Goal: Task Accomplishment & Management: Manage account settings

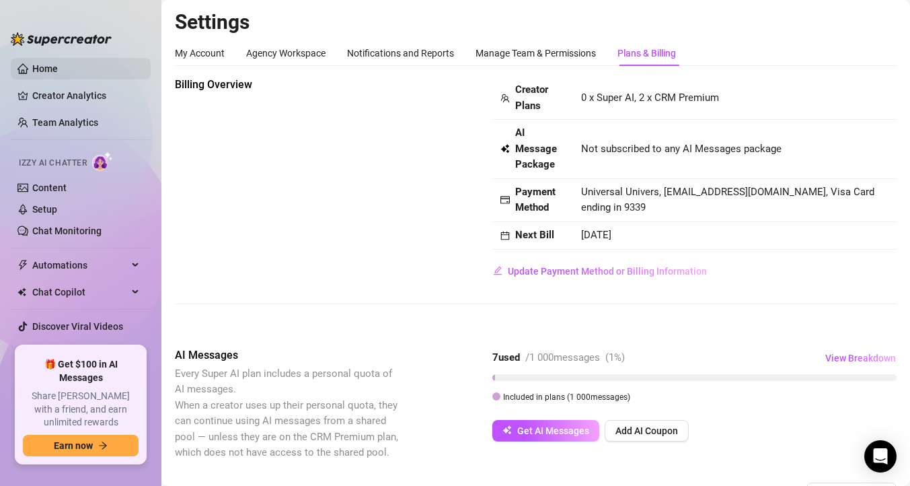
click at [58, 69] on link "Home" at bounding box center [45, 68] width 26 height 11
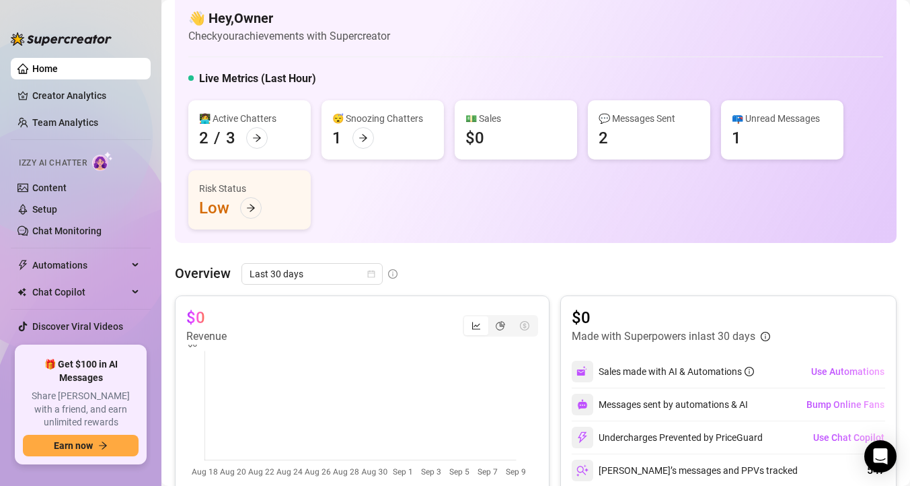
scroll to position [22, 0]
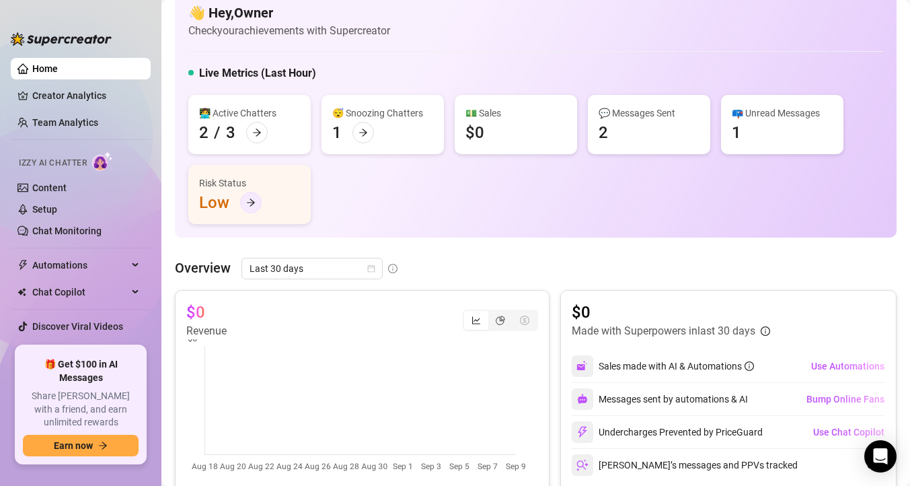
click at [251, 204] on icon "arrow-right" at bounding box center [251, 202] width 8 height 7
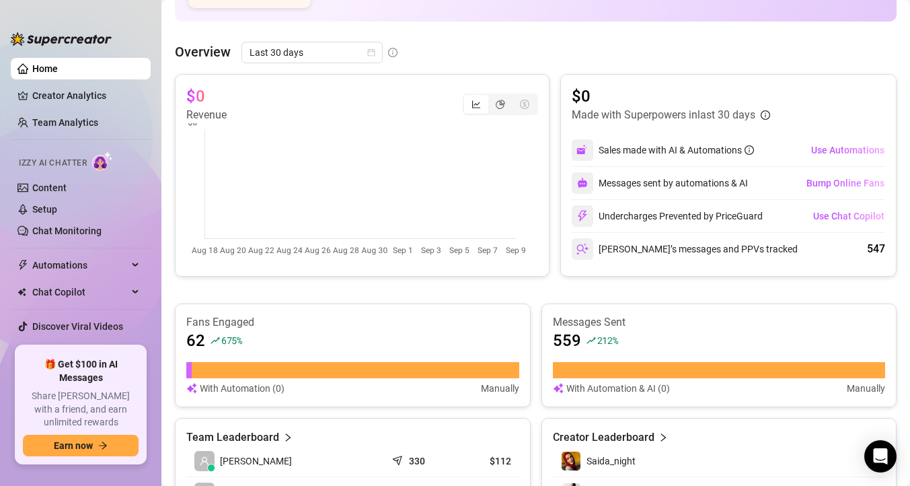
scroll to position [225, 0]
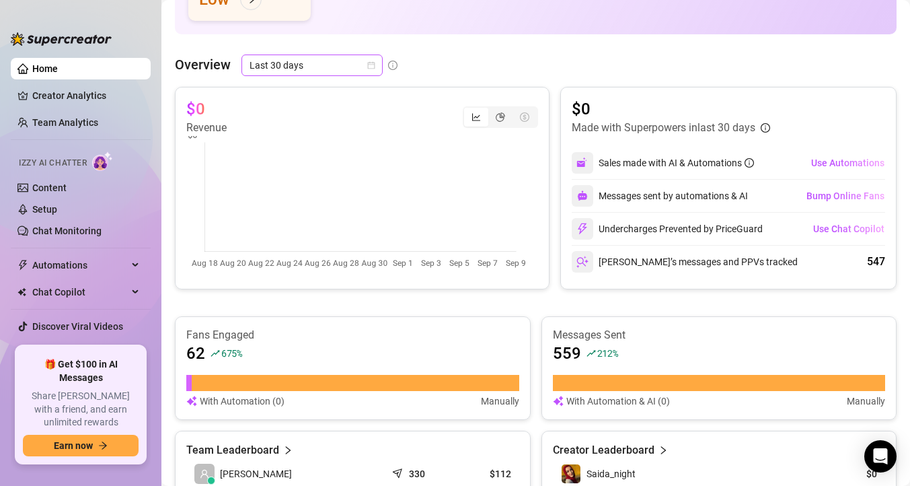
click at [350, 70] on span "Last 30 days" at bounding box center [311, 65] width 125 height 20
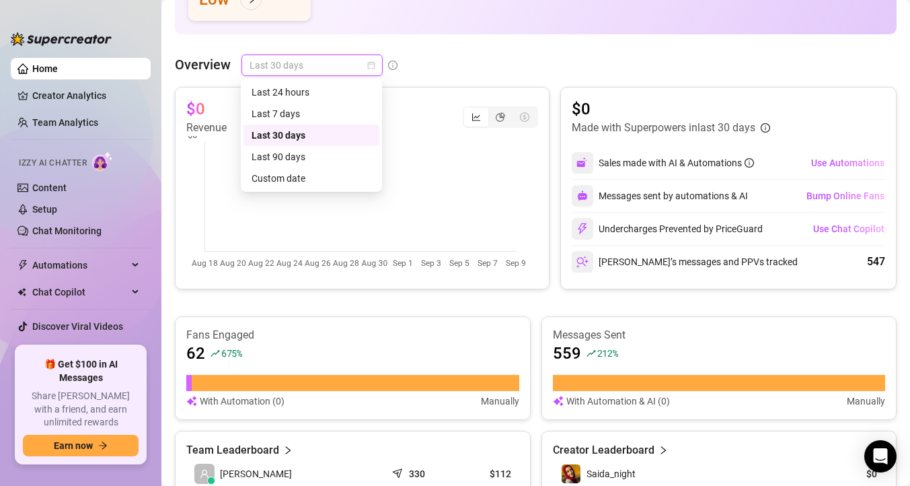
click at [350, 70] on span "Last 30 days" at bounding box center [311, 65] width 125 height 20
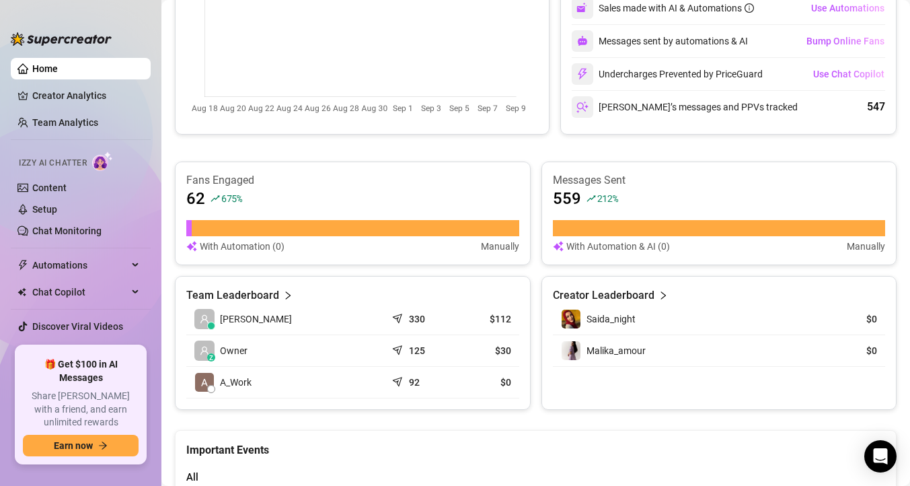
scroll to position [380, 0]
drag, startPoint x: 483, startPoint y: 317, endPoint x: 500, endPoint y: 317, distance: 17.5
click at [500, 317] on article "$112" at bounding box center [486, 318] width 50 height 13
click at [453, 317] on td "$112" at bounding box center [486, 319] width 67 height 32
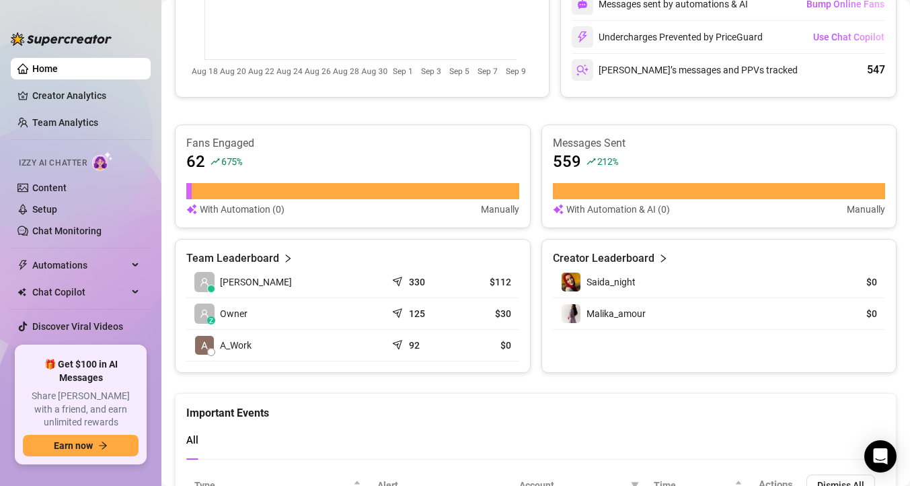
scroll to position [426, 0]
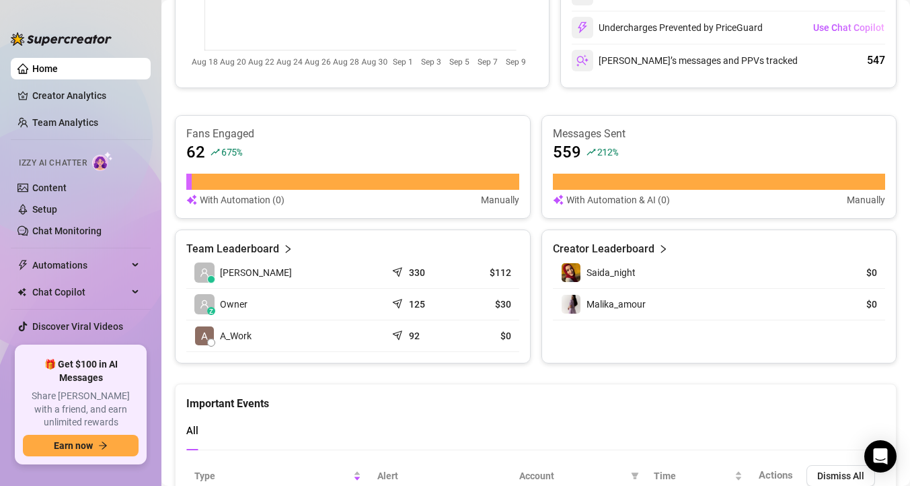
click at [658, 248] on icon "right" at bounding box center [662, 248] width 9 height 9
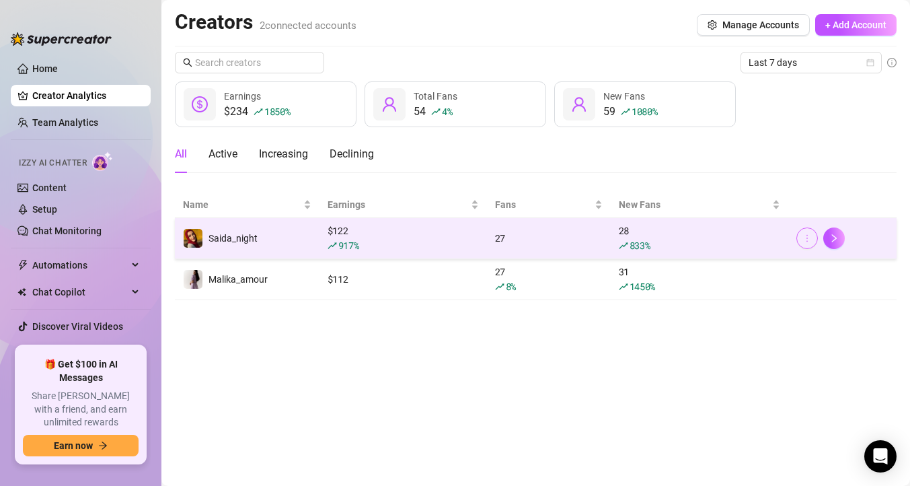
click at [807, 237] on icon "more" at bounding box center [806, 237] width 9 height 9
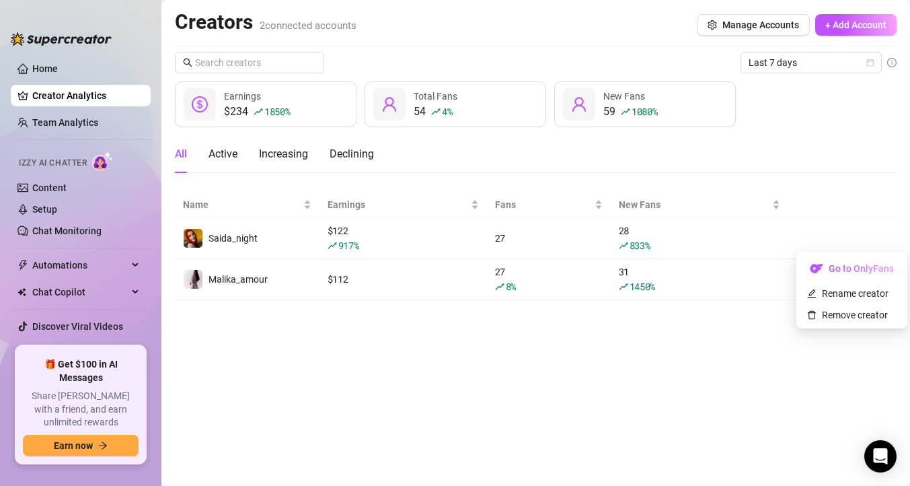
click at [559, 402] on main "Creators 2 connected accounts Manage Accounts + Add Account Last 7 days $234 18…" at bounding box center [535, 243] width 748 height 486
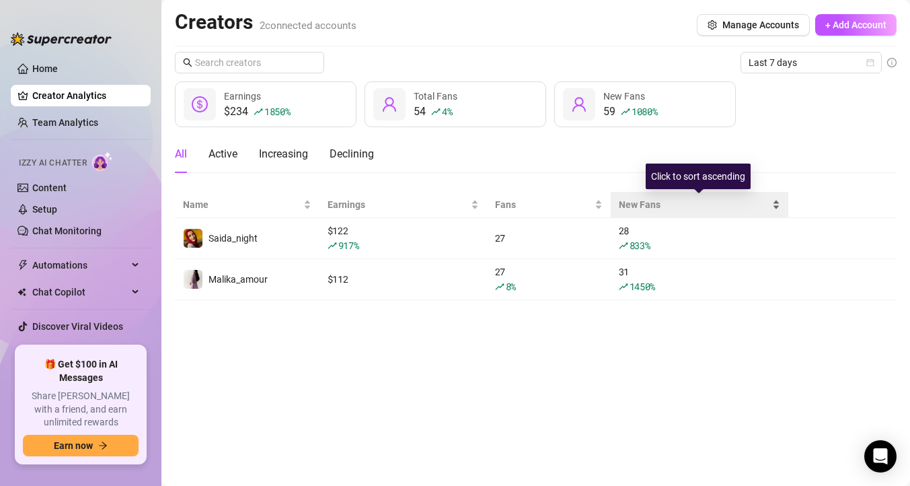
click at [640, 203] on span "New Fans" at bounding box center [694, 204] width 151 height 15
click at [628, 202] on span "New Fans" at bounding box center [694, 204] width 151 height 15
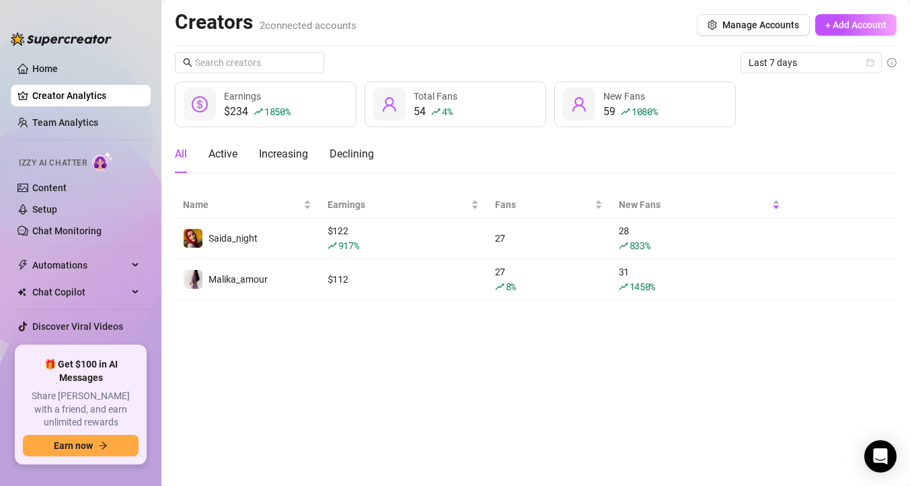
click at [574, 348] on main "Creators 2 connected accounts Manage Accounts + Add Account Last 7 days $234 18…" at bounding box center [535, 243] width 748 height 486
click at [227, 155] on div "Active" at bounding box center [222, 154] width 29 height 16
click at [283, 155] on div "Increasing" at bounding box center [283, 154] width 49 height 16
click at [352, 157] on div "Declining" at bounding box center [352, 154] width 44 height 16
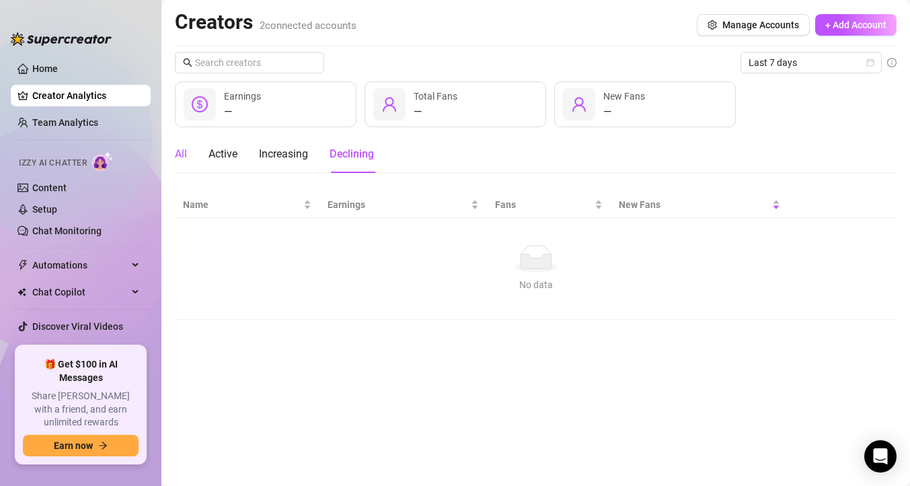
click at [175, 151] on div "All" at bounding box center [181, 154] width 12 height 16
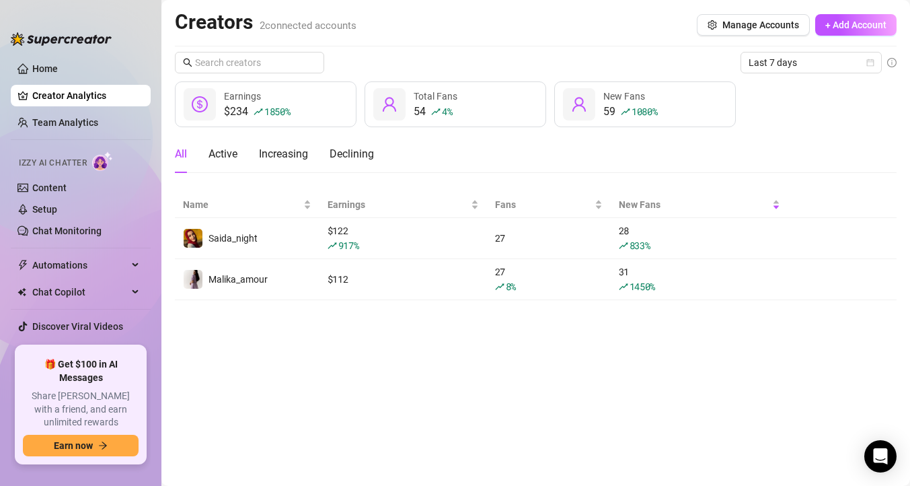
click at [228, 21] on h2 "Creators 2 connected accounts" at bounding box center [266, 22] width 182 height 26
click at [70, 126] on link "Team Analytics" at bounding box center [65, 122] width 66 height 11
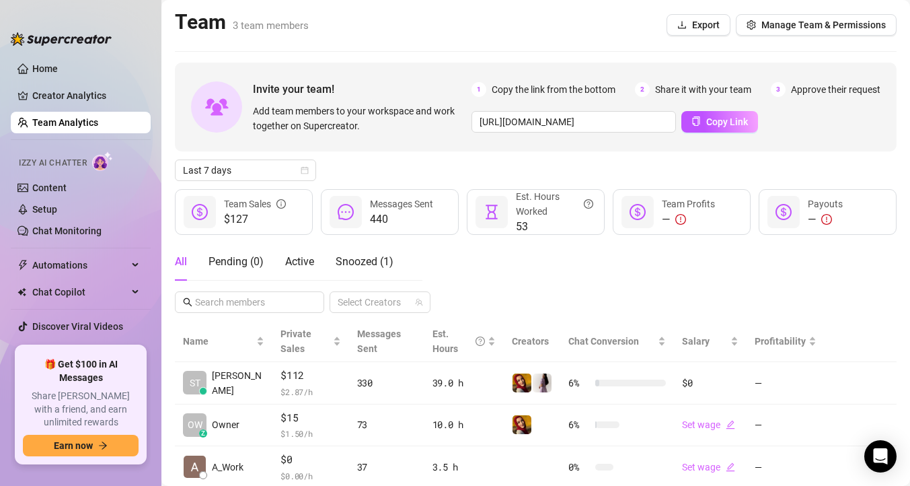
click at [733, 307] on div "All Pending ( 0 ) Active Snoozed ( 1 ) Select Creators" at bounding box center [536, 278] width 722 height 70
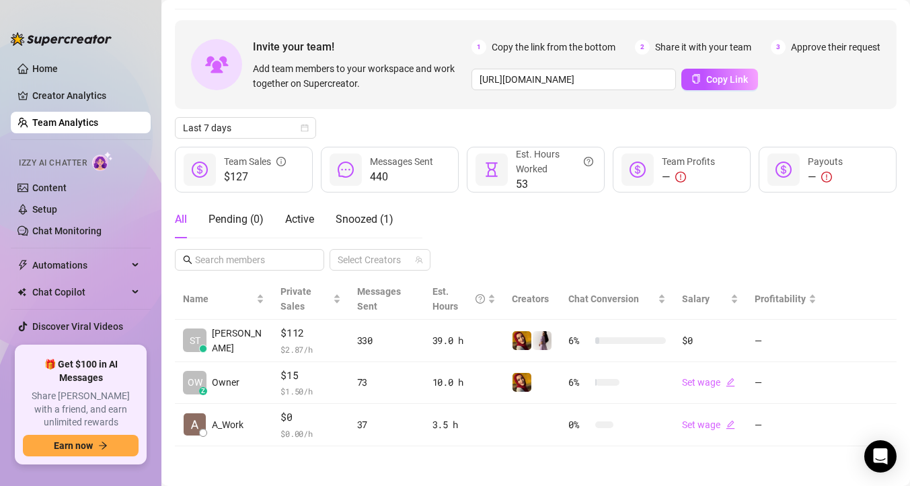
scroll to position [42, 0]
click at [385, 218] on span "Snoozed ( 1 )" at bounding box center [365, 218] width 58 height 13
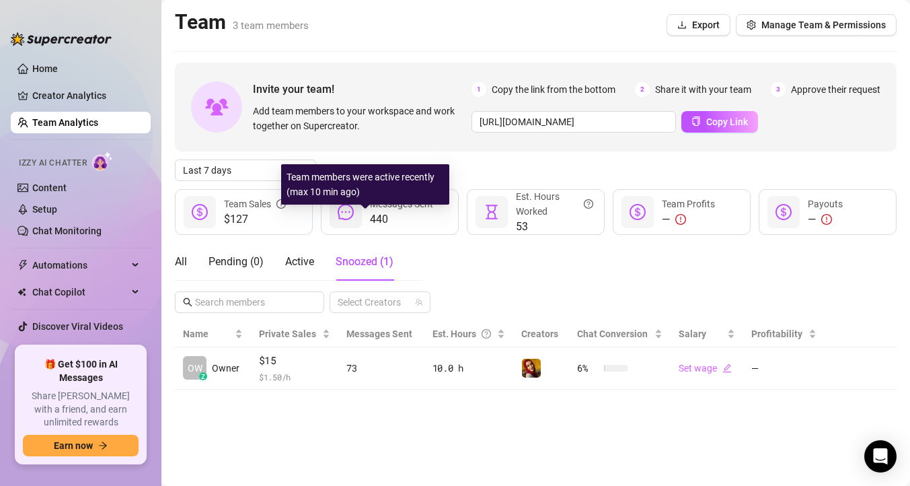
scroll to position [0, 0]
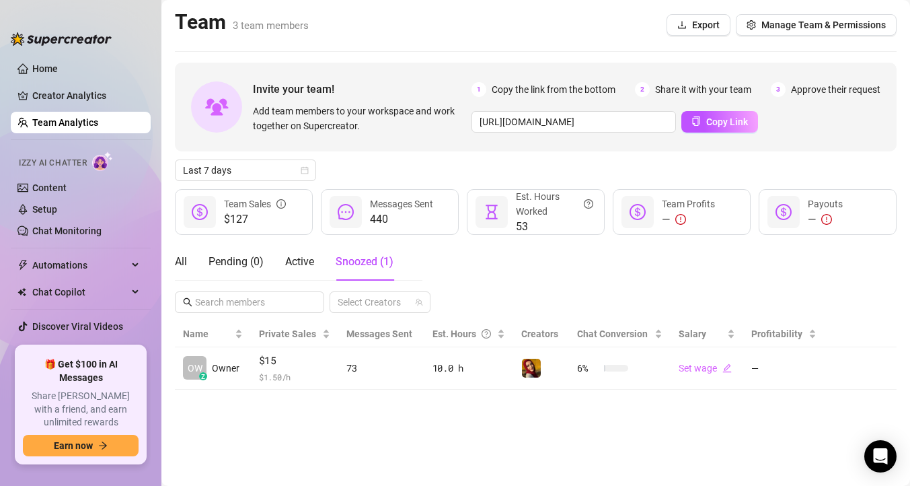
click at [190, 258] on div "All Pending ( 0 ) Active Snoozed ( 1 )" at bounding box center [284, 262] width 219 height 38
click at [180, 260] on div "All" at bounding box center [181, 262] width 12 height 16
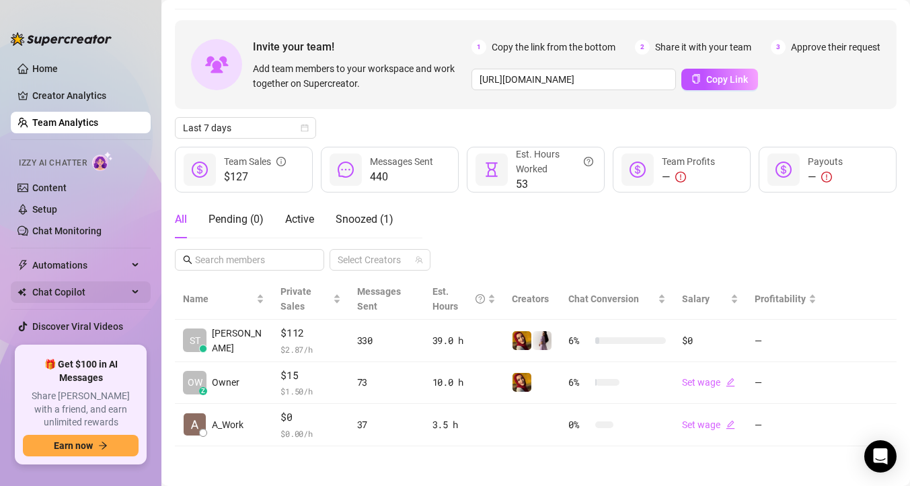
scroll to position [16, 0]
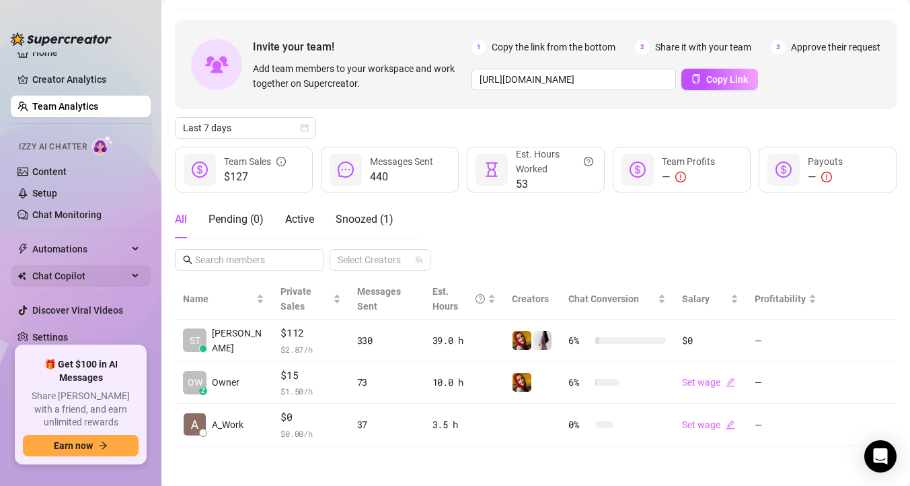
click at [103, 274] on span "Chat Copilot" at bounding box center [79, 276] width 95 height 22
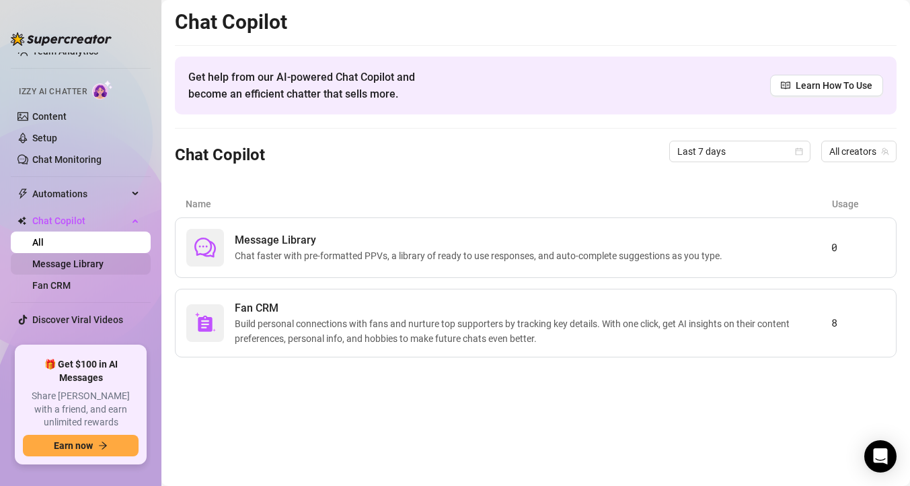
scroll to position [80, 0]
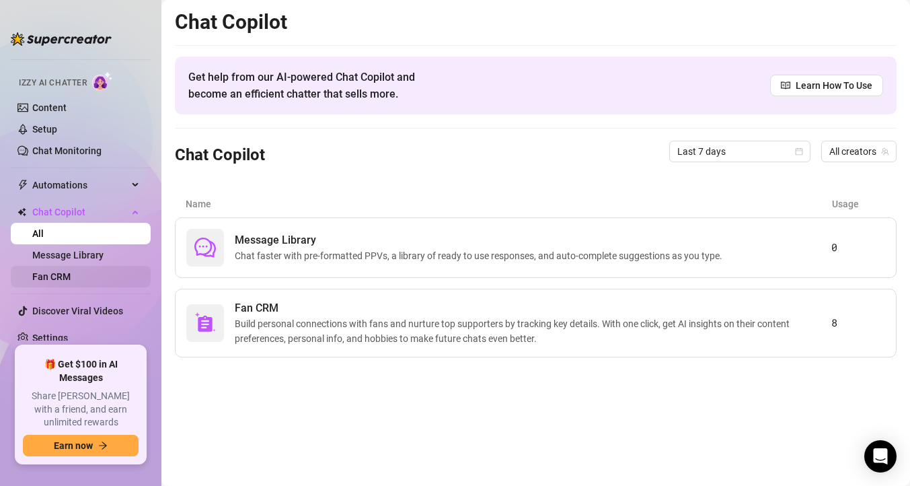
click at [64, 276] on link "Fan CRM" at bounding box center [51, 276] width 38 height 11
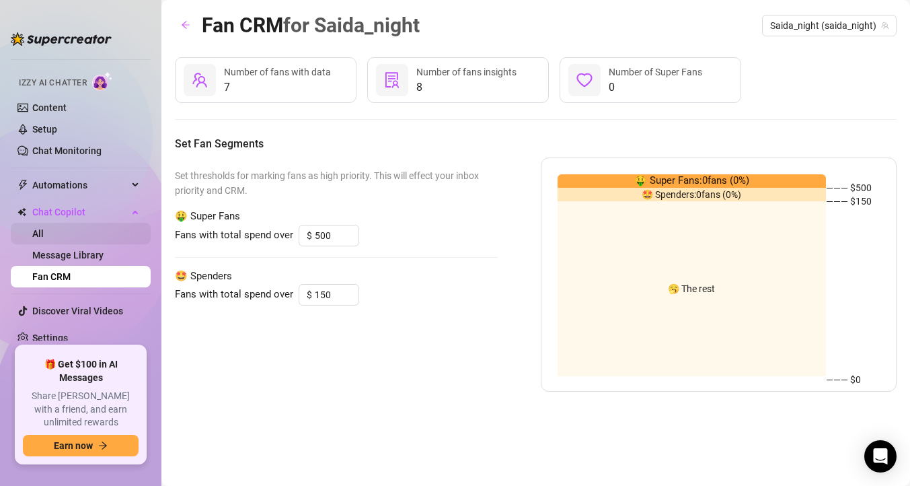
click at [44, 237] on link "All" at bounding box center [37, 233] width 11 height 11
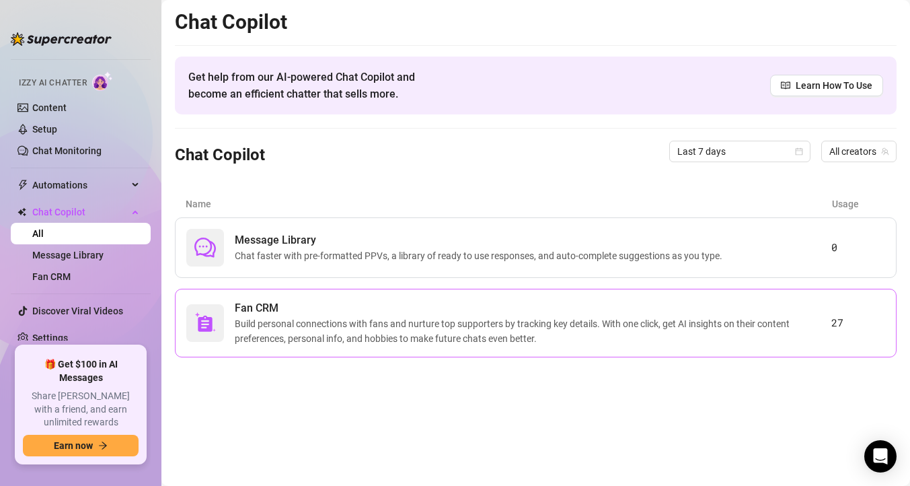
click at [560, 325] on span "Build personal connections with fans and nurture top supporters by tracking key…" at bounding box center [533, 331] width 596 height 30
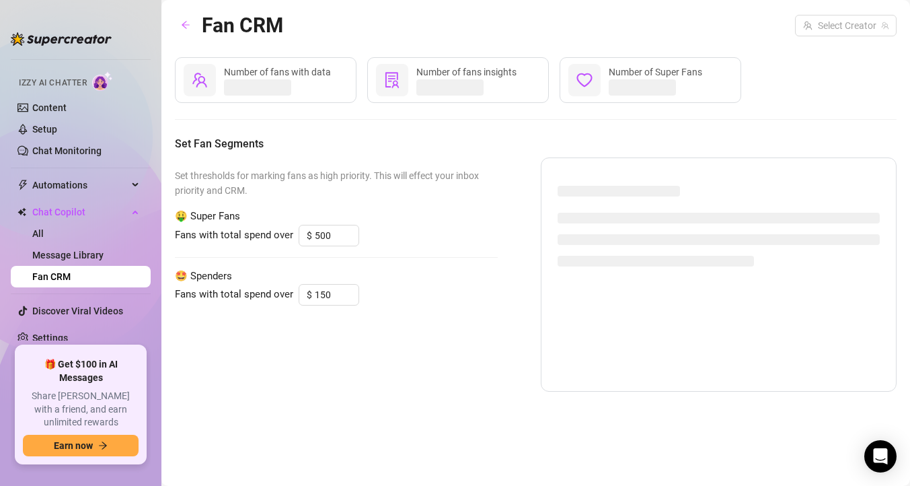
click at [239, 218] on span "🤑 Super Fans" at bounding box center [336, 216] width 323 height 16
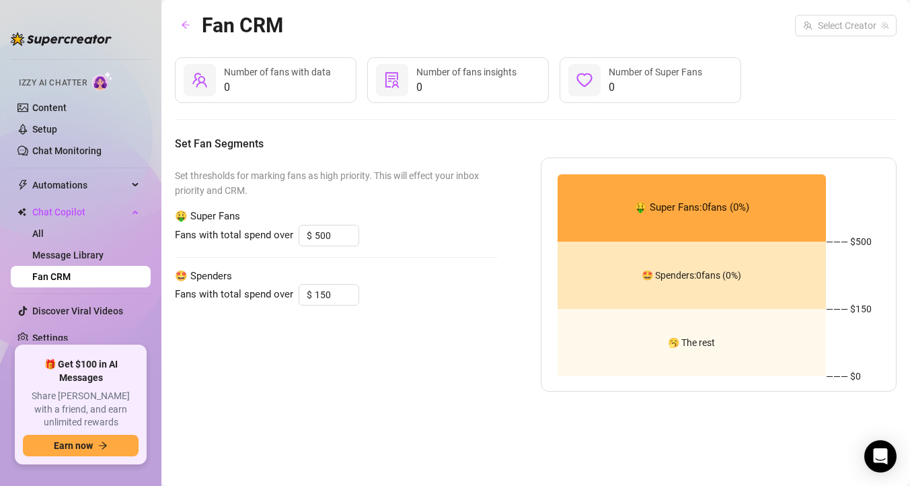
click at [652, 228] on div "🤑 Super Fans: 0 fans ( 0 %)" at bounding box center [691, 207] width 269 height 67
click at [692, 342] on span "🥱 The rest" at bounding box center [691, 342] width 47 height 0
click at [293, 300] on div "Fans with total spend over $ 150" at bounding box center [336, 295] width 323 height 22
click at [324, 295] on input "150" at bounding box center [337, 294] width 44 height 20
click at [424, 315] on div "Set thresholds for marking fans as high priority. This will effect your inbox p…" at bounding box center [336, 274] width 323 height 234
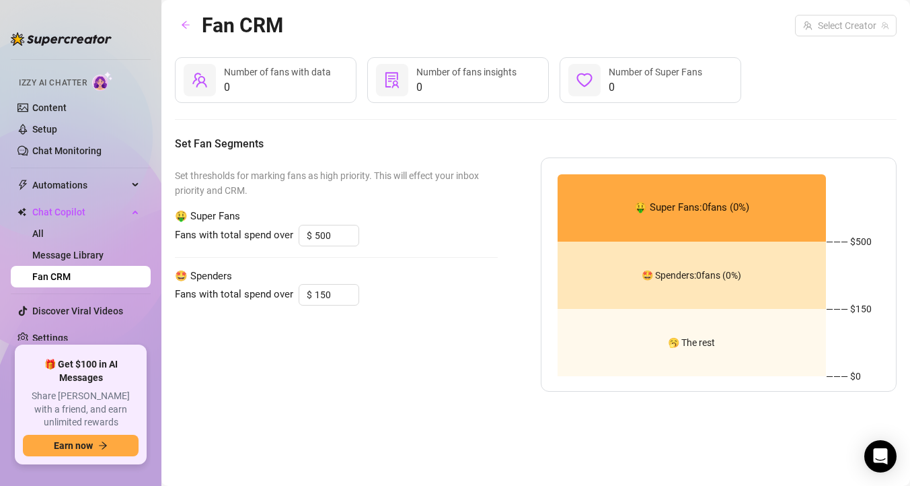
click at [640, 362] on div "🥱 The rest" at bounding box center [691, 342] width 269 height 67
click at [689, 354] on div "🥱 The rest" at bounding box center [691, 342] width 269 height 67
click at [688, 351] on div "🥱 The rest" at bounding box center [691, 342] width 269 height 67
click at [660, 72] on span "Number of Super Fans" at bounding box center [655, 72] width 93 height 11
click at [475, 81] on span "0" at bounding box center [466, 87] width 100 height 16
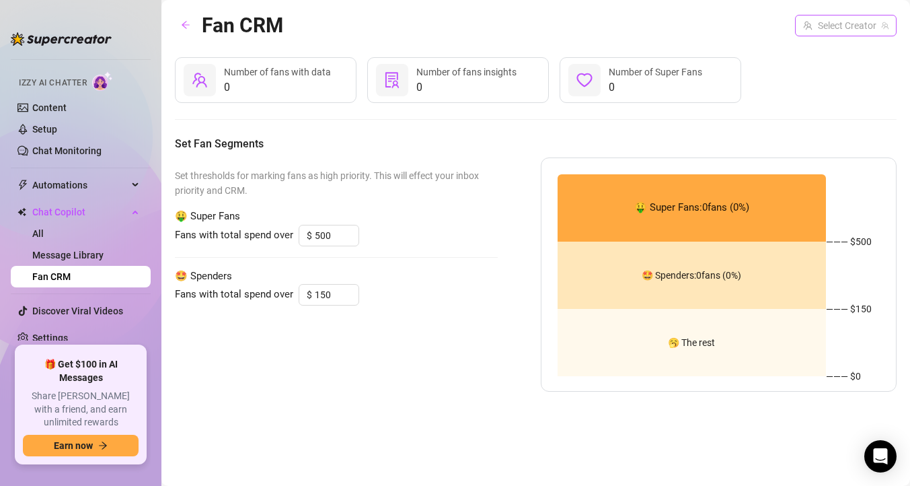
click at [847, 22] on input "search" at bounding box center [839, 25] width 73 height 20
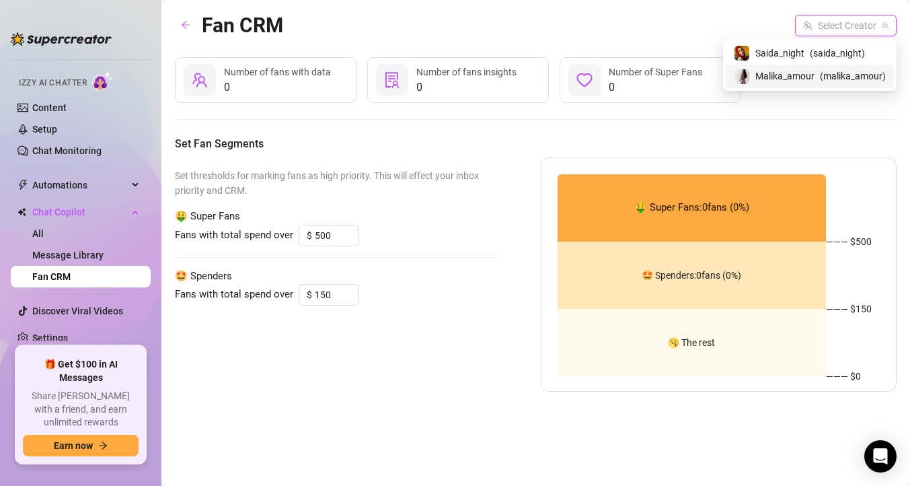
click at [806, 68] on div "Malika_amour ( malika_amour )" at bounding box center [810, 76] width 152 height 16
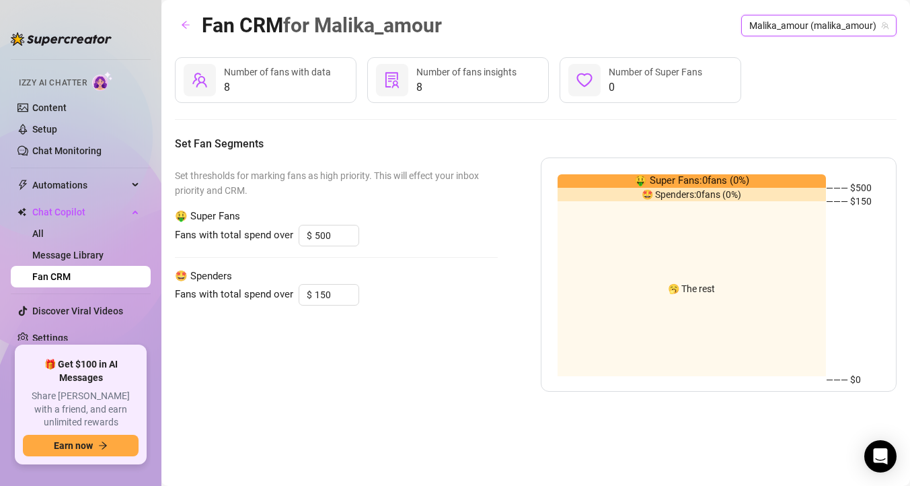
click at [835, 38] on div "Fan CRM for Malika_amour Malika_amour (malika_amour) Malika_amour (malika_amour)" at bounding box center [536, 25] width 722 height 32
click at [828, 26] on span "Malika_amour (malika_amour)" at bounding box center [818, 25] width 139 height 20
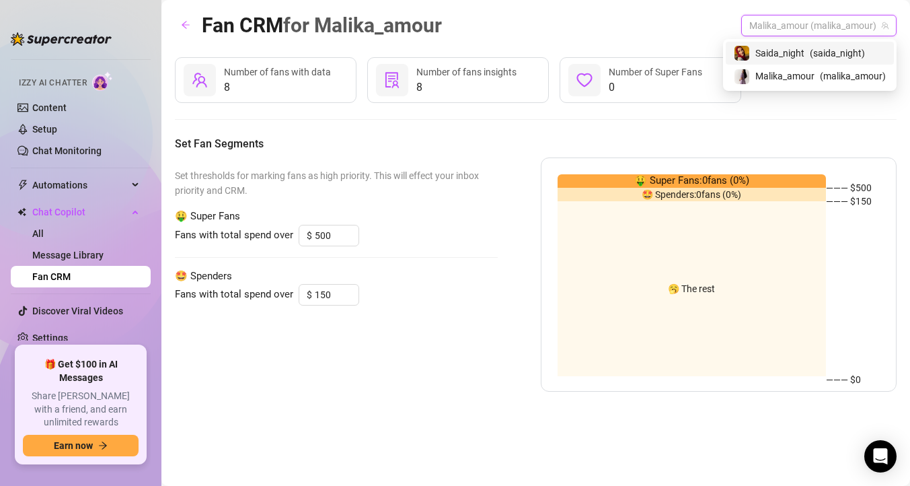
click at [804, 52] on div "Saida_night ( saida_night )" at bounding box center [810, 53] width 152 height 16
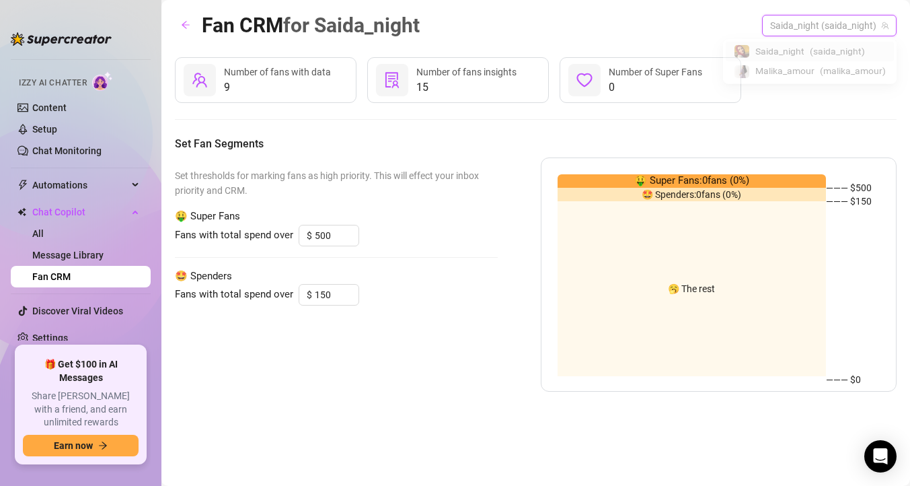
click at [825, 22] on span "Saida_night (saida_night)" at bounding box center [829, 25] width 118 height 20
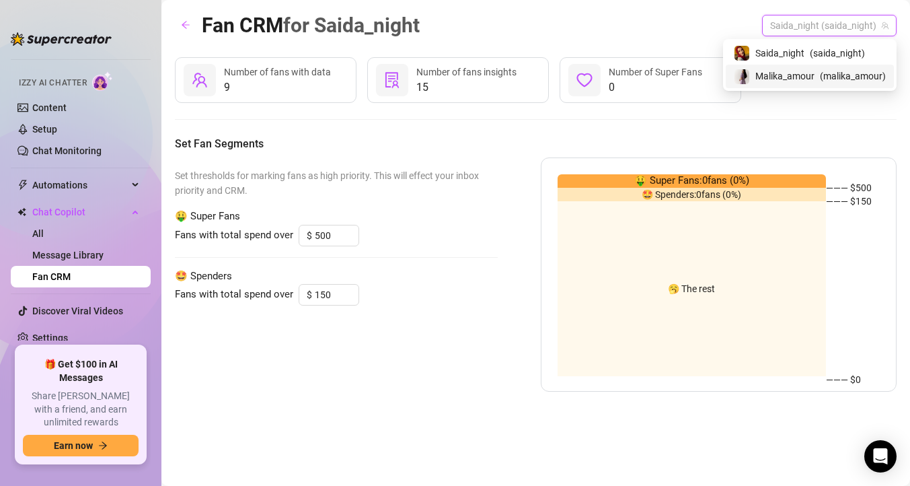
click at [820, 76] on span "( malika_amour )" at bounding box center [853, 76] width 66 height 15
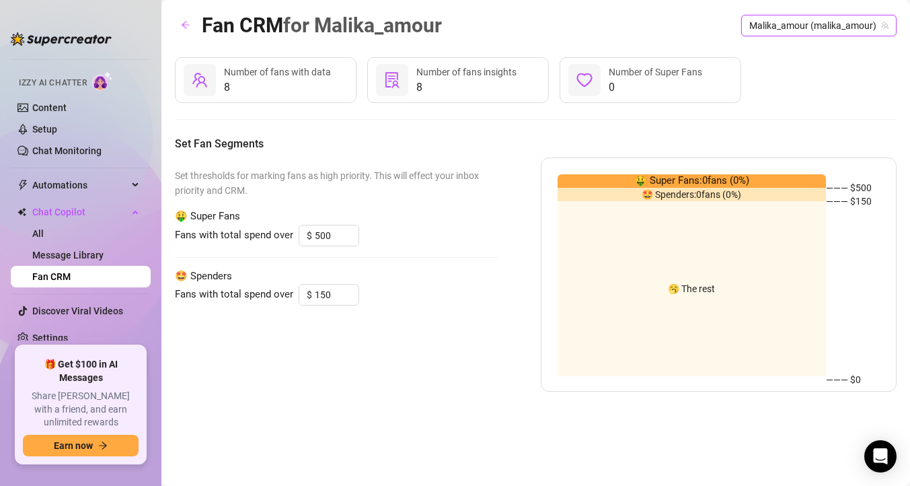
click at [443, 82] on span "8" at bounding box center [466, 87] width 100 height 16
drag, startPoint x: 476, startPoint y: 70, endPoint x: 502, endPoint y: 70, distance: 26.2
click at [477, 70] on span "Number of fans insights" at bounding box center [466, 72] width 100 height 11
drag, startPoint x: 502, startPoint y: 70, endPoint x: 528, endPoint y: 76, distance: 26.3
click at [528, 76] on div "8 Number of fans insights" at bounding box center [458, 80] width 182 height 46
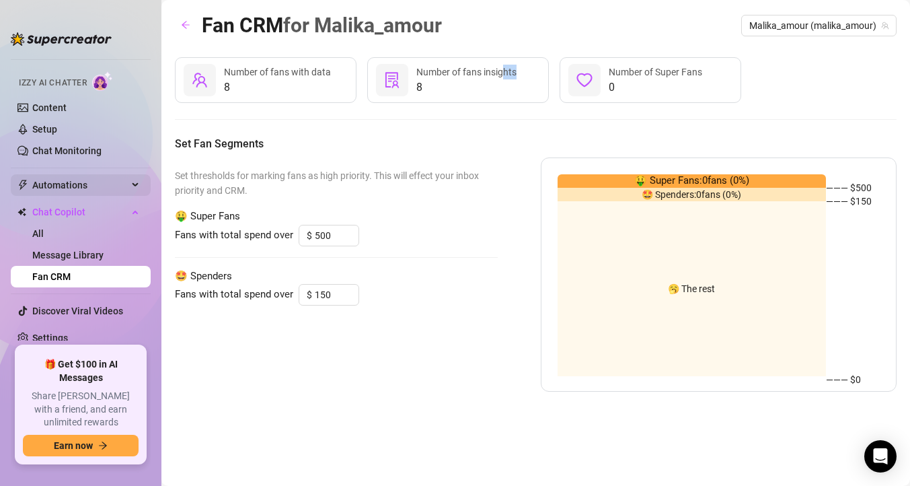
click at [61, 186] on span "Automations" at bounding box center [79, 185] width 95 height 22
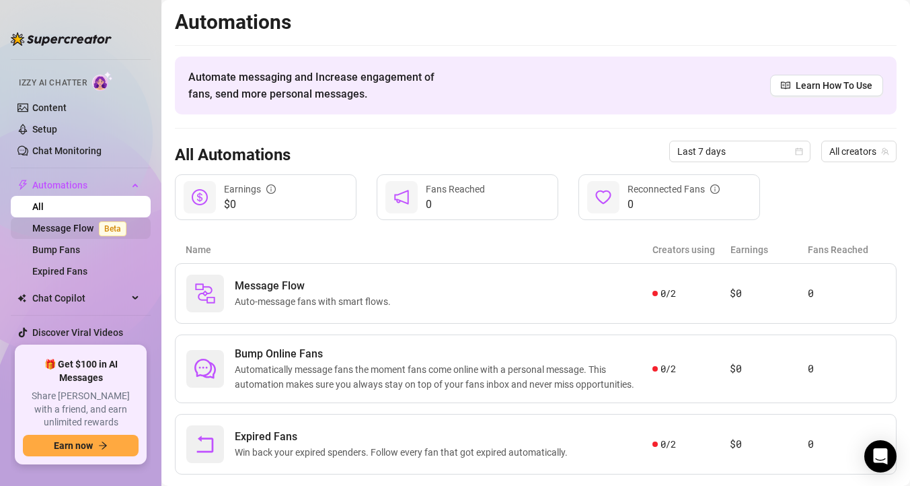
click at [80, 227] on link "Message Flow Beta" at bounding box center [82, 228] width 100 height 11
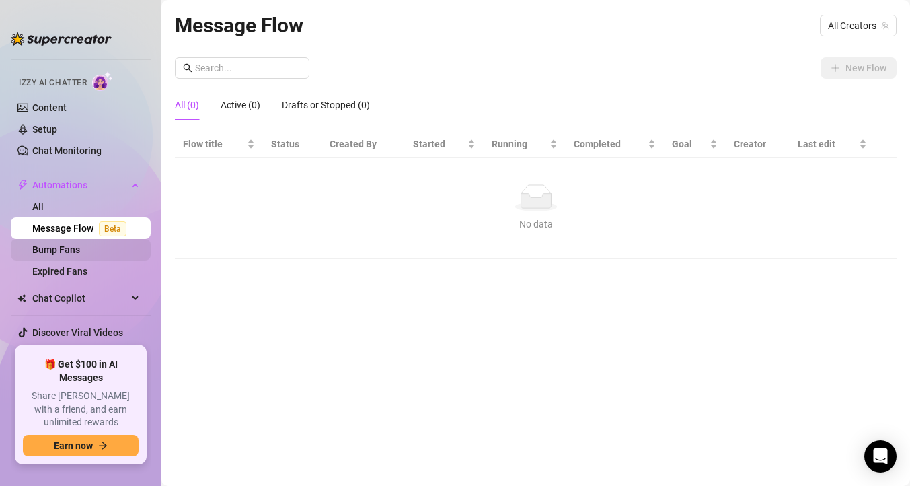
click at [80, 247] on link "Bump Fans" at bounding box center [56, 249] width 48 height 11
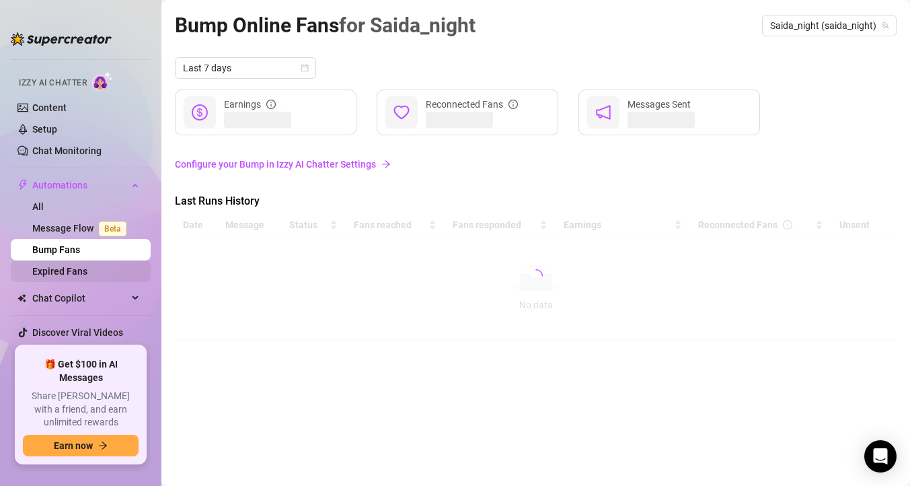
click at [87, 270] on link "Expired Fans" at bounding box center [59, 271] width 55 height 11
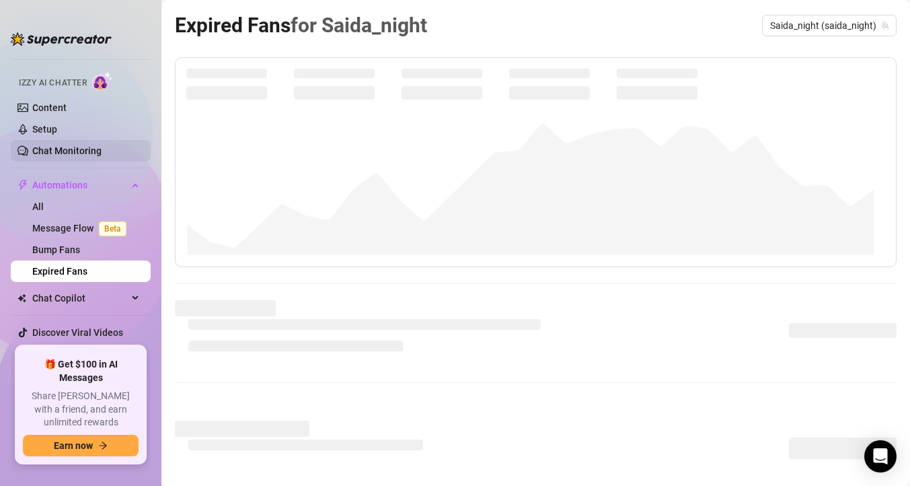
click at [59, 145] on link "Chat Monitoring" at bounding box center [66, 150] width 69 height 11
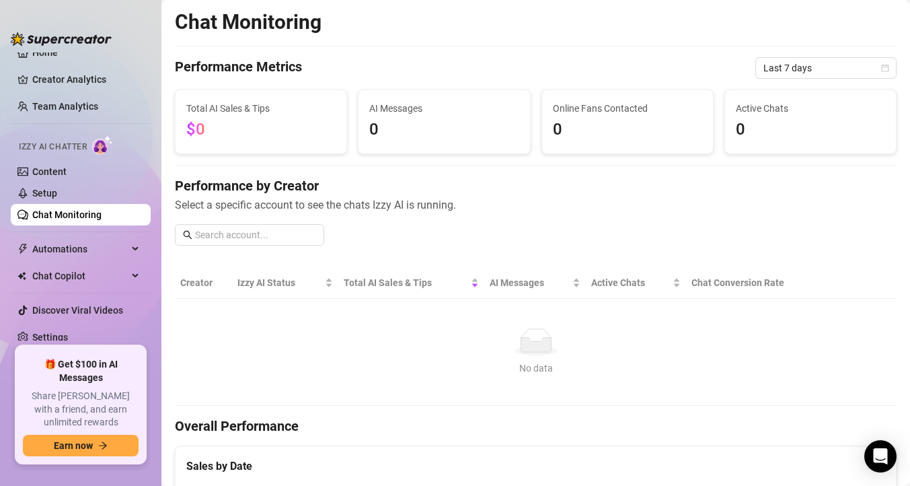
click at [243, 103] on span "Total AI Sales & Tips" at bounding box center [260, 108] width 149 height 15
click at [420, 106] on span "AI Messages" at bounding box center [443, 108] width 149 height 15
click at [52, 194] on link "Setup" at bounding box center [44, 193] width 25 height 11
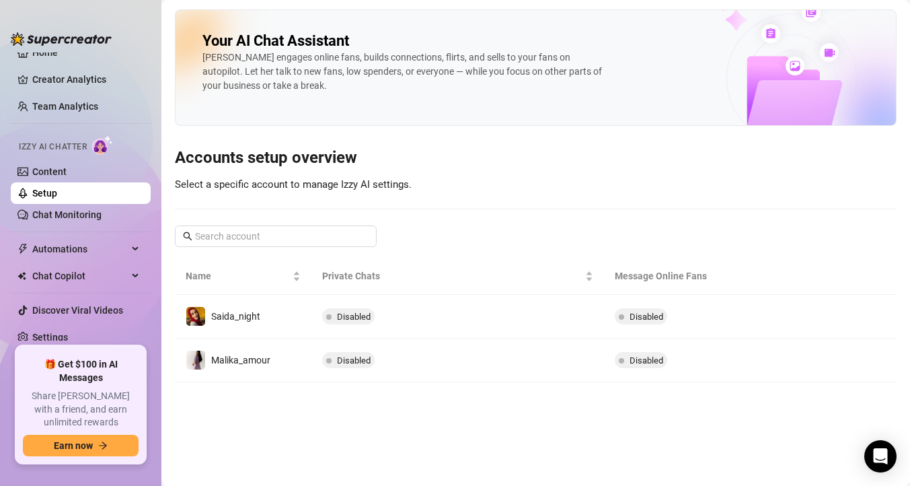
click at [676, 280] on th "Message Online Fans" at bounding box center [701, 276] width 195 height 37
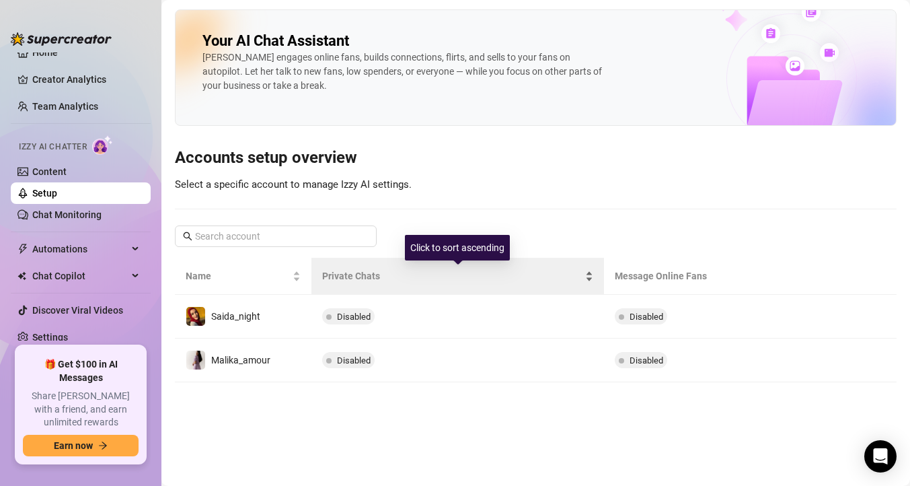
click at [352, 283] on span "Private Chats" at bounding box center [452, 275] width 260 height 15
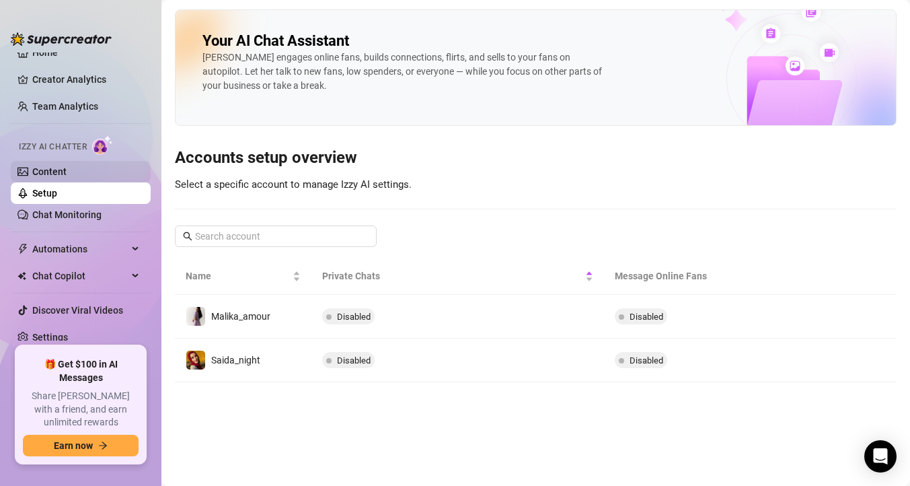
click at [67, 177] on link "Content" at bounding box center [49, 171] width 34 height 11
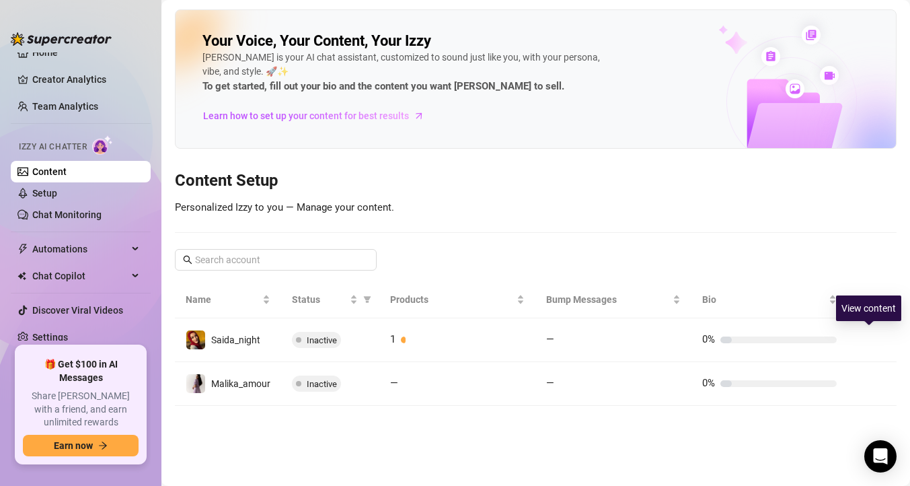
click at [875, 340] on button "button" at bounding box center [869, 340] width 22 height 22
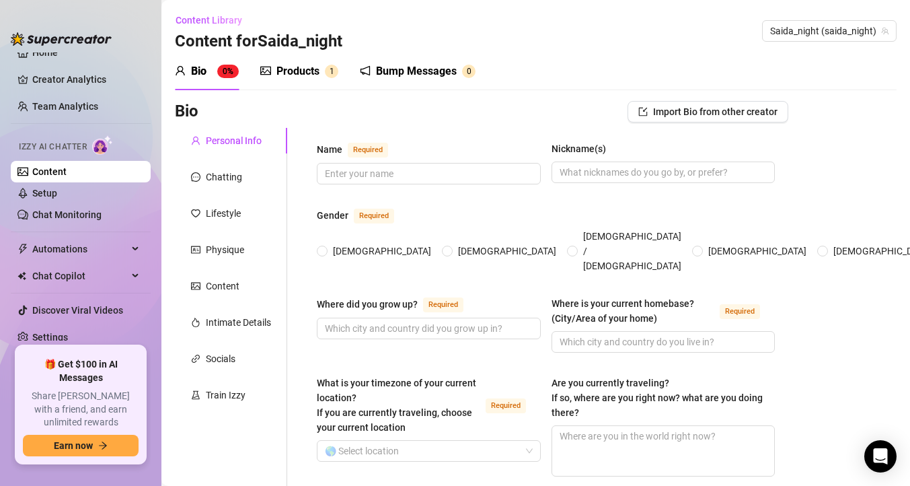
click at [299, 72] on div "Products" at bounding box center [297, 71] width 43 height 16
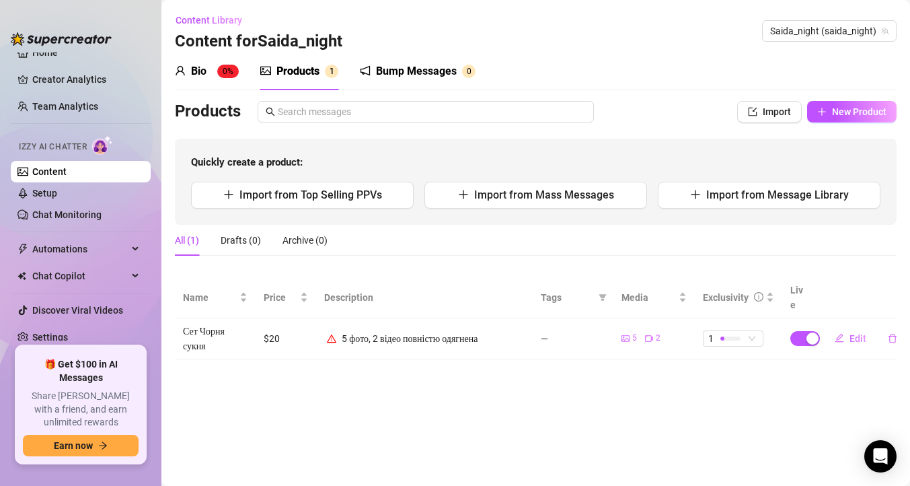
click at [204, 321] on td "Сет Чорня сукня" at bounding box center [215, 338] width 81 height 41
click at [406, 353] on main "Content Library Content for Saida_night Saida_night (saida_night) Bio 0% Produc…" at bounding box center [535, 243] width 748 height 486
click at [412, 344] on main "Content Library Content for Saida_night Saida_night (saida_night) Bio 0% Produc…" at bounding box center [535, 243] width 748 height 486
click at [839, 118] on button "New Product" at bounding box center [851, 112] width 89 height 22
type textarea "Type your message here..."
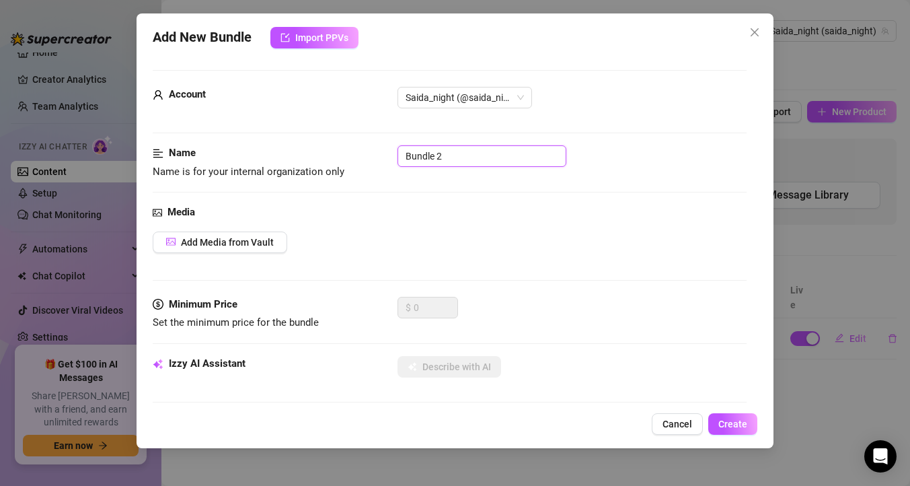
click at [447, 154] on input "Bundle 2" at bounding box center [481, 156] width 169 height 22
click at [220, 237] on span "Add Media from Vault" at bounding box center [227, 242] width 93 height 11
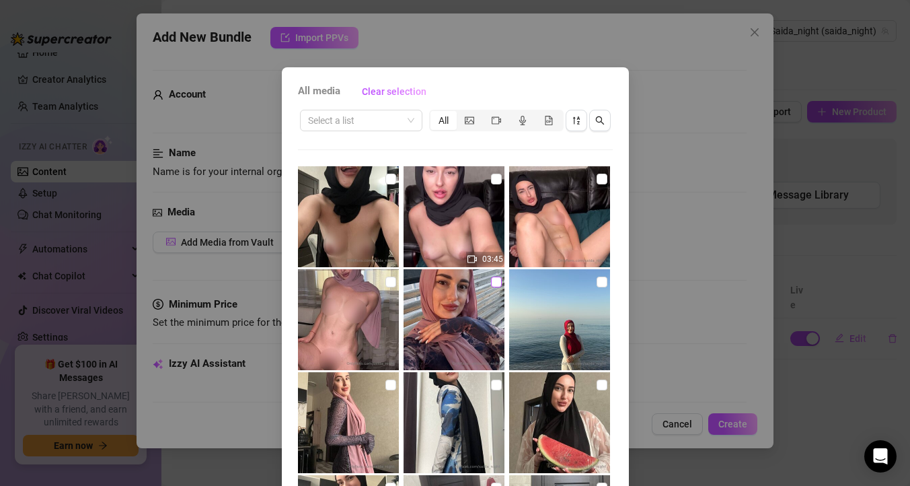
click at [491, 285] on input "checkbox" at bounding box center [496, 281] width 11 height 11
checkbox input "true"
click at [385, 283] on input "checkbox" at bounding box center [390, 281] width 11 height 11
checkbox input "true"
click at [491, 181] on input "checkbox" at bounding box center [496, 178] width 11 height 11
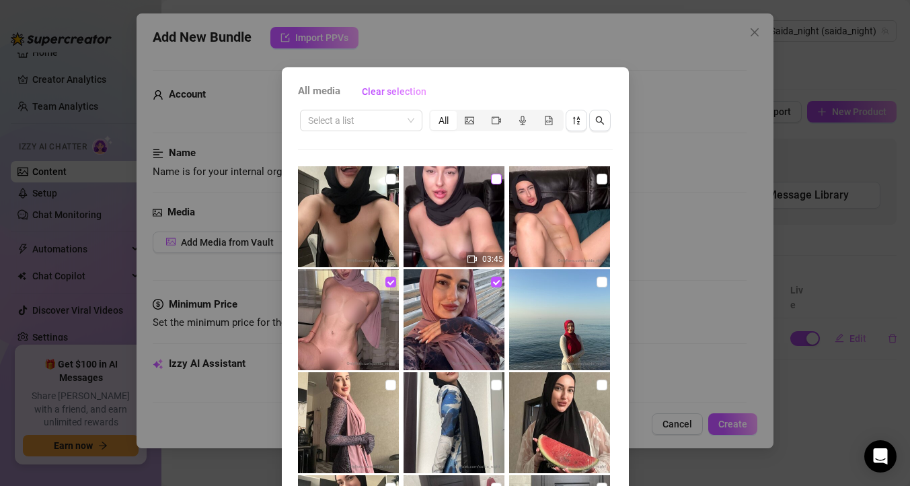
checkbox input "true"
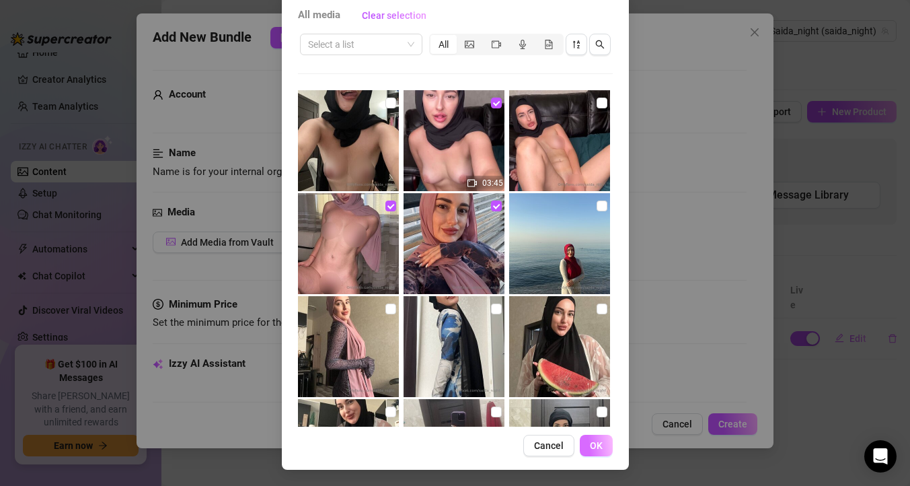
click at [592, 453] on button "OK" at bounding box center [596, 445] width 33 height 22
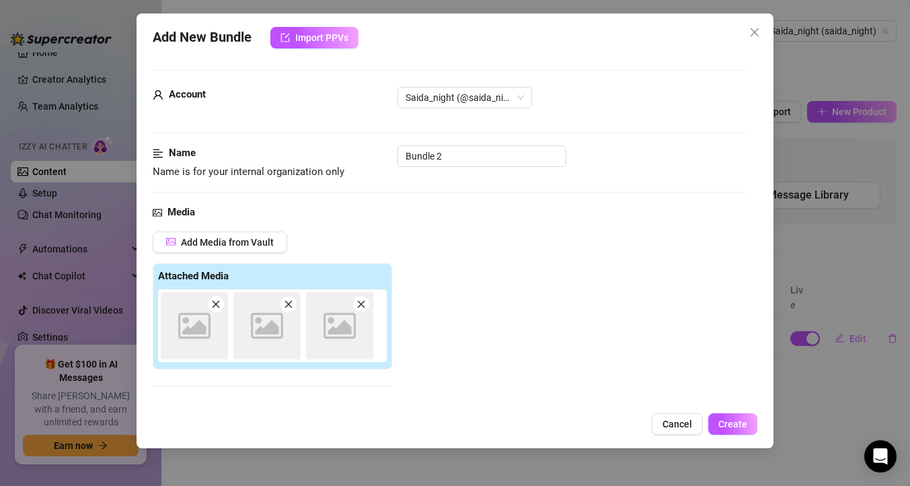
scroll to position [194, 0]
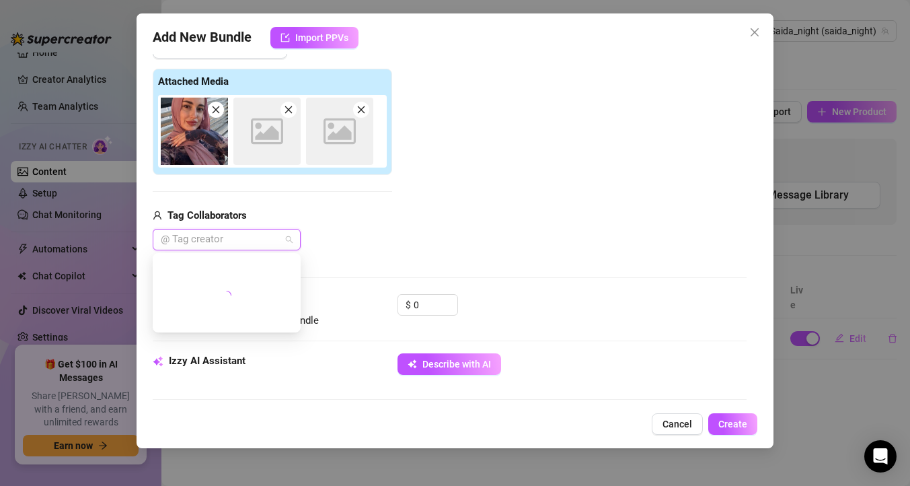
click at [259, 239] on div at bounding box center [219, 239] width 128 height 19
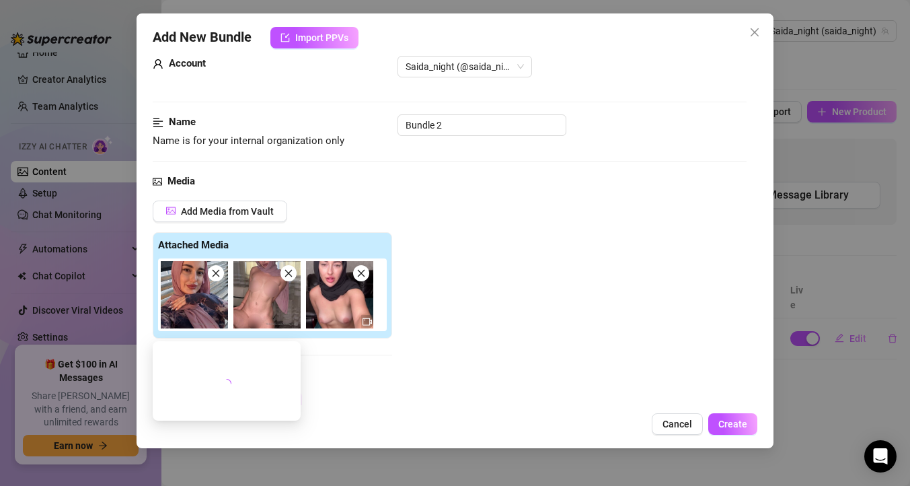
scroll to position [0, 0]
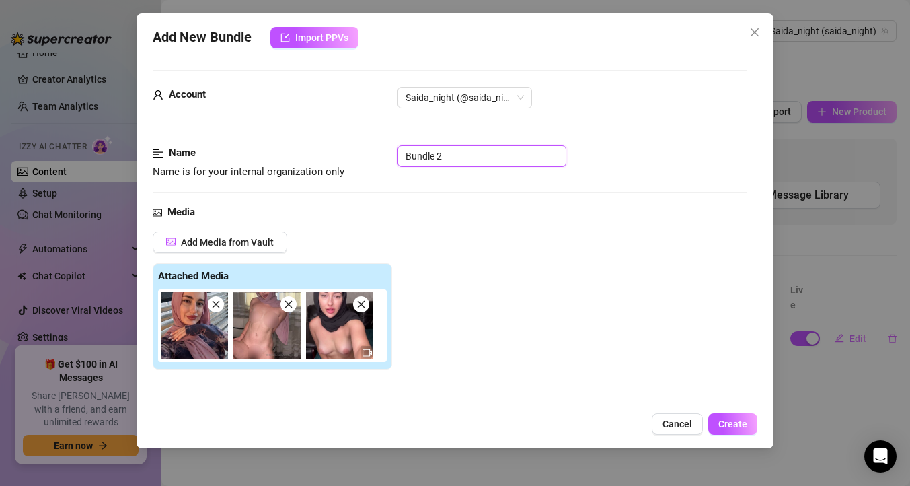
click at [455, 156] on input "Bundle 2" at bounding box center [481, 156] width 169 height 22
drag, startPoint x: 455, startPoint y: 156, endPoint x: 400, endPoint y: 163, distance: 55.6
click at [400, 163] on input "Bundle 2" at bounding box center [481, 156] width 169 height 22
type input "[PERSON_NAME]"
type input "ТЕСТ Продукт"
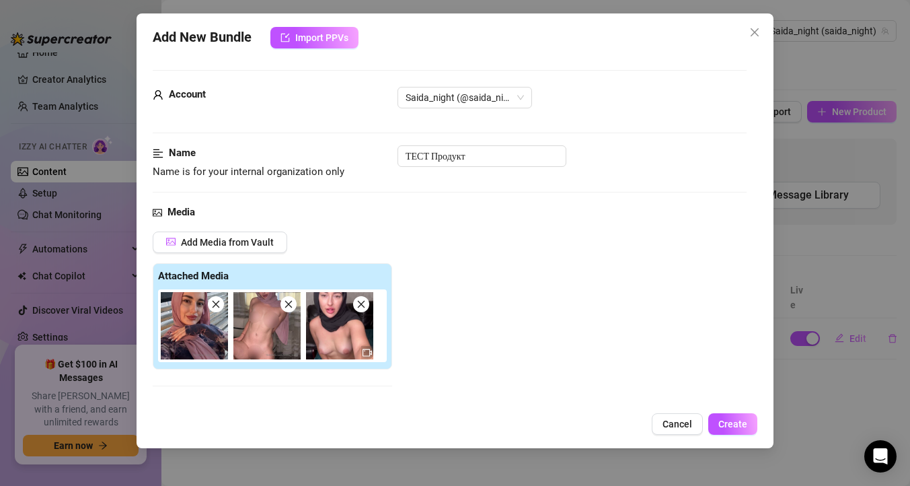
click at [411, 195] on div "Name Name is for your internal organization only ТЕСТ Продукт" at bounding box center [450, 174] width 594 height 59
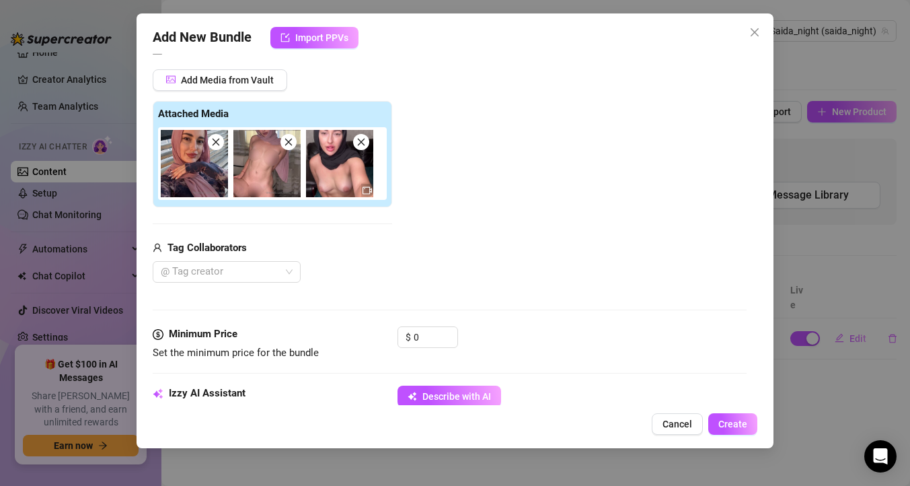
scroll to position [213, 0]
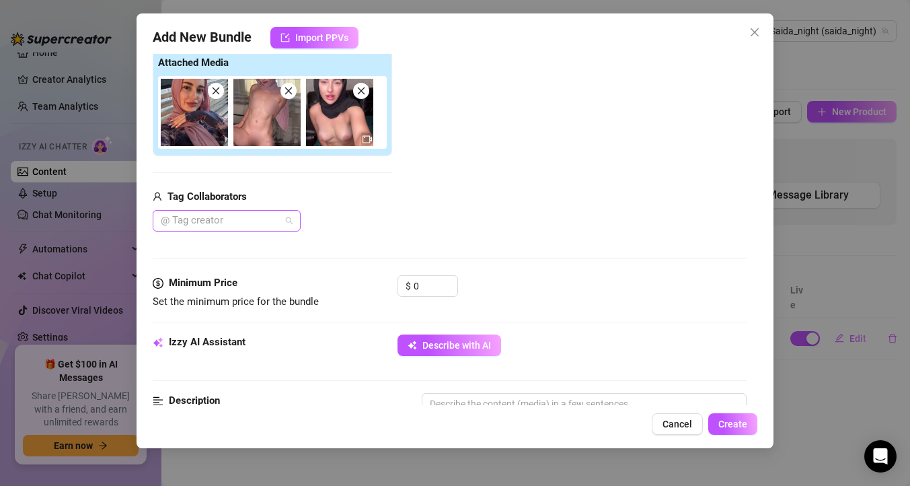
click at [239, 223] on div at bounding box center [219, 220] width 128 height 19
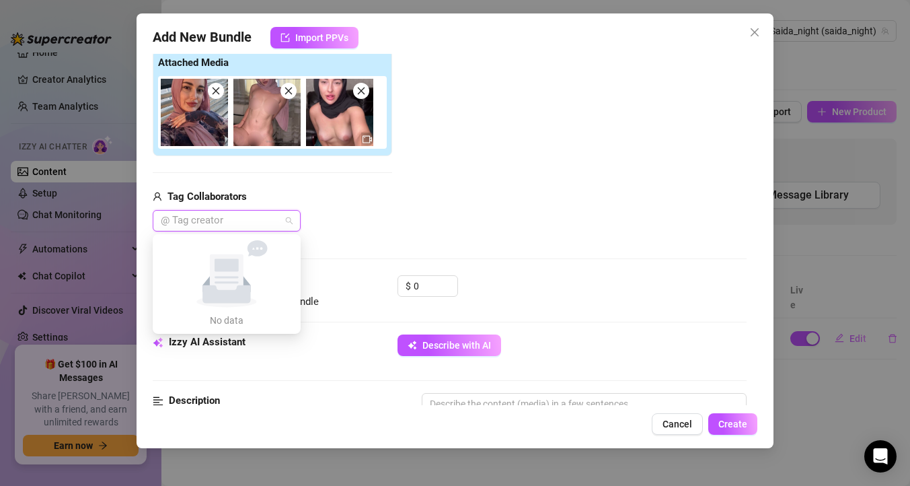
click at [259, 247] on icon at bounding box center [257, 248] width 20 height 16
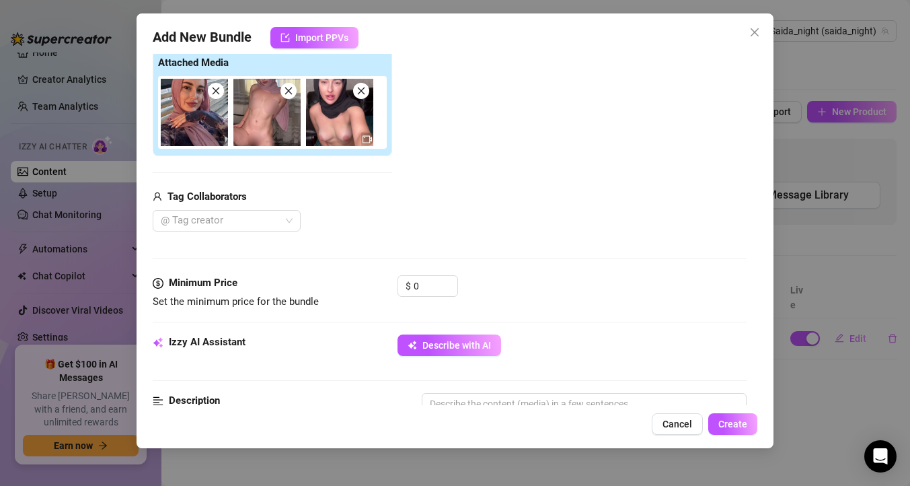
click at [342, 235] on div "Media Add Media from Vault Attached Media Tag Collaborators @ Tag creator" at bounding box center [450, 133] width 594 height 284
click at [426, 295] on input "0" at bounding box center [436, 286] width 44 height 20
click at [441, 289] on input "0" at bounding box center [436, 286] width 44 height 20
drag, startPoint x: 441, startPoint y: 289, endPoint x: 413, endPoint y: 289, distance: 28.2
click at [414, 289] on input "0" at bounding box center [436, 286] width 44 height 20
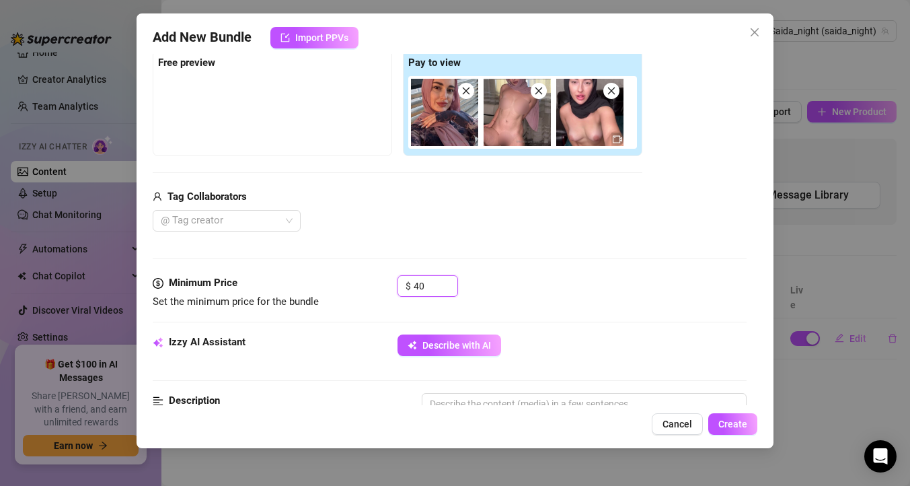
type input "40"
click at [516, 295] on div "$ 40" at bounding box center [571, 292] width 349 height 34
click at [301, 111] on div at bounding box center [272, 109] width 229 height 67
click at [473, 249] on div "Media Add Media from Vault Free preview Pay to view Tag Collaborators @ Tag cre…" at bounding box center [450, 133] width 594 height 284
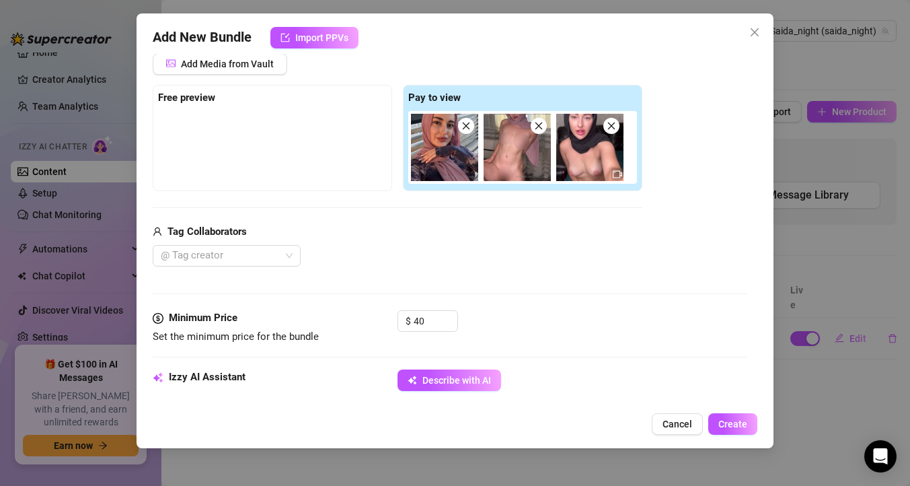
click at [350, 141] on div at bounding box center [272, 144] width 229 height 67
click at [315, 133] on div at bounding box center [272, 144] width 229 height 67
click at [254, 69] on span "Add Media from Vault" at bounding box center [227, 64] width 93 height 11
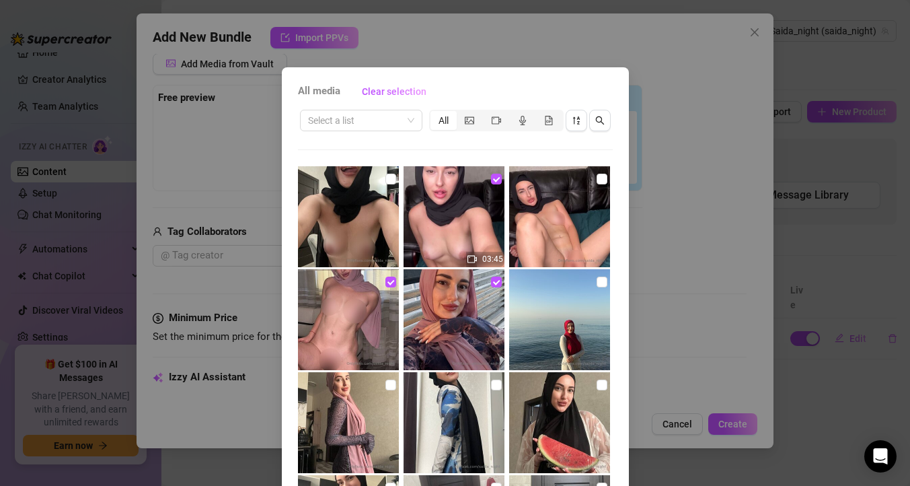
scroll to position [109, 0]
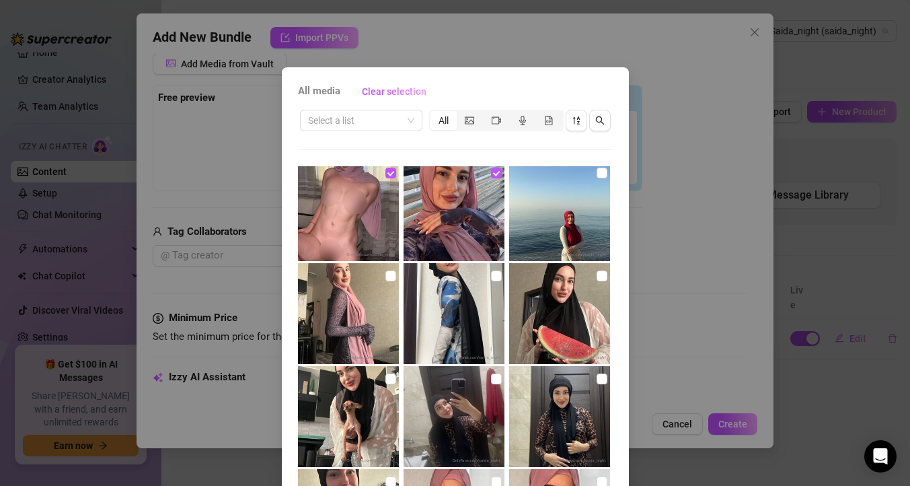
click at [458, 289] on img at bounding box center [453, 313] width 101 height 101
checkbox input "true"
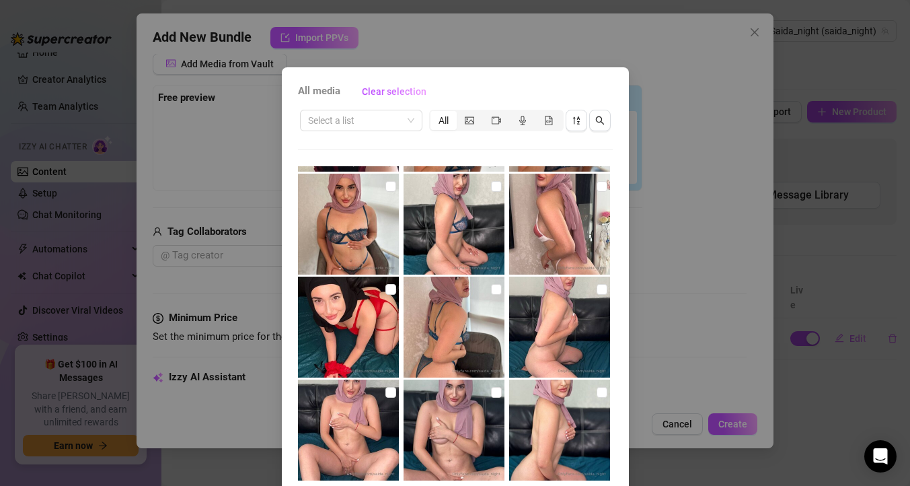
scroll to position [76, 0]
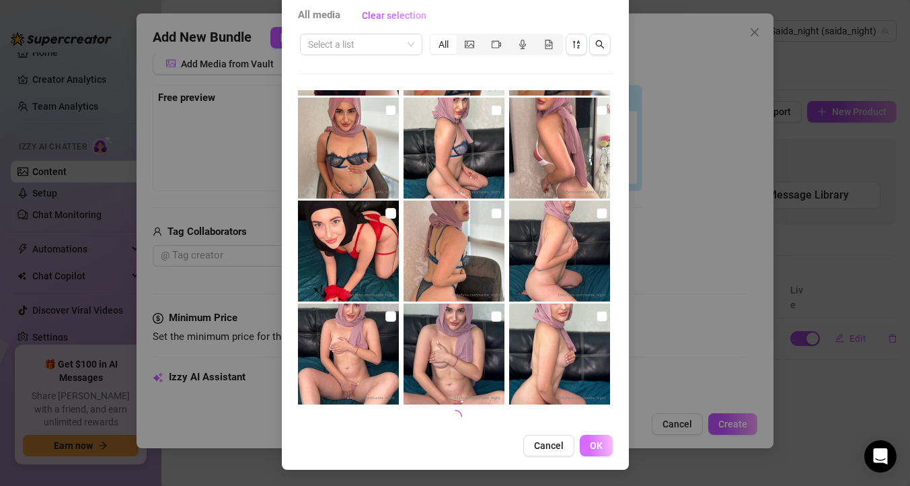
click at [594, 444] on span "OK" at bounding box center [596, 445] width 13 height 11
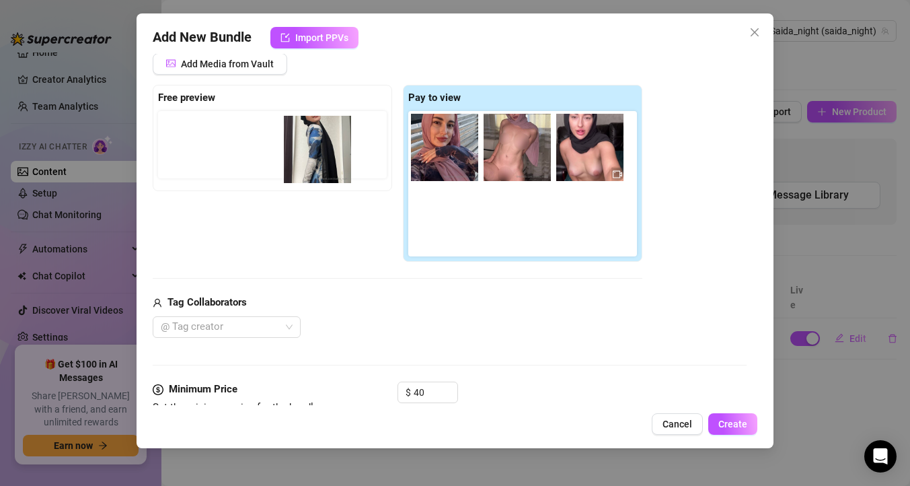
drag, startPoint x: 439, startPoint y: 229, endPoint x: 307, endPoint y: 153, distance: 152.7
click at [307, 153] on div "Free preview Pay to view" at bounding box center [398, 174] width 490 height 178
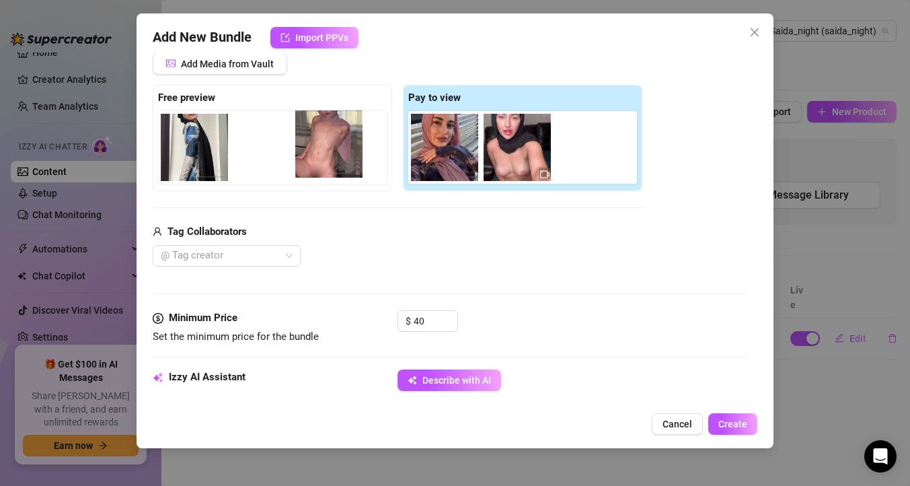
drag, startPoint x: 518, startPoint y: 148, endPoint x: 325, endPoint y: 145, distance: 192.4
click at [325, 145] on div "Free preview Pay to view" at bounding box center [398, 138] width 490 height 106
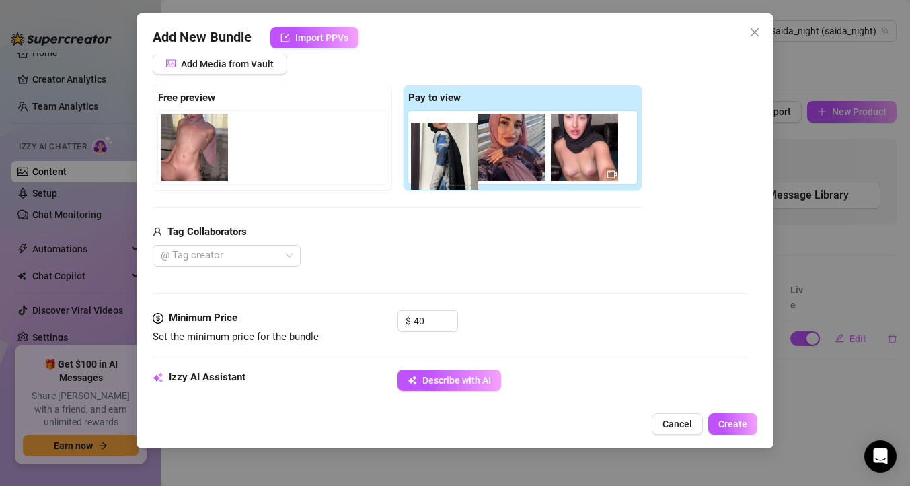
drag, startPoint x: 190, startPoint y: 147, endPoint x: 453, endPoint y: 154, distance: 263.0
click at [453, 154] on div "Free preview Pay to view" at bounding box center [398, 138] width 490 height 106
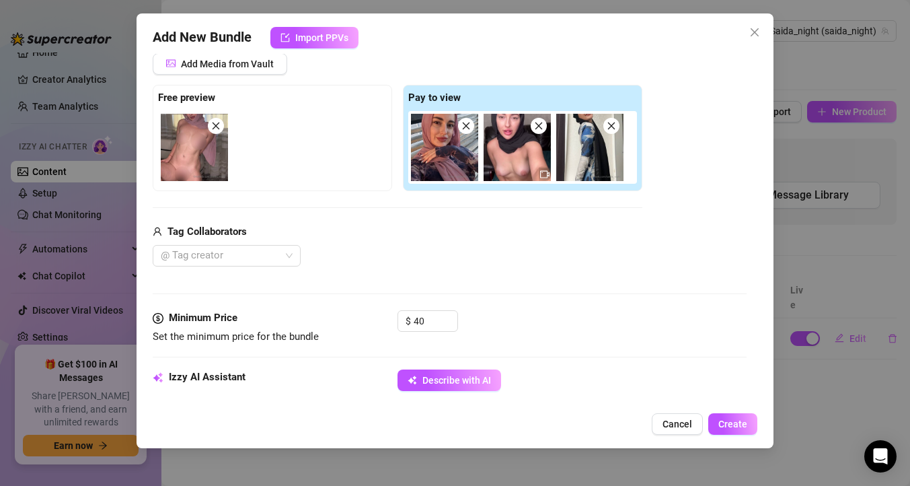
click at [426, 252] on div "@ Tag creator" at bounding box center [398, 256] width 490 height 22
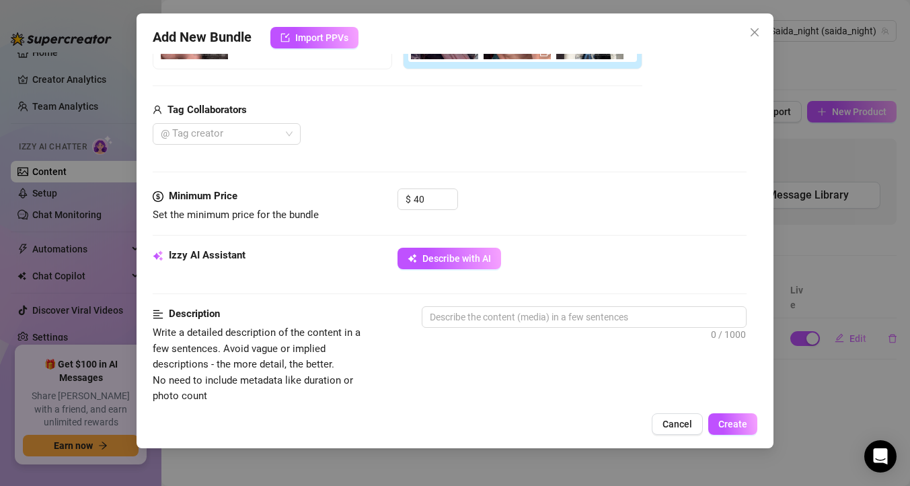
scroll to position [303, 0]
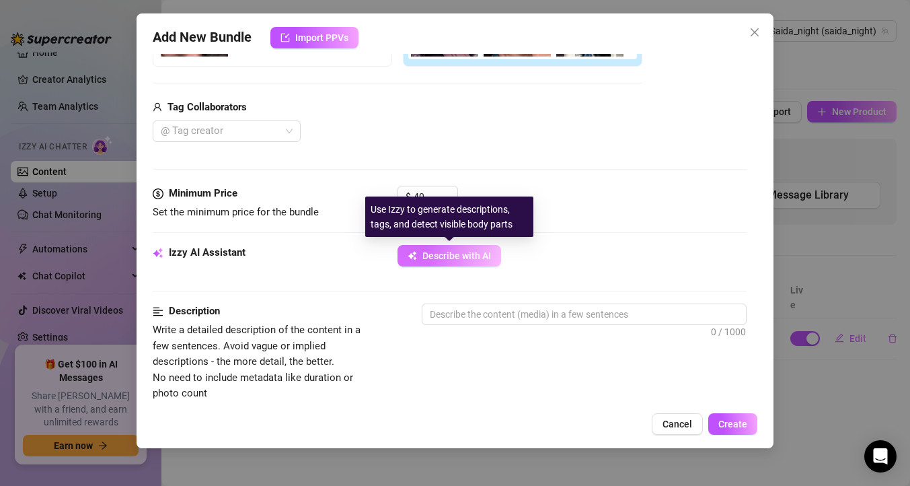
click at [436, 258] on span "Describe with AI" at bounding box center [456, 255] width 69 height 11
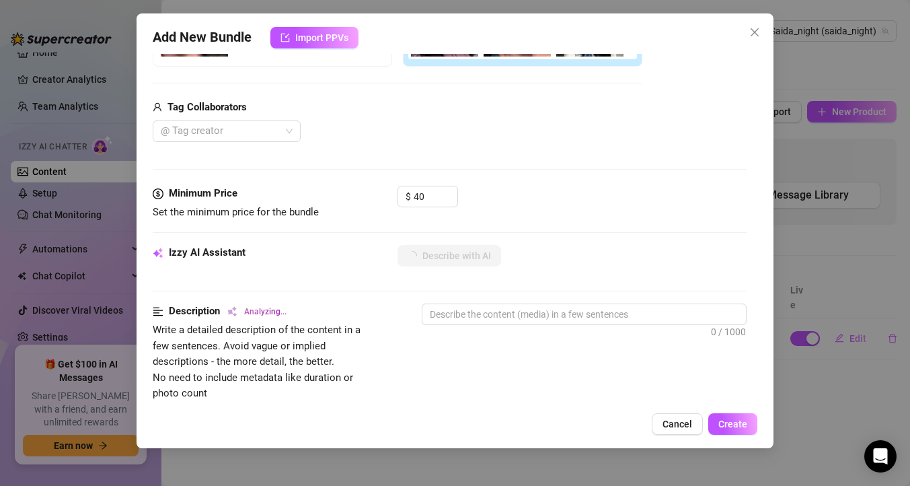
scroll to position [291, 0]
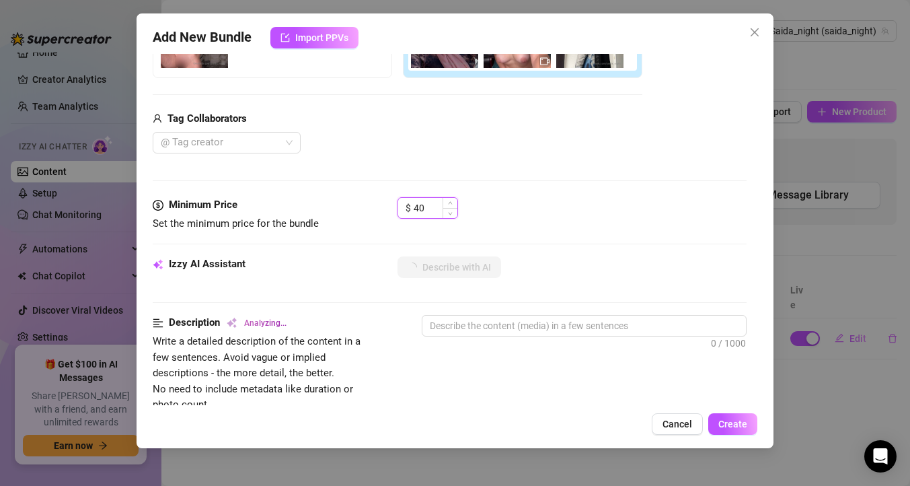
click at [428, 210] on input "40" at bounding box center [436, 208] width 44 height 20
drag, startPoint x: 428, startPoint y: 210, endPoint x: 416, endPoint y: 212, distance: 12.8
click at [416, 212] on input "40" at bounding box center [436, 208] width 44 height 20
type input "20"
click at [553, 228] on div "$ 20" at bounding box center [571, 214] width 349 height 34
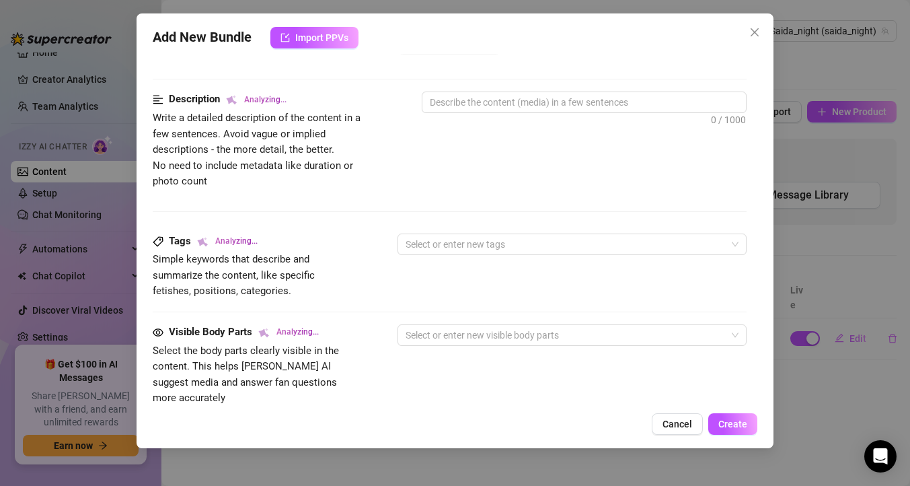
scroll to position [516, 0]
type textarea "Saida"
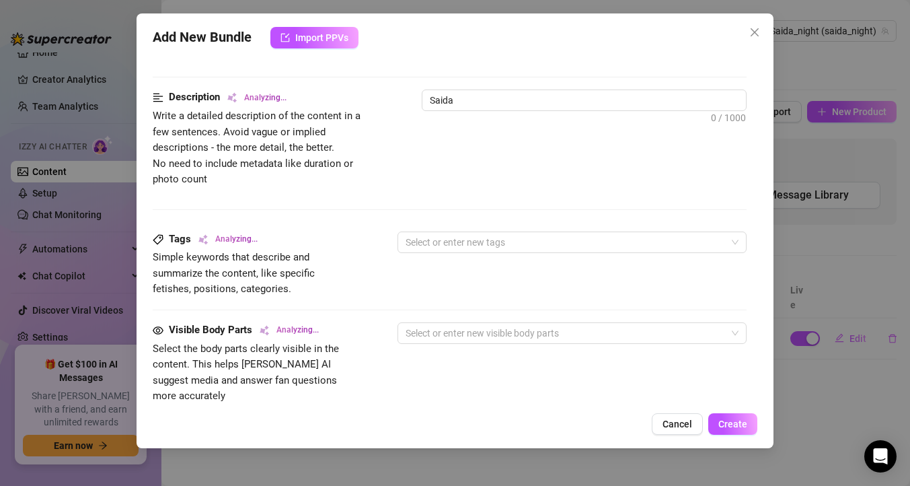
type textarea "Saida starts"
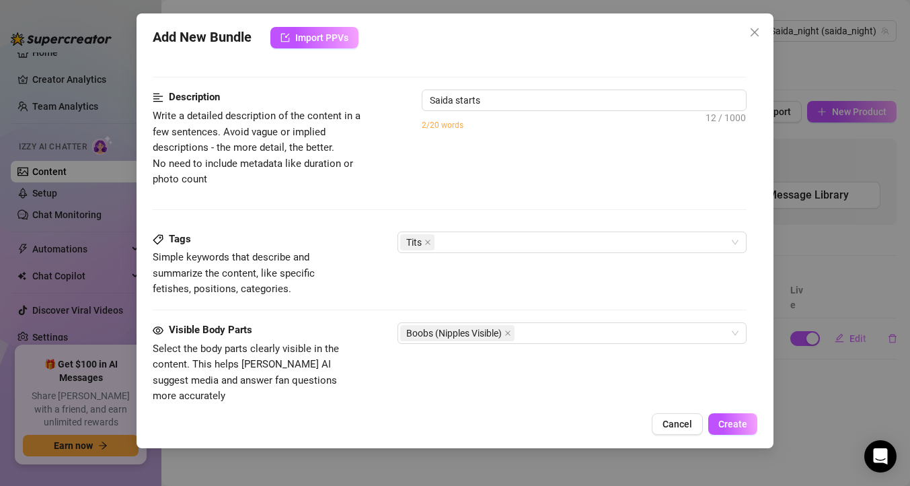
type textarea "Saida starts fully"
type textarea "Saida starts fully covered"
type textarea "Saida starts fully covered in"
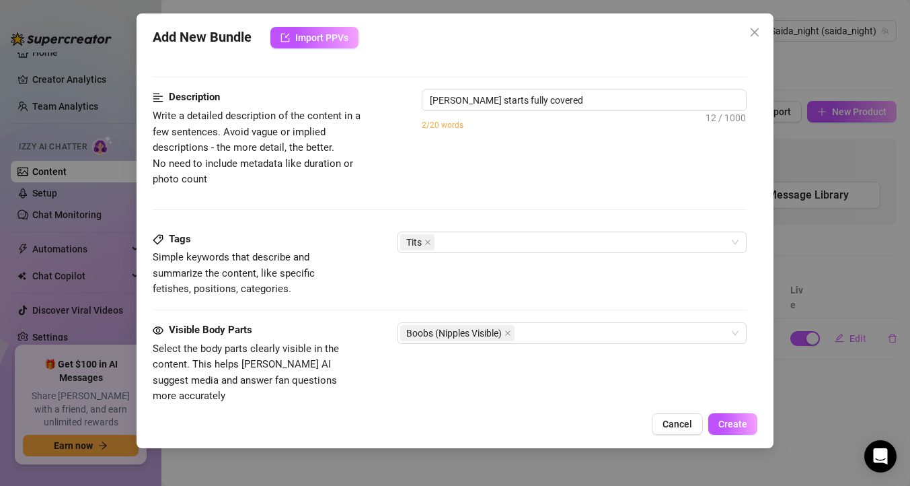
type textarea "Saida starts fully covered in"
type textarea "Saida starts fully covered in a"
type textarea "Saida starts fully covered in a tight"
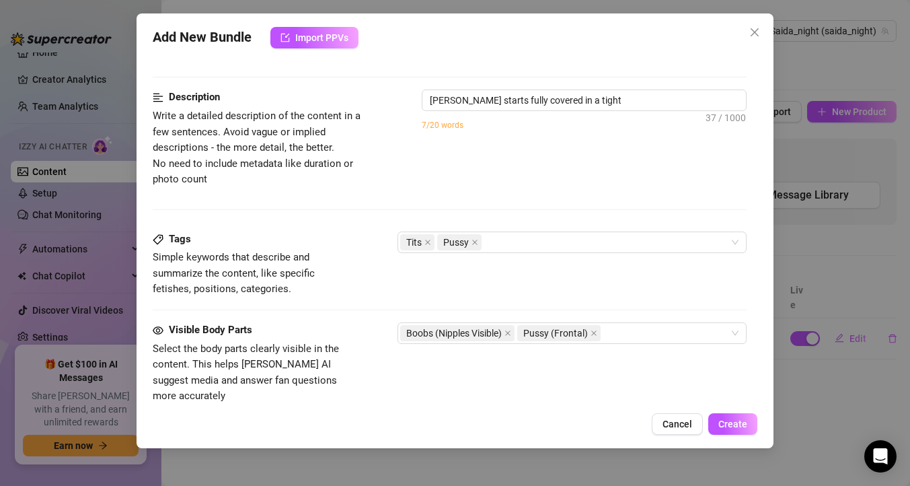
type textarea "Saida starts fully covered in a tight patterned"
type textarea "Saida starts fully covered in a tight patterned dress"
type textarea "Saida starts fully covered in a tight patterned dress and"
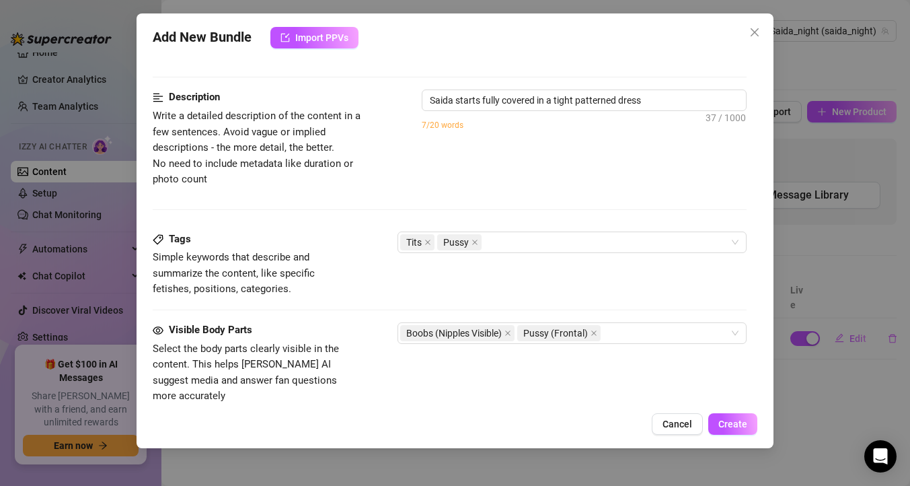
type textarea "Saida starts fully covered in a tight patterned dress and"
type textarea "Saida starts fully covered in a tight patterned dress and hijab"
type textarea "Saida starts fully covered in a tight patterned dress and hijab before"
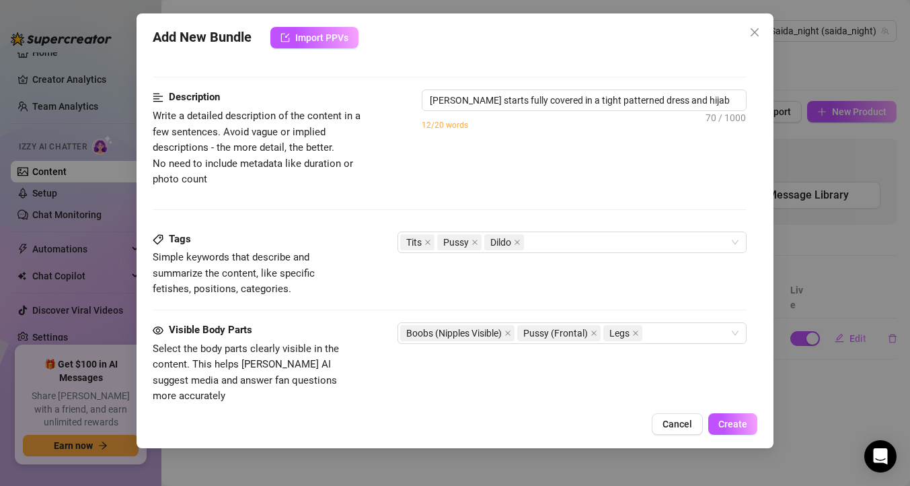
type textarea "Saida starts fully covered in a tight patterned dress and hijab before stripping"
type textarea "Saida starts fully covered in a tight patterned dress and hijab before strippin…"
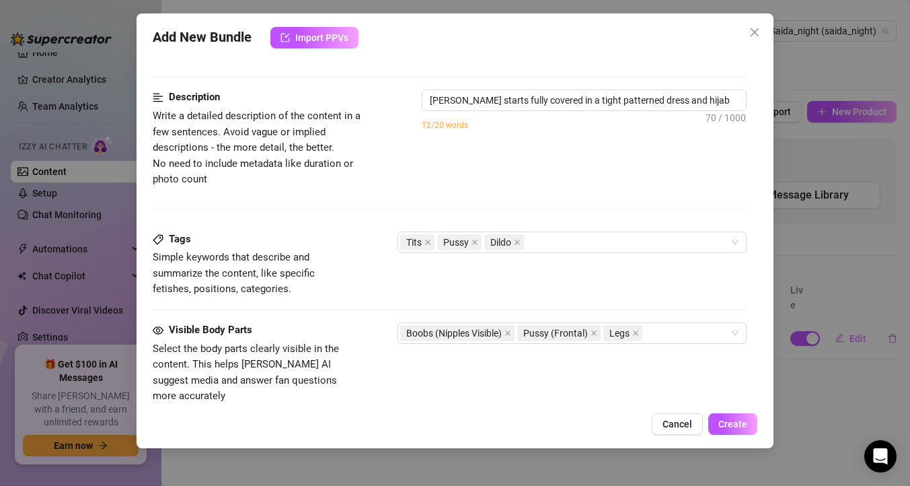
type textarea "Saida starts fully covered in a tight patterned dress and hijab before strippin…"
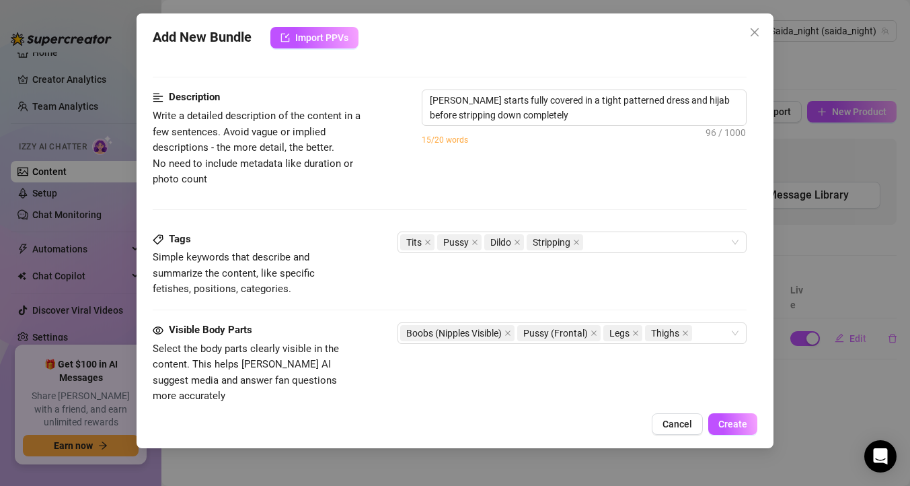
type textarea "Saida starts fully covered in a tight patterned dress and hijab before strippin…"
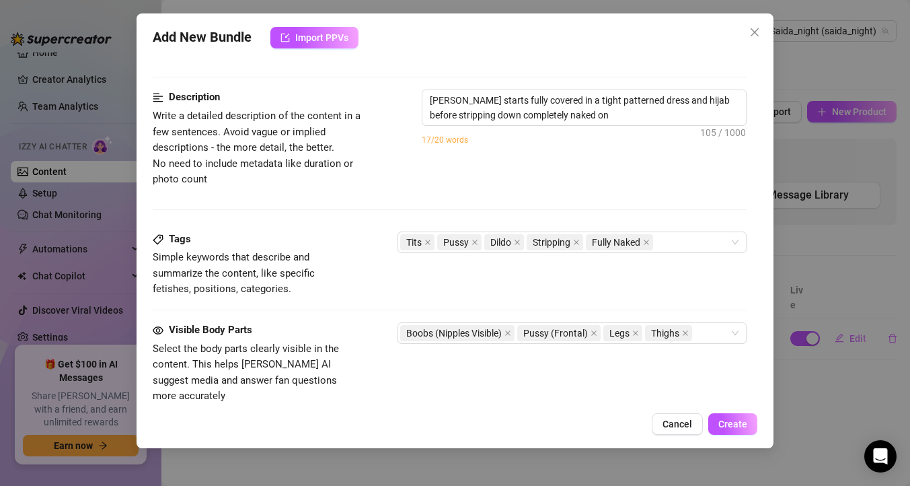
type textarea "Saida starts fully covered in a tight patterned dress and hijab before strippin…"
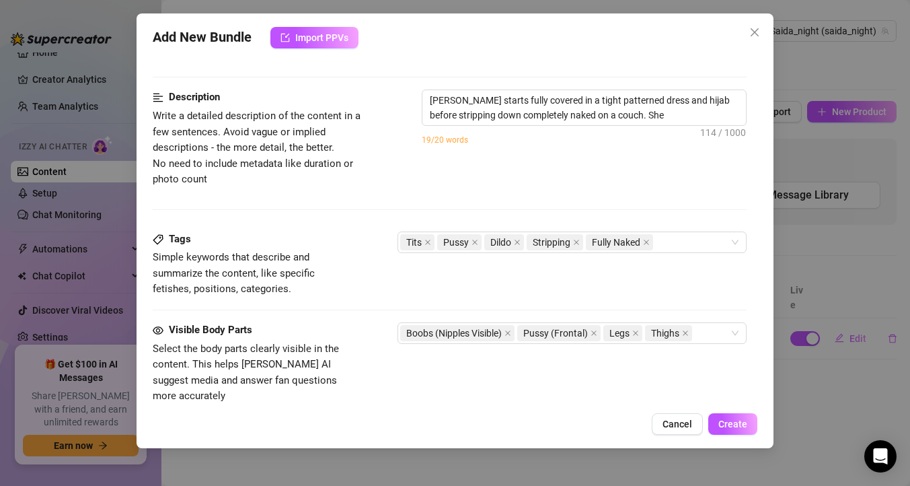
type textarea "Saida starts fully covered in a tight patterned dress and hijab before strippin…"
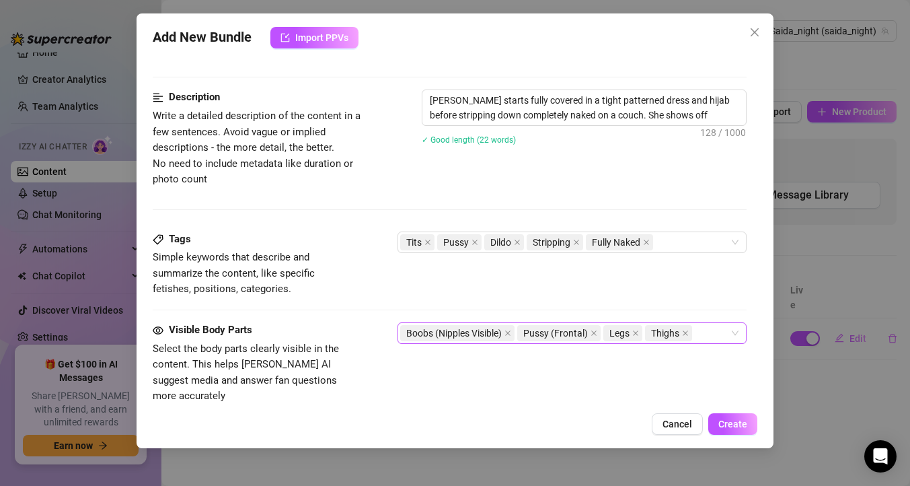
type textarea "Saida starts fully covered in a tight patterned dress and hijab before strippin…"
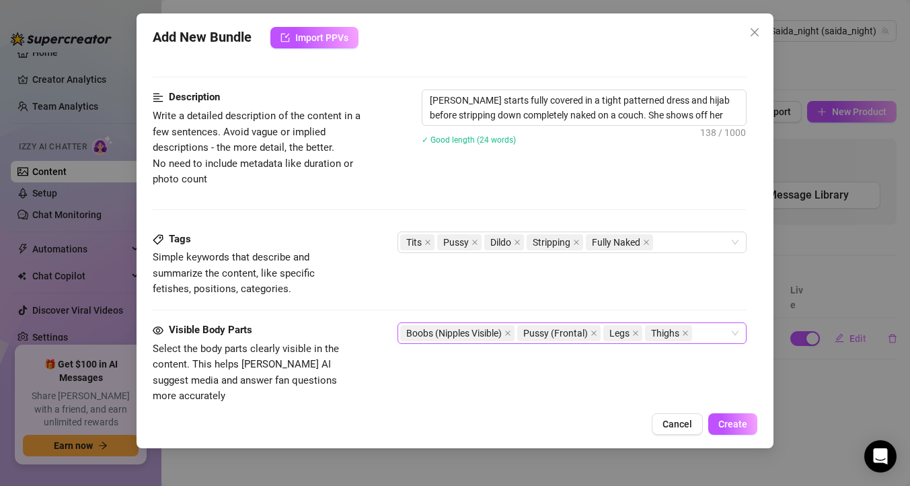
type textarea "Saida starts fully covered in a tight patterned dress and hijab before strippin…"
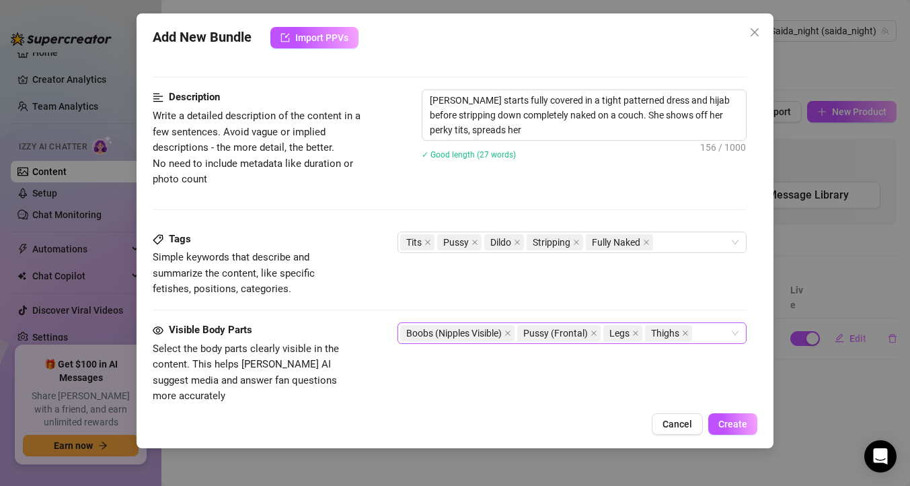
type textarea "Saida starts fully covered in a tight patterned dress and hijab before strippin…"
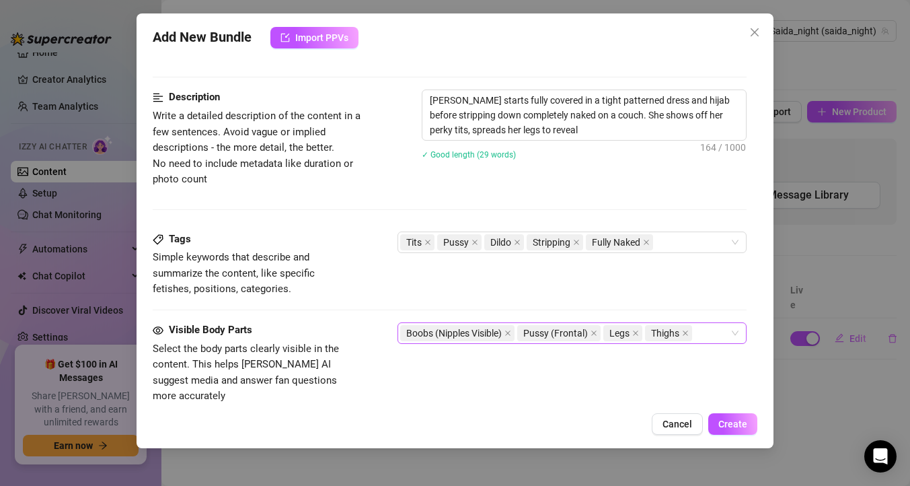
type textarea "Saida starts fully covered in a tight patterned dress and hijab before strippin…"
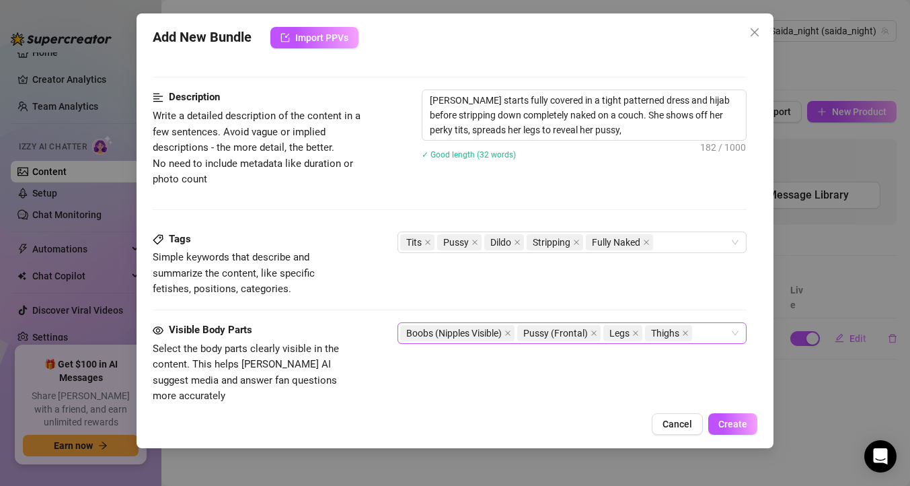
type textarea "Saida starts fully covered in a tight patterned dress and hijab before strippin…"
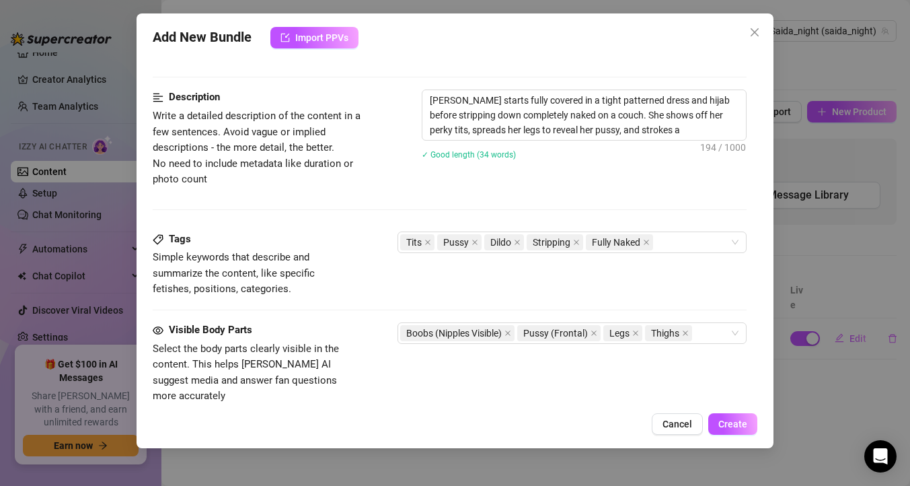
type textarea "Saida starts fully covered in a tight patterned dress and hijab before strippin…"
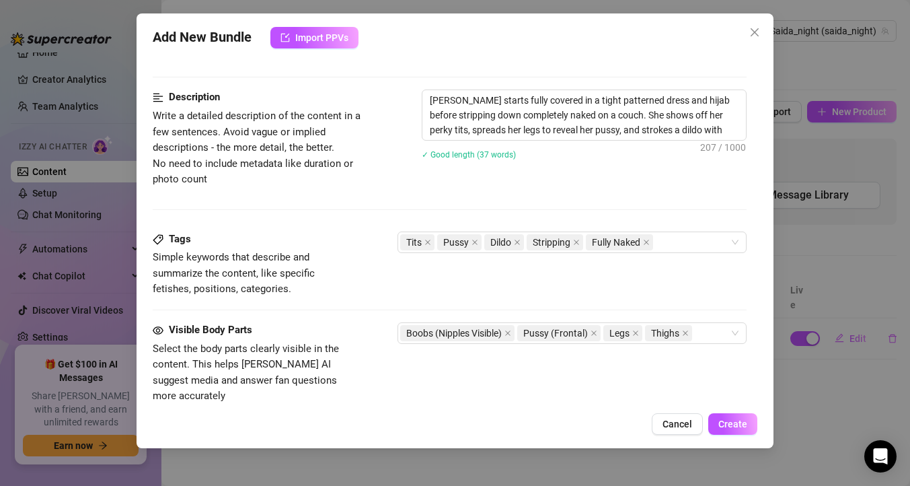
type textarea "Saida starts fully covered in a tight patterned dress and hijab before strippin…"
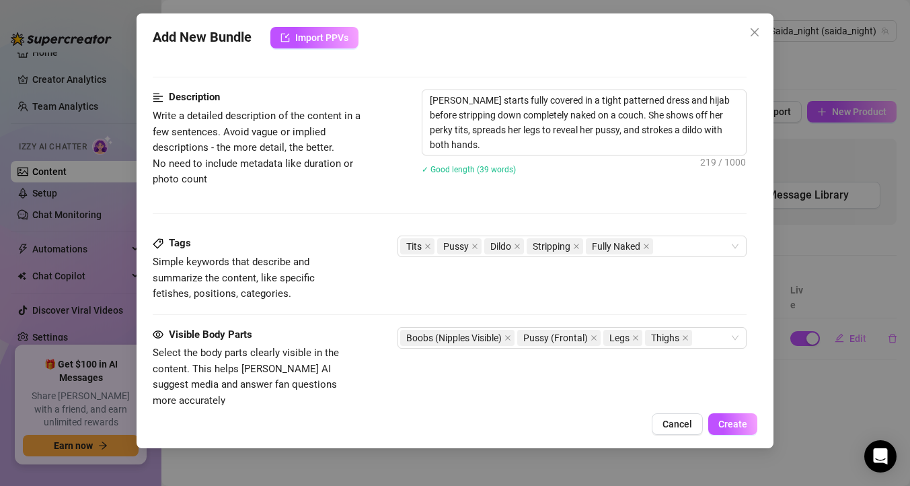
type textarea "Saida starts fully covered in a tight patterned dress and hijab before strippin…"
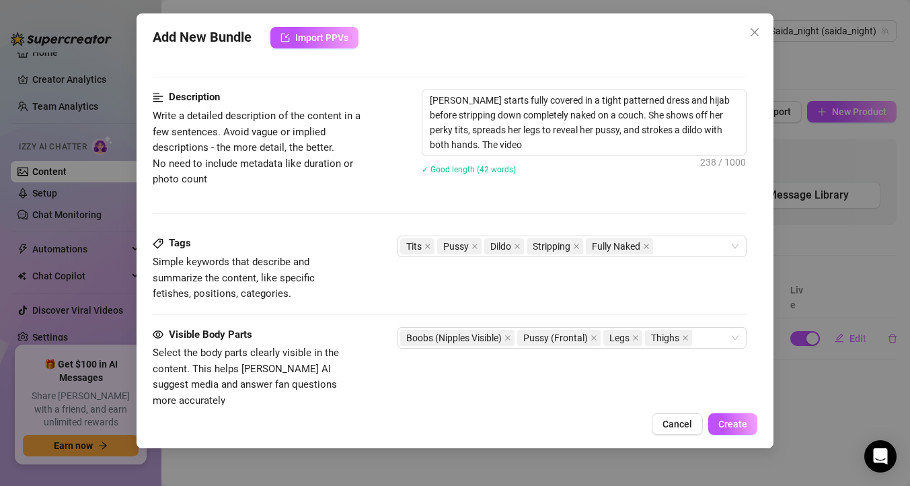
type textarea "Saida starts fully covered in a tight patterned dress and hijab before strippin…"
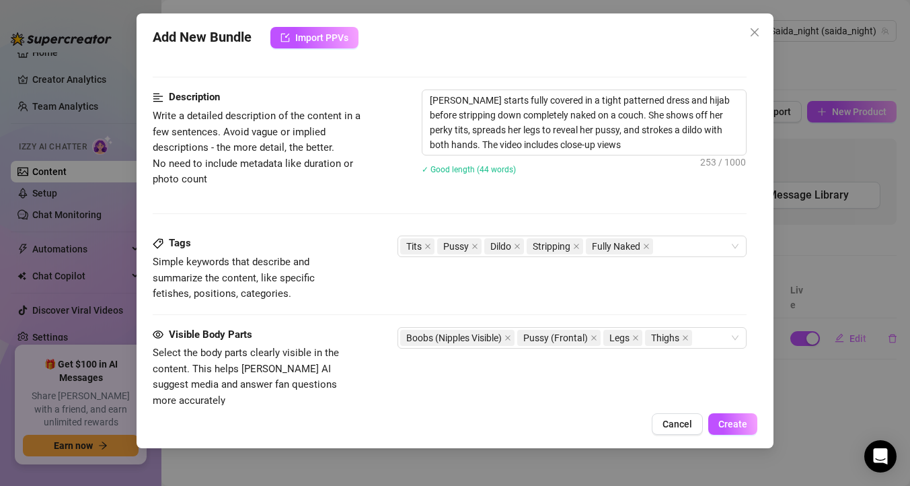
type textarea "Saida starts fully covered in a tight patterned dress and hijab before strippin…"
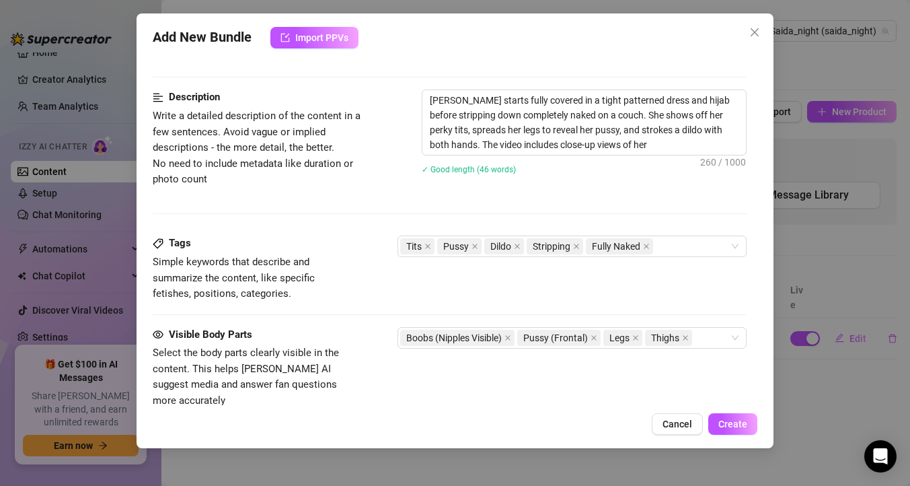
type textarea "Saida starts fully covered in a tight patterned dress and hijab before strippin…"
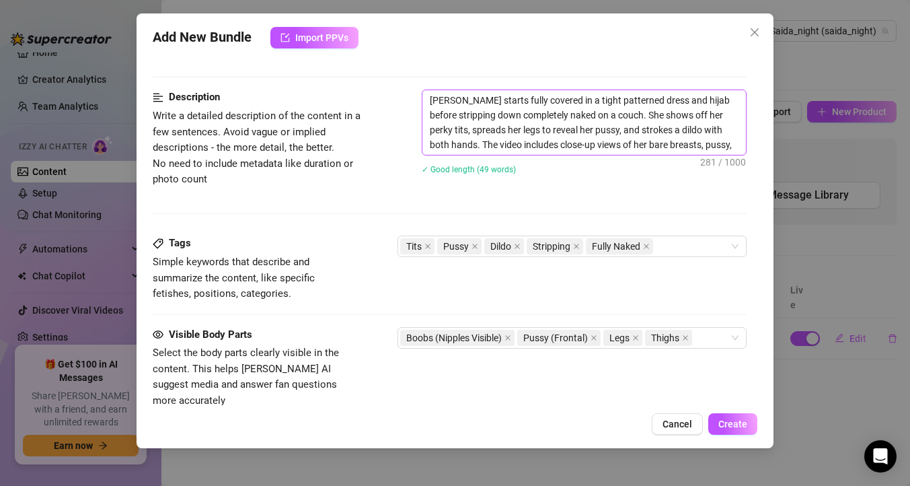
type textarea "Saida starts fully covered in a tight patterned dress and hijab before strippin…"
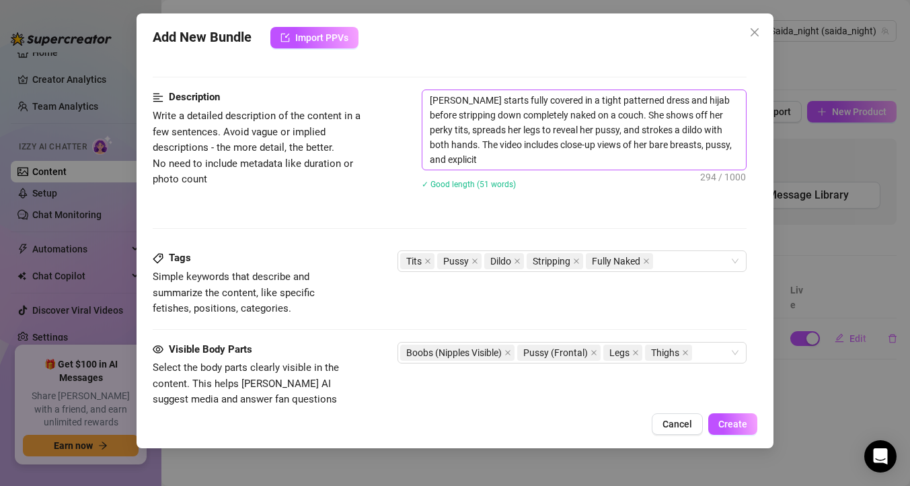
type textarea "Saida starts fully covered in a tight patterned dress and hijab before strippin…"
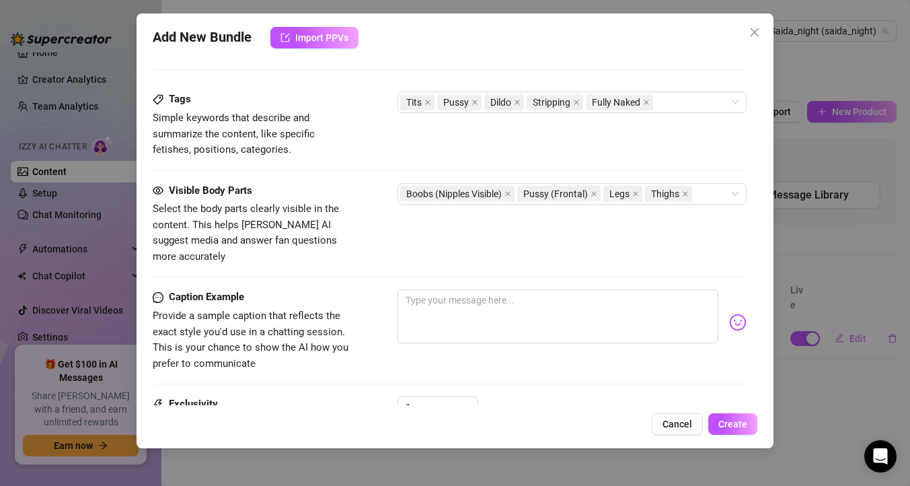
scroll to position [676, 0]
drag, startPoint x: 180, startPoint y: 297, endPoint x: 327, endPoint y: 290, distance: 146.8
click at [327, 290] on div "Caption Example Provide a sample caption that reflects the exact style you'd us…" at bounding box center [254, 329] width 202 height 82
drag, startPoint x: 174, startPoint y: 307, endPoint x: 314, endPoint y: 311, distance: 139.9
click at [314, 311] on span "Provide a sample caption that reflects the exact style you'd use in a chatting …" at bounding box center [254, 338] width 202 height 63
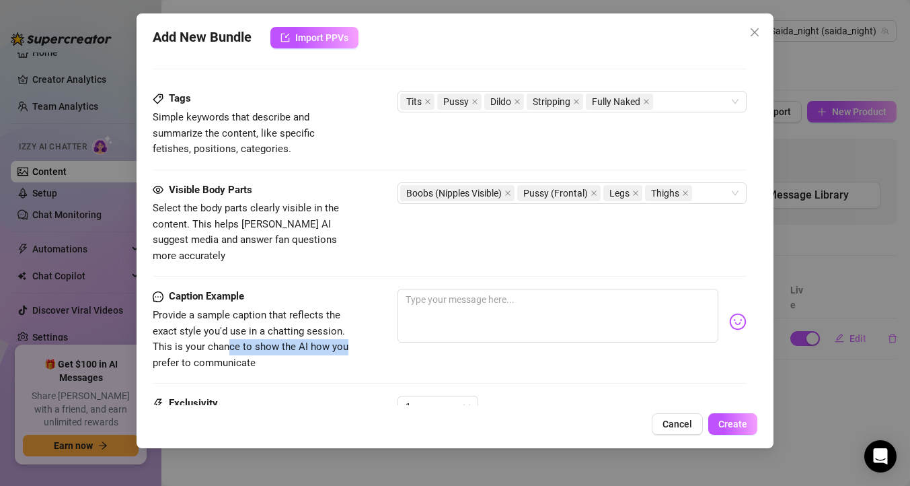
drag, startPoint x: 227, startPoint y: 334, endPoint x: 347, endPoint y: 330, distance: 120.4
click at [347, 330] on span "Provide a sample caption that reflects the exact style you'd use in a chatting …" at bounding box center [254, 338] width 202 height 63
click at [289, 338] on span "Provide a sample caption that reflects the exact style you'd use in a chatting …" at bounding box center [254, 338] width 202 height 63
click at [729, 313] on img at bounding box center [737, 321] width 17 height 17
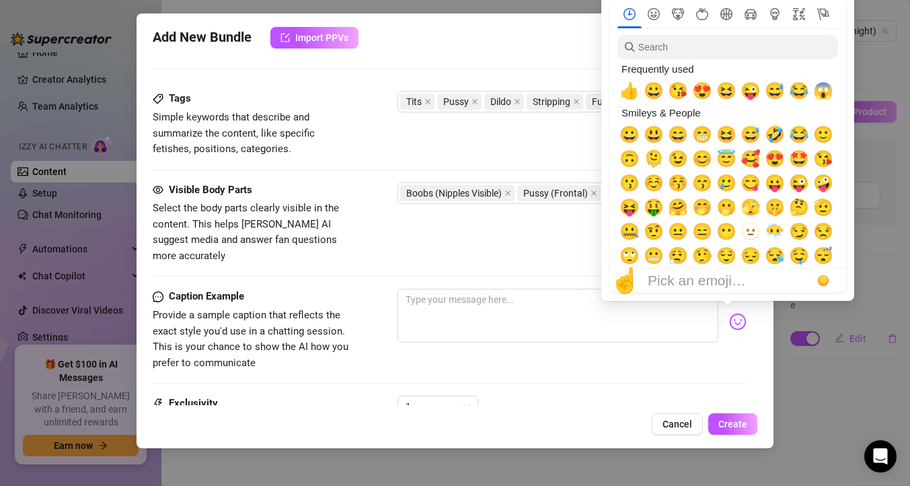
click at [731, 313] on img at bounding box center [737, 321] width 17 height 17
click at [699, 91] on span "😍" at bounding box center [702, 90] width 20 height 19
type textarea "😍"
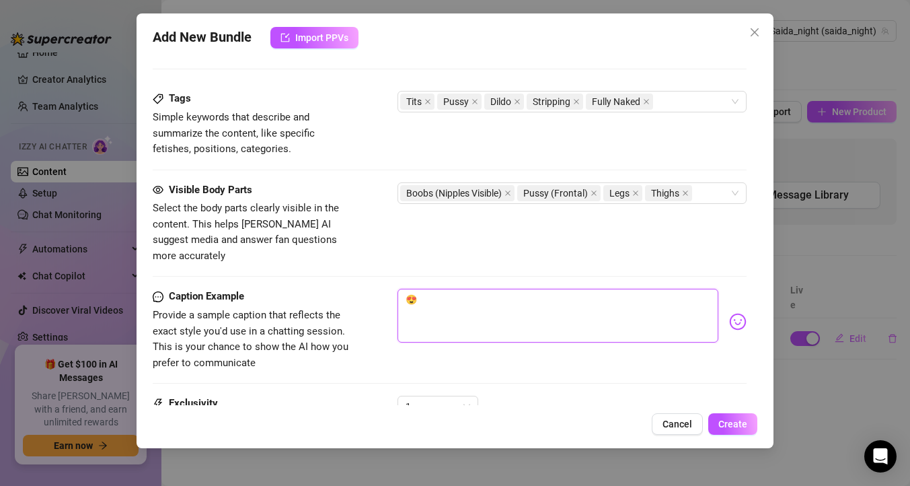
click at [538, 288] on textarea "😍" at bounding box center [557, 315] width 321 height 54
type textarea "😍"
type textarea "😍 Е"
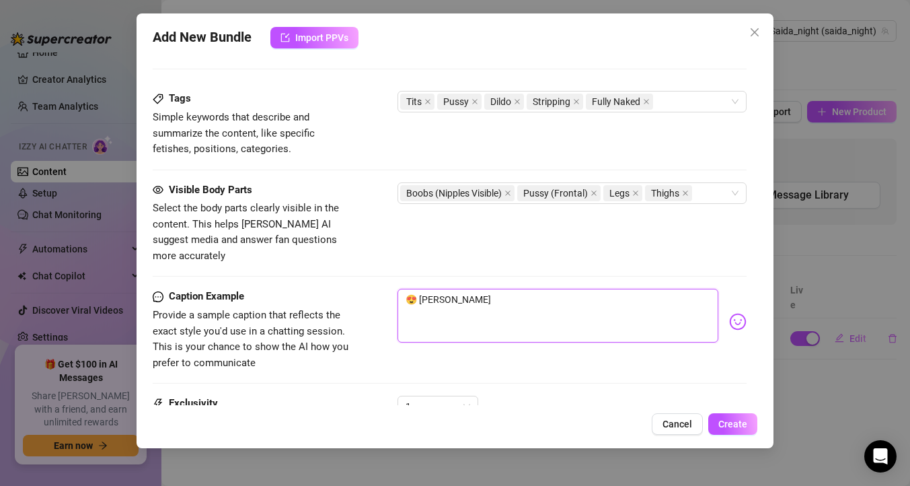
type textarea "😍 Еф"
type textarea "😍 Е"
type textarea "😍"
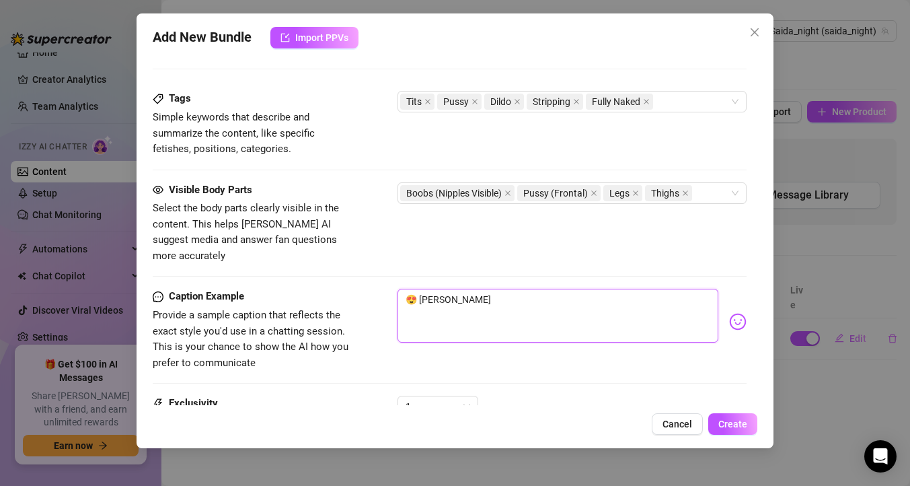
type textarea "😍"
type textarea "😍 T"
type textarea "😍 Ta"
type textarea "😍 Tak"
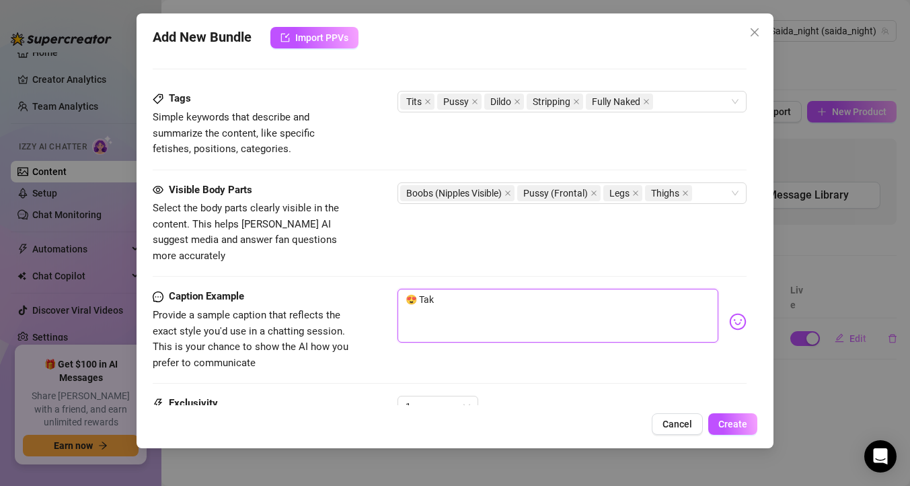
type textarea "😍 Take"
type textarea "😍 Take m"
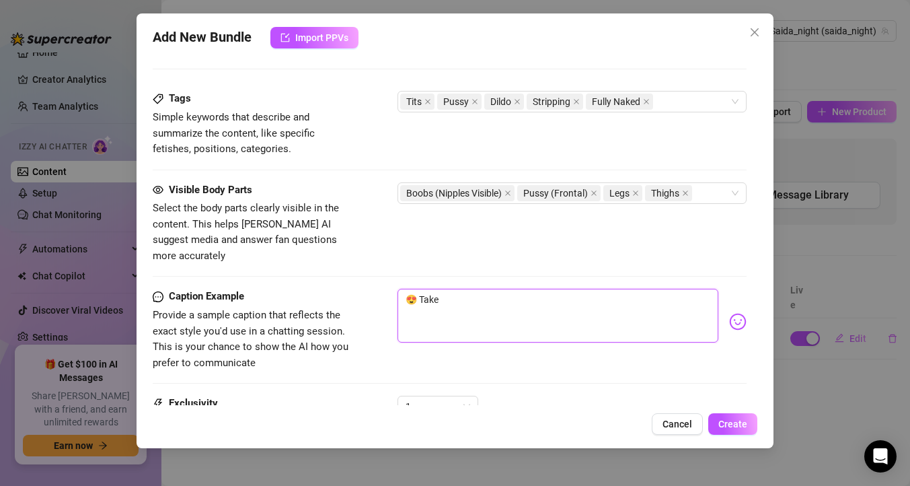
type textarea "😍 Take m"
type textarea "😍 Take mu"
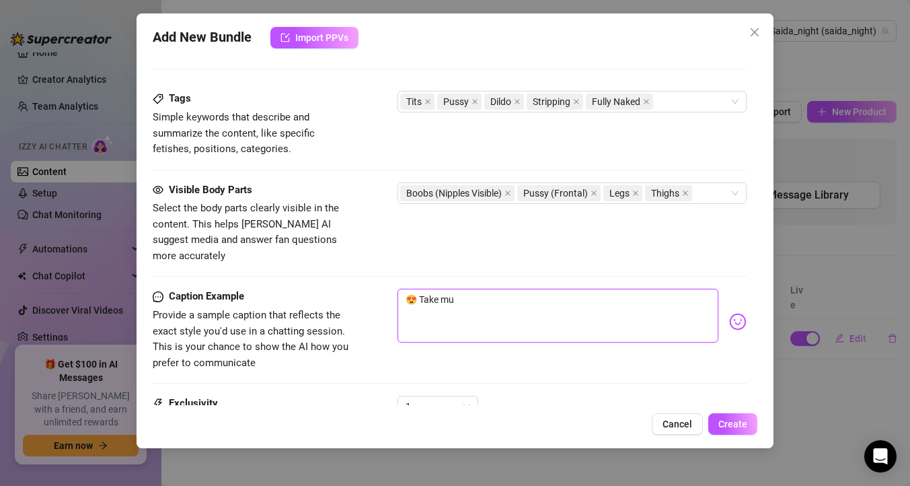
type textarea "😍 Take mu"
type textarea "😍 Take m"
type textarea "😍 Take my"
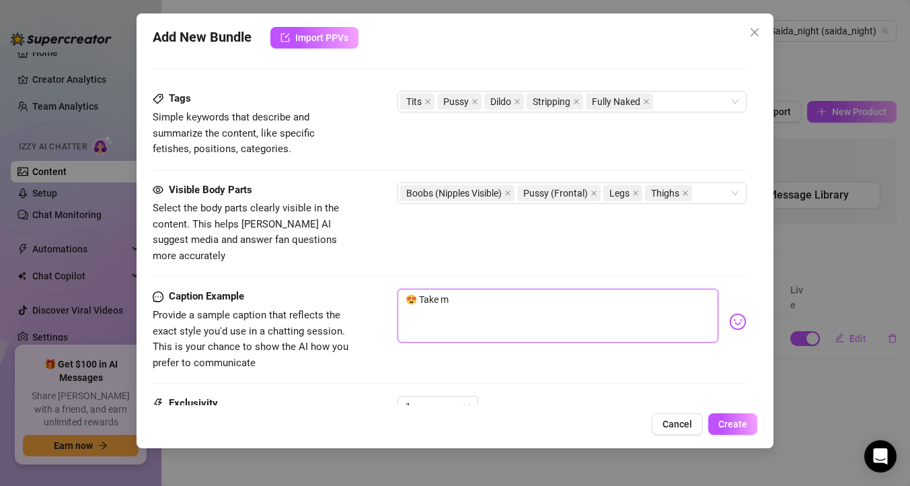
type textarea "😍 Take my"
type textarea "😍 Take my N"
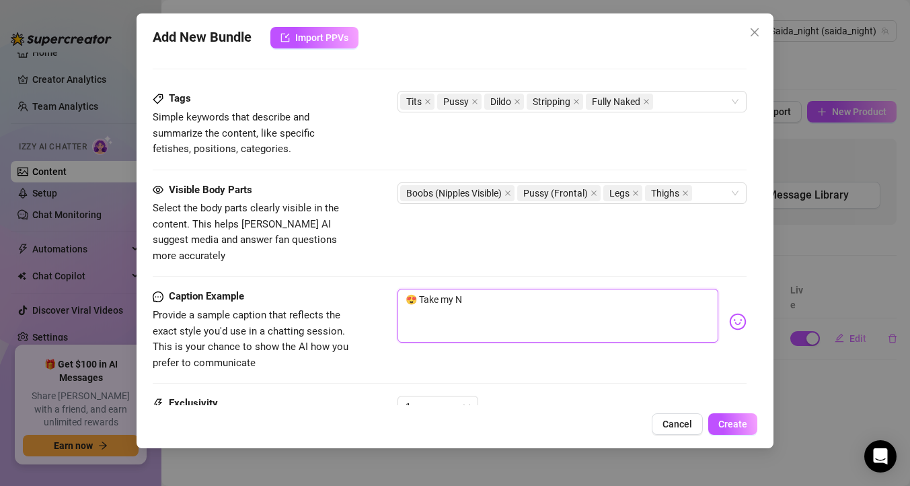
type textarea "😍 Take my"
type textarea "😍 Take my M"
type textarea "😍 Take my Mu"
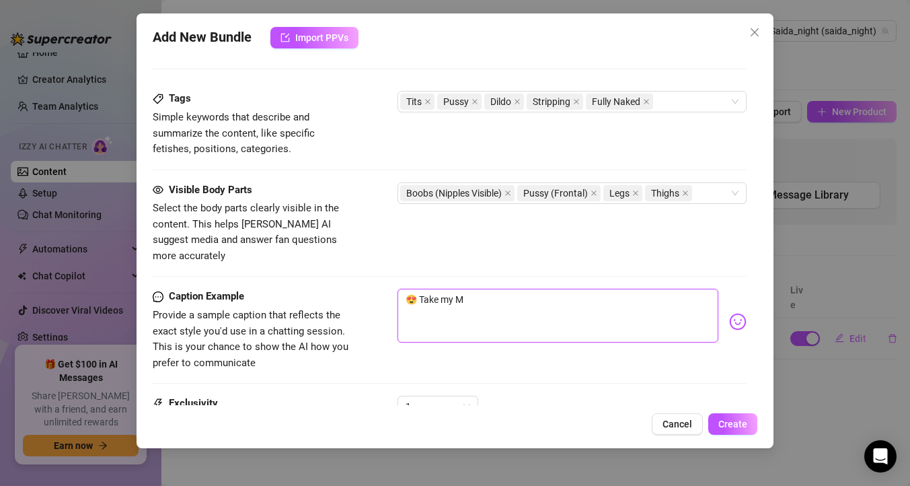
type textarea "😍 Take my Mu"
type textarea "😍 Take my Mus"
type textarea "😍 Take my Musl"
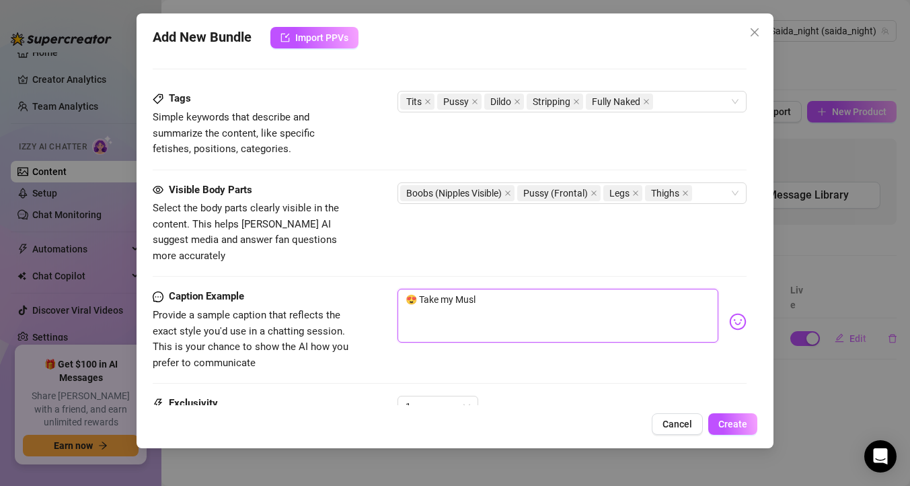
type textarea "😍 Take my Musli"
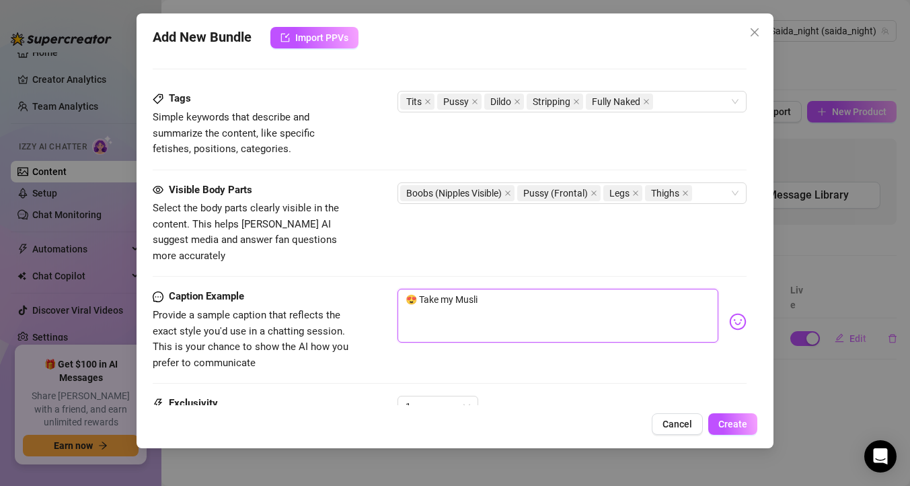
type textarea "😍 Take my Musli"
type textarea "😍 Take my Muslim"
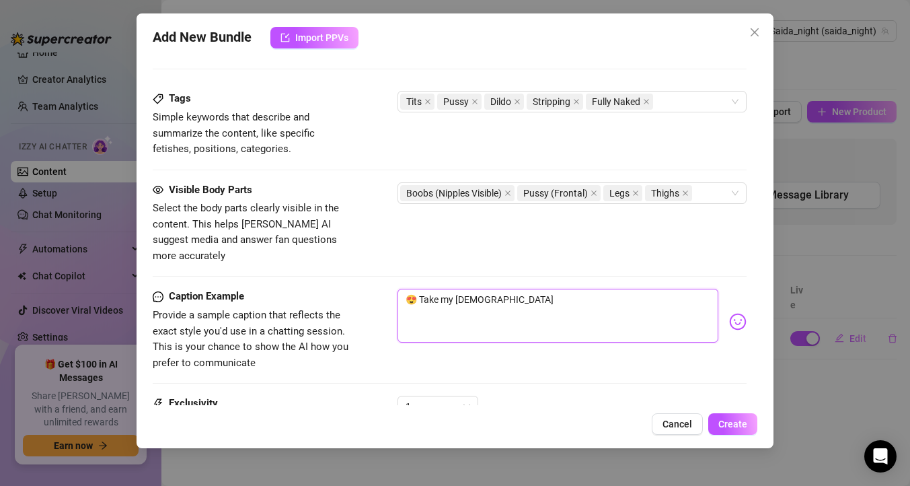
type textarea "😍 Take my Muslim N"
type textarea "😍 Take my Muslim"
type textarea "😍 Take my Muslim B"
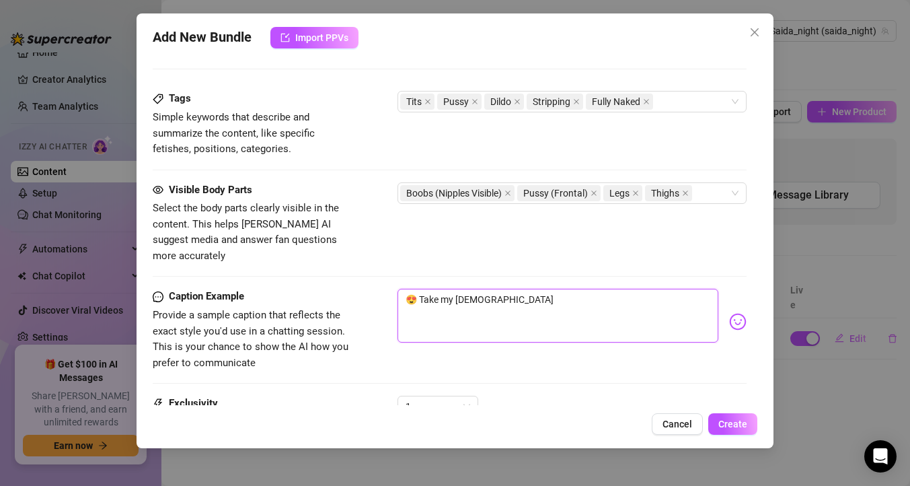
type textarea "😍 Take my Muslim B"
type textarea "😍 Take my Muslim Bo"
type textarea "😍 Take my Muslim Bod"
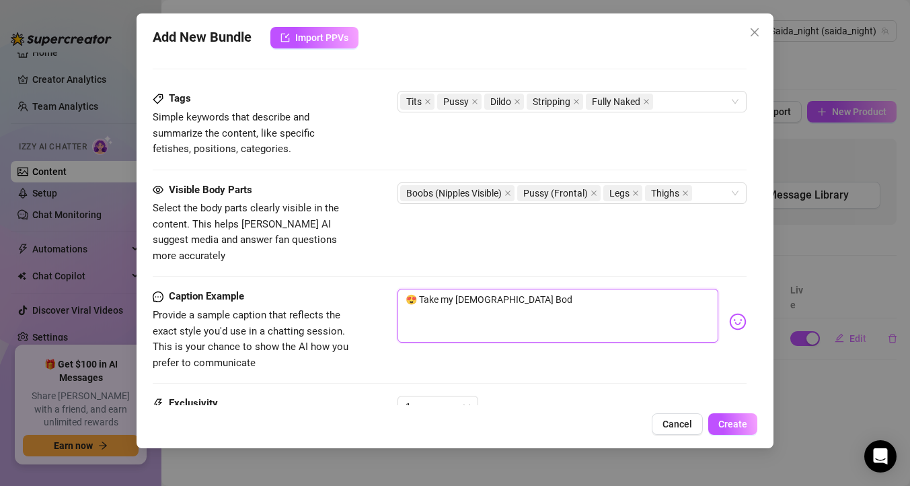
type textarea "😍 Take my Muslim Body"
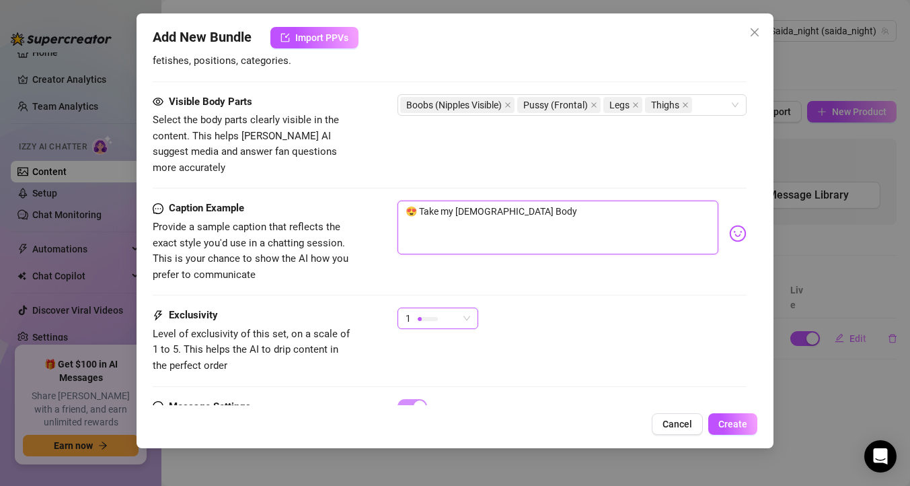
click at [461, 308] on span "1" at bounding box center [437, 318] width 65 height 20
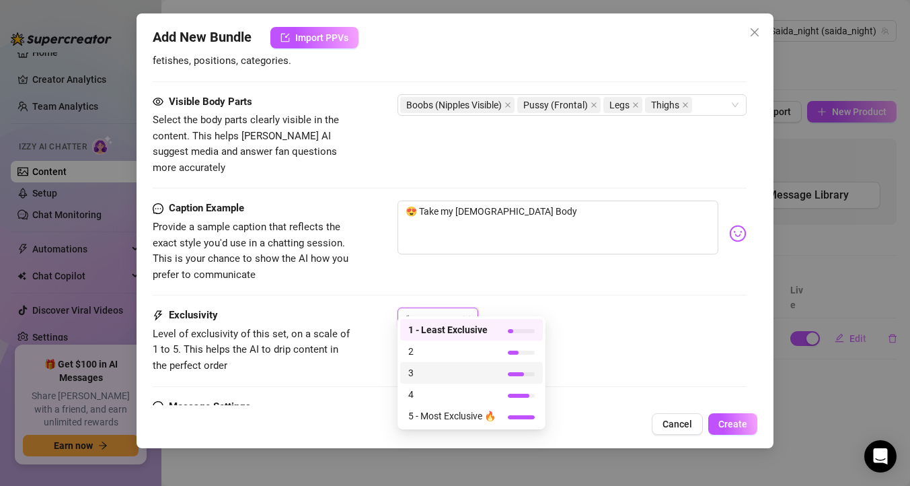
click at [490, 369] on span "3" at bounding box center [451, 372] width 87 height 15
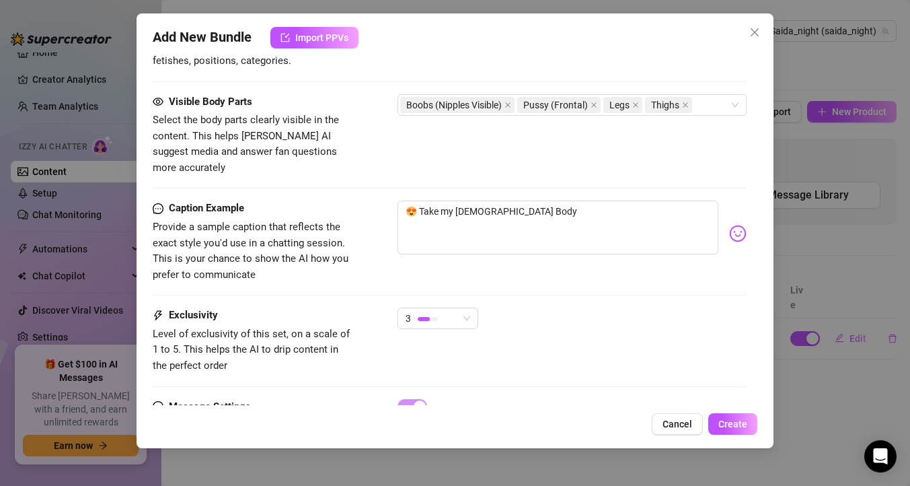
click at [572, 338] on div "Exclusivity Level of exclusivity of this set, on a scale of 1 to 5. This helps …" at bounding box center [450, 340] width 594 height 66
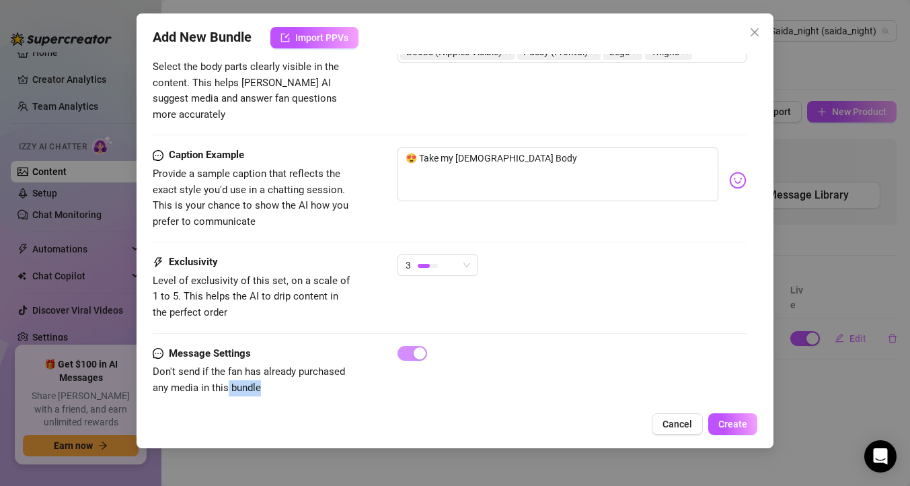
drag, startPoint x: 304, startPoint y: 369, endPoint x: 229, endPoint y: 375, distance: 75.6
click at [229, 375] on span "Don't send if the fan has already purchased any media in this bundle" at bounding box center [254, 380] width 202 height 32
click at [734, 424] on span "Create" at bounding box center [732, 423] width 29 height 11
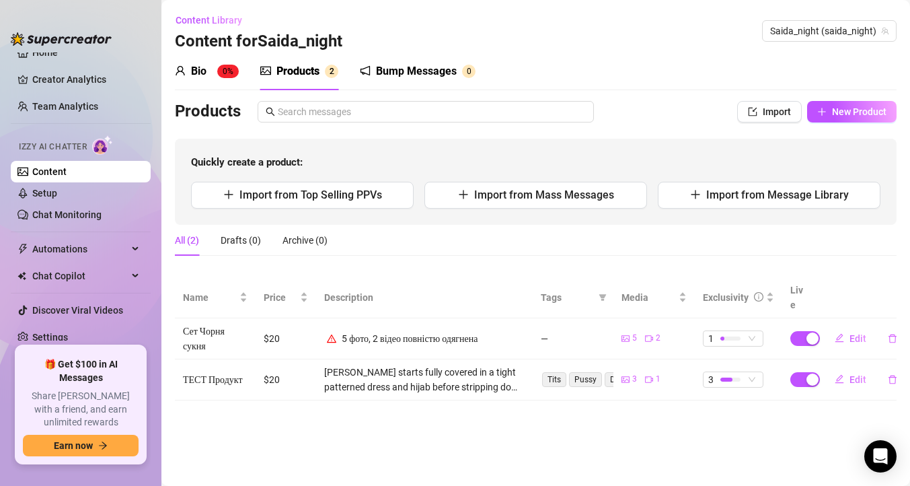
click at [427, 331] on div "5 фото, 2 відео повністю одягнена" at bounding box center [410, 338] width 136 height 15
click at [853, 333] on span "Edit" at bounding box center [857, 338] width 17 height 11
type textarea "Here is something interesting for you💕"
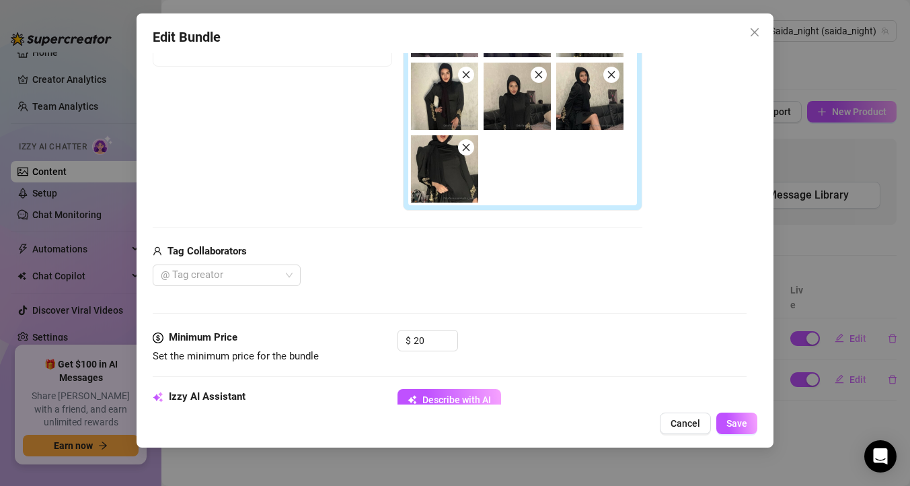
scroll to position [183, 0]
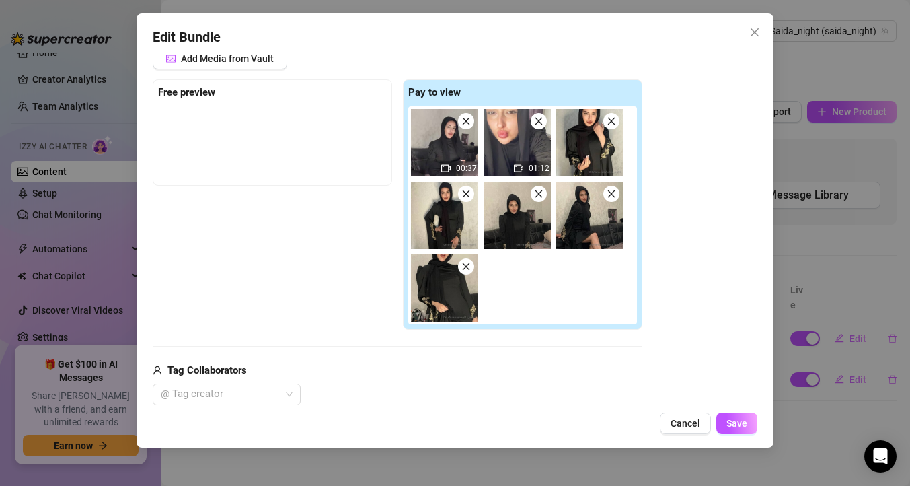
click at [691, 434] on div "Edit Bundle Account Saida_night (@saida_night) Name Name is for your internal o…" at bounding box center [455, 230] width 637 height 434
click at [691, 422] on span "Cancel" at bounding box center [685, 423] width 30 height 11
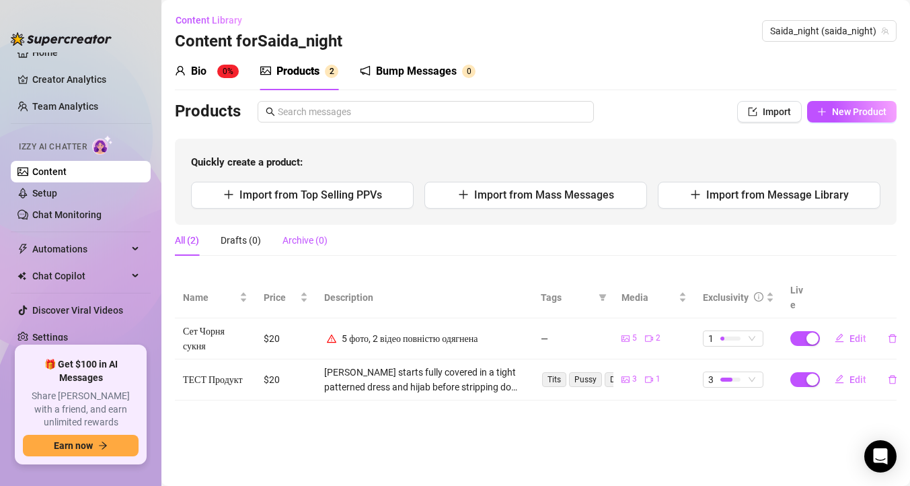
click at [309, 237] on div "Archive (0)" at bounding box center [304, 240] width 45 height 15
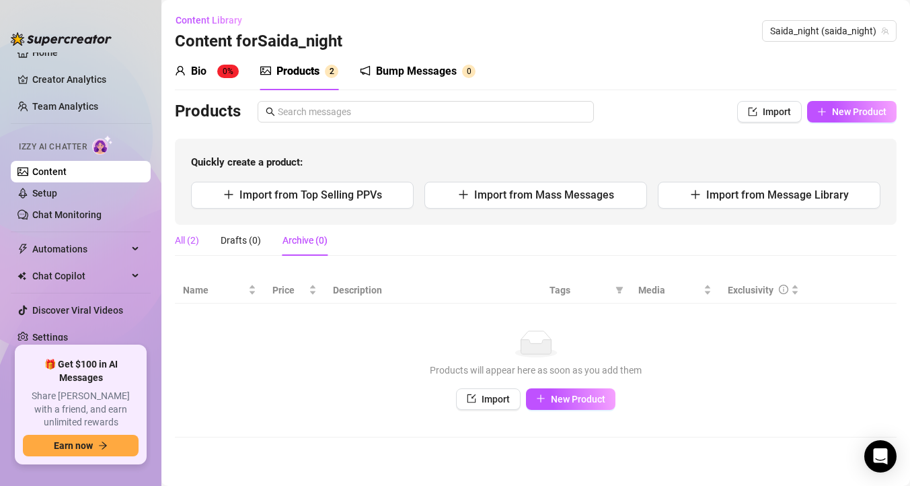
click at [178, 243] on div "All (2)" at bounding box center [187, 240] width 24 height 15
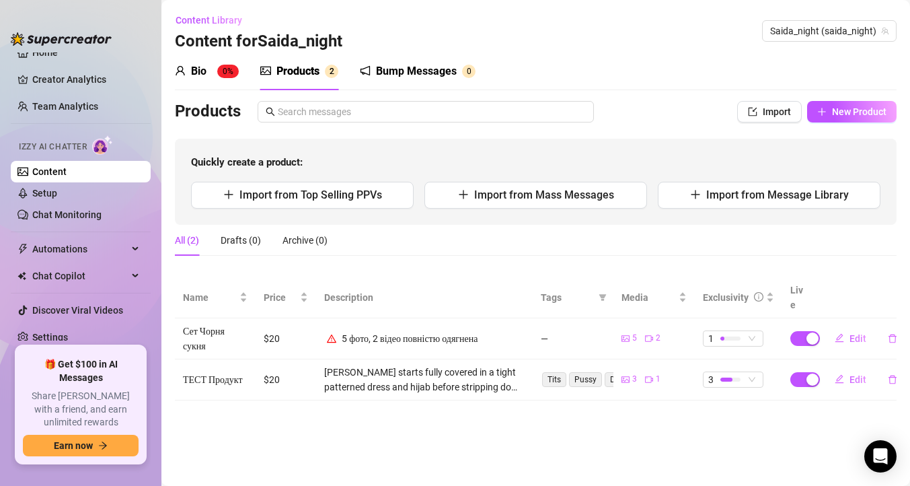
click at [401, 75] on div "Bump Messages" at bounding box center [416, 71] width 81 height 16
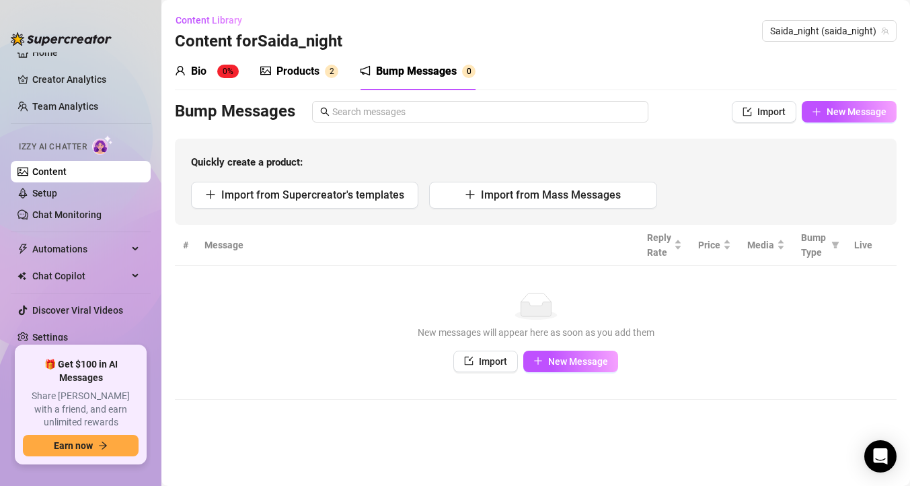
click at [206, 71] on div "Bio" at bounding box center [198, 71] width 15 height 16
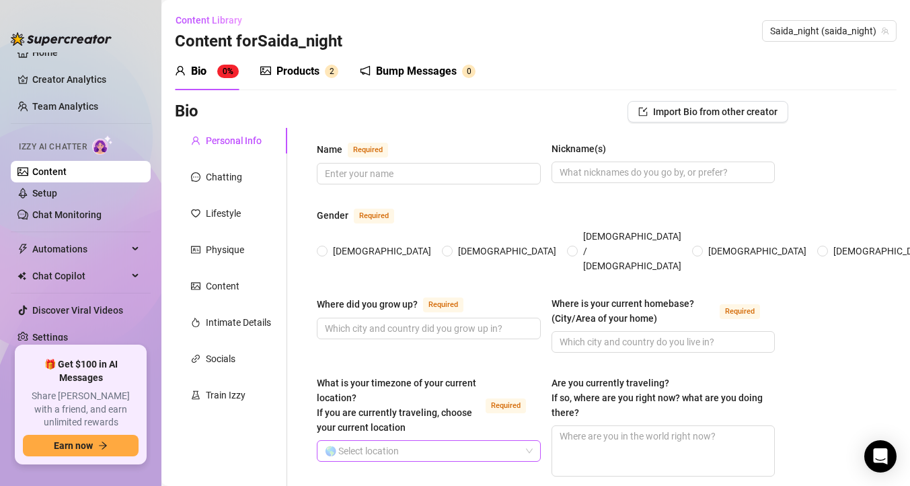
scroll to position [134, 0]
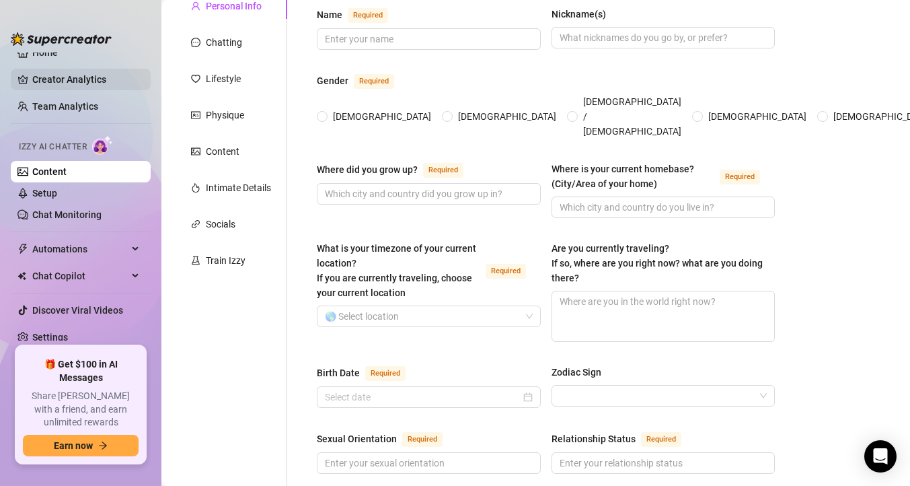
click at [53, 81] on link "Creator Analytics" at bounding box center [86, 80] width 108 height 22
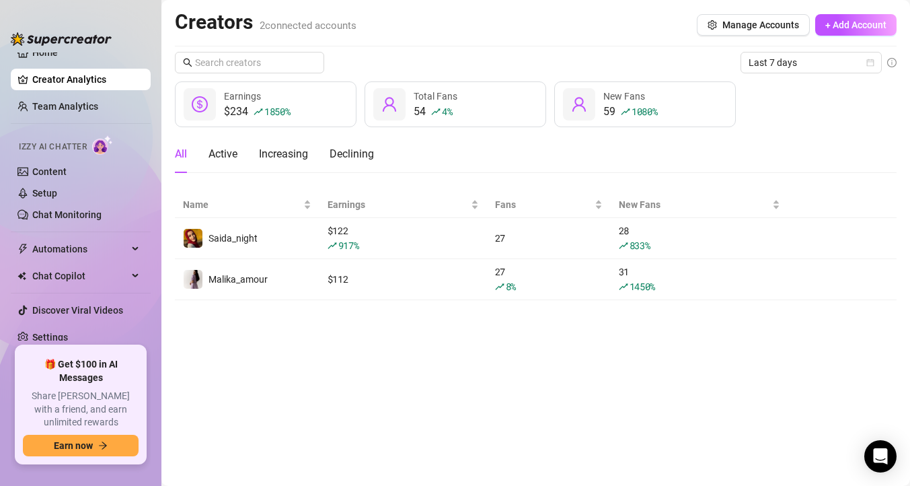
click at [90, 82] on link "Creator Analytics" at bounding box center [86, 80] width 108 height 22
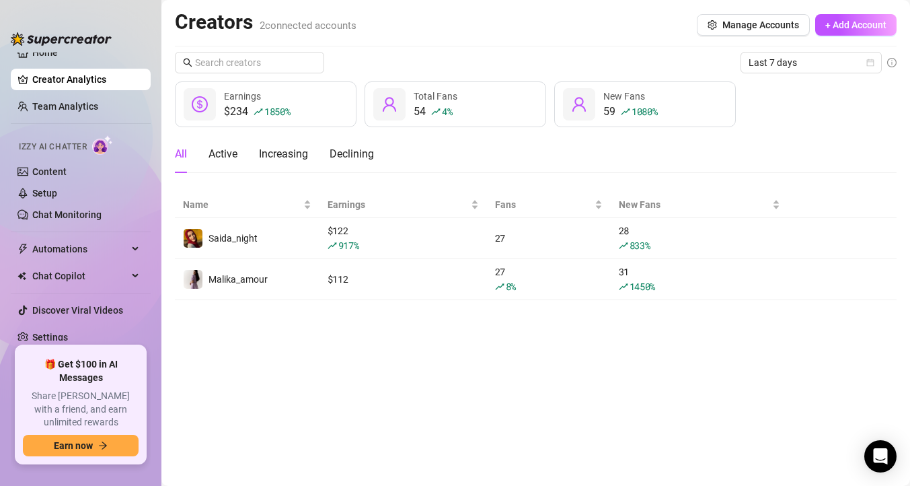
click at [90, 82] on link "Creator Analytics" at bounding box center [86, 80] width 108 height 22
click at [227, 151] on div "Active" at bounding box center [222, 154] width 29 height 16
click at [296, 155] on div "Increasing" at bounding box center [283, 154] width 49 height 16
click at [365, 159] on div "Declining" at bounding box center [352, 154] width 44 height 16
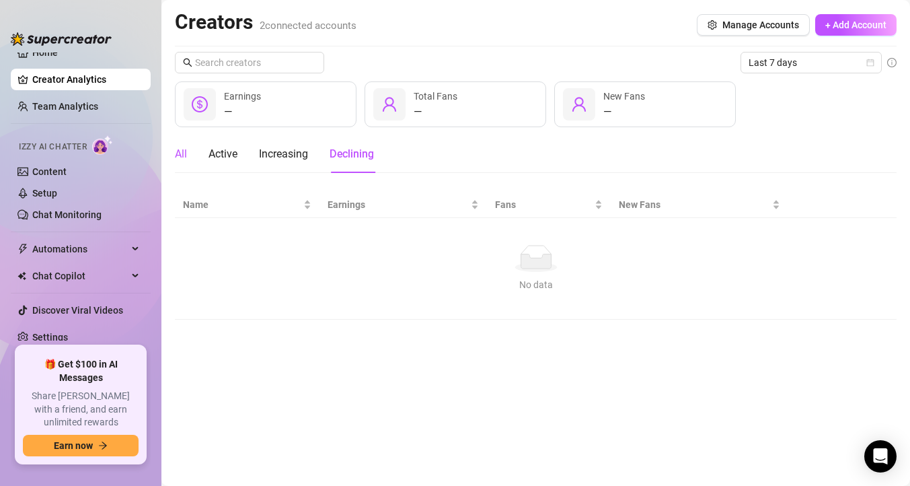
click at [178, 155] on div "All" at bounding box center [181, 154] width 12 height 16
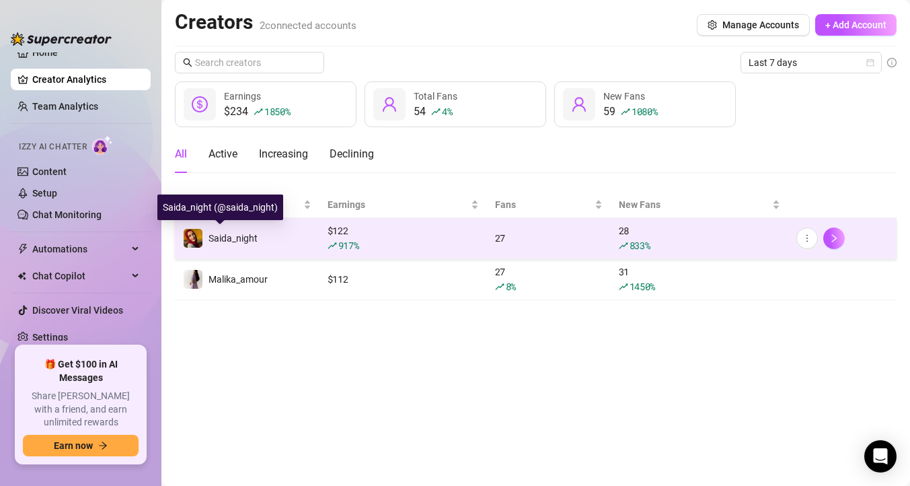
click at [237, 238] on span "Saida_night" at bounding box center [232, 238] width 49 height 11
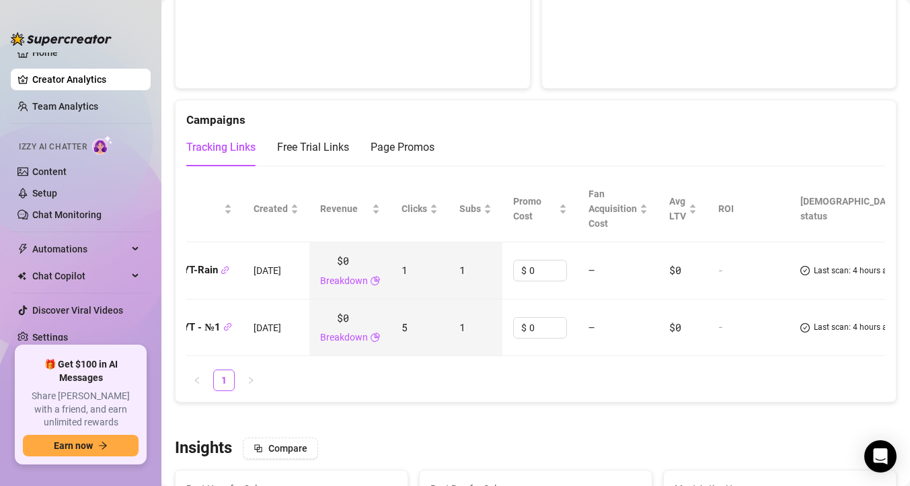
scroll to position [0, 59]
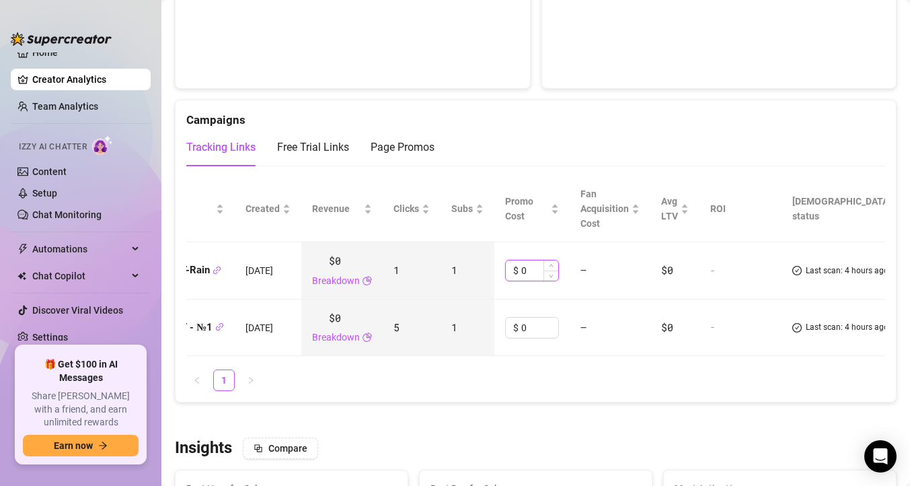
click at [542, 272] on input "0" at bounding box center [539, 270] width 37 height 20
click at [802, 270] on icon "check-circle" at bounding box center [796, 270] width 9 height 9
click at [800, 270] on icon "check-circle" at bounding box center [796, 270] width 9 height 9
click at [833, 232] on div "Up to date" at bounding box center [831, 237] width 54 height 26
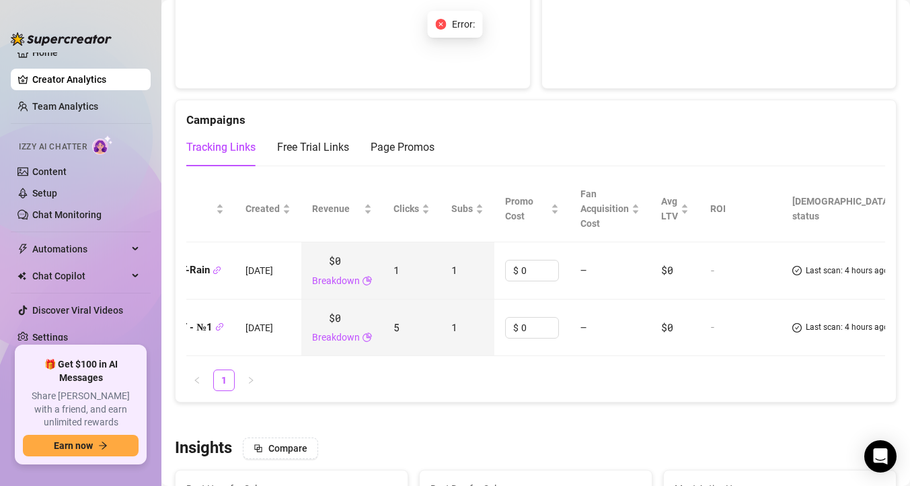
click at [820, 277] on span "Last scan: 4 hours ago" at bounding box center [847, 270] width 83 height 13
click at [822, 334] on span "Last scan: 4 hours ago" at bounding box center [847, 327] width 83 height 13
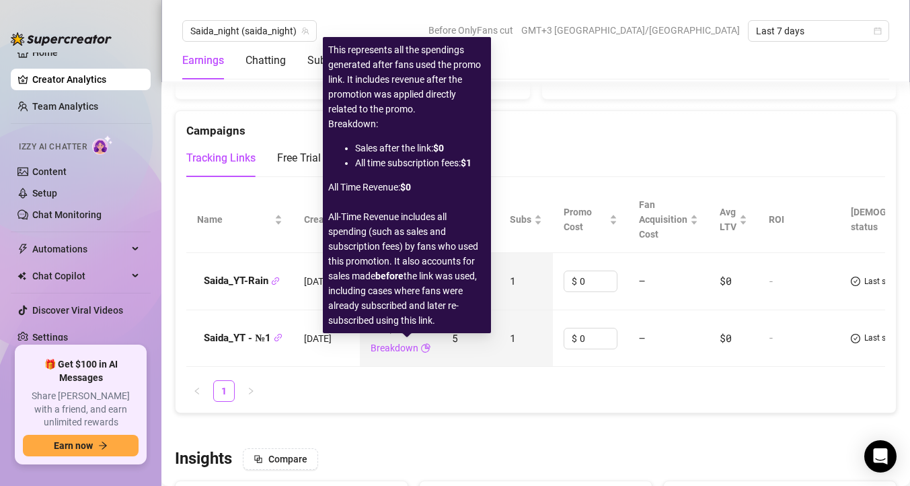
scroll to position [1454, 0]
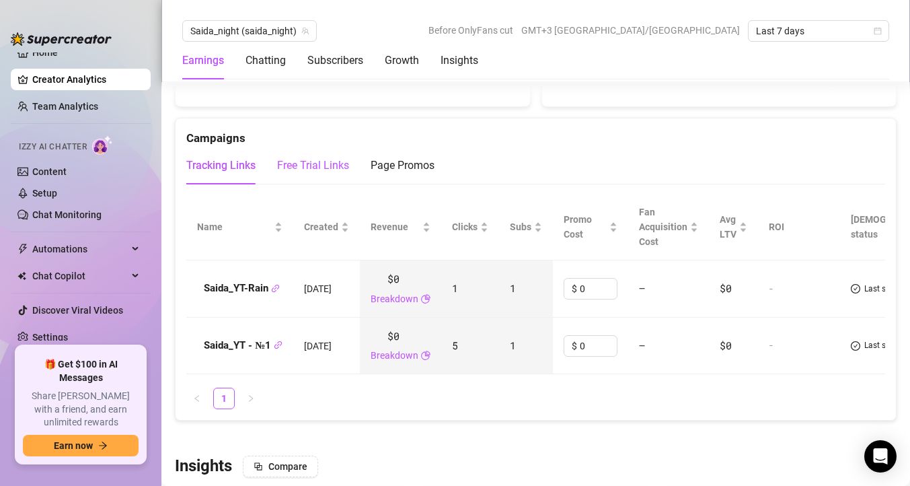
click at [303, 159] on div "Free Trial Links" at bounding box center [313, 165] width 72 height 16
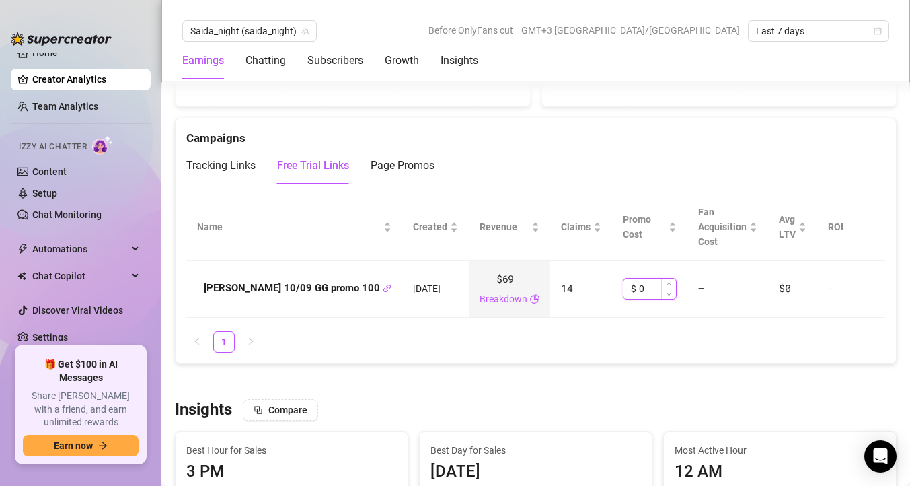
click at [639, 288] on input "0" at bounding box center [657, 288] width 37 height 20
type input "200"
click at [655, 327] on div "Name Created Revenue Claims Promo Cost Fan Acquisition Cost Avg LTV ROI Lina 10…" at bounding box center [535, 273] width 699 height 159
click at [687, 310] on td "—" at bounding box center [727, 288] width 81 height 57
click at [685, 338] on ul "1" at bounding box center [535, 342] width 699 height 22
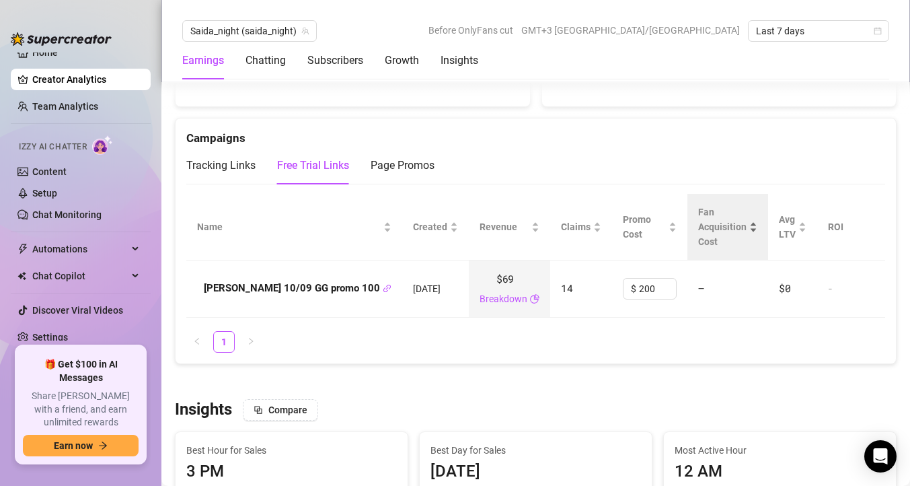
click at [700, 239] on span "Fan Acquisition Cost" at bounding box center [722, 226] width 48 height 44
click at [639, 287] on input "0" at bounding box center [657, 288] width 37 height 20
type input "200"
click at [685, 163] on div "Tracking Links Free Trial Links Page Promos" at bounding box center [535, 166] width 699 height 38
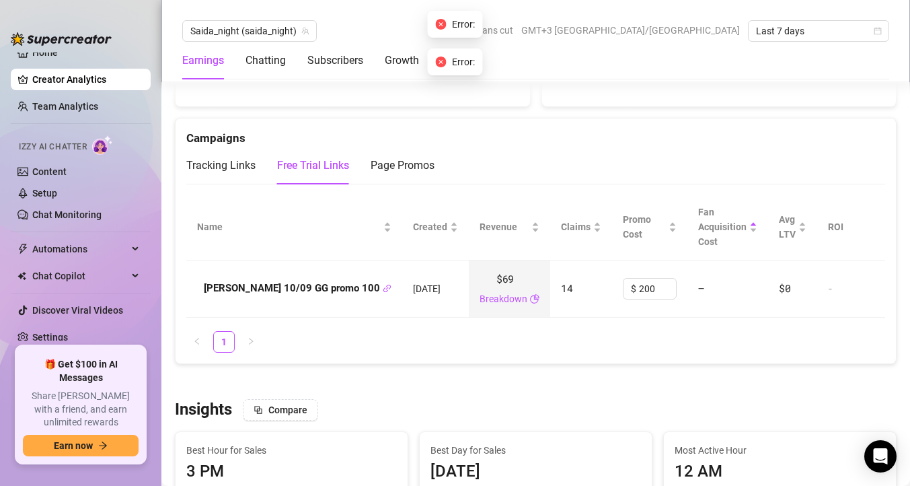
click at [662, 144] on div "Campaigns" at bounding box center [535, 132] width 699 height 29
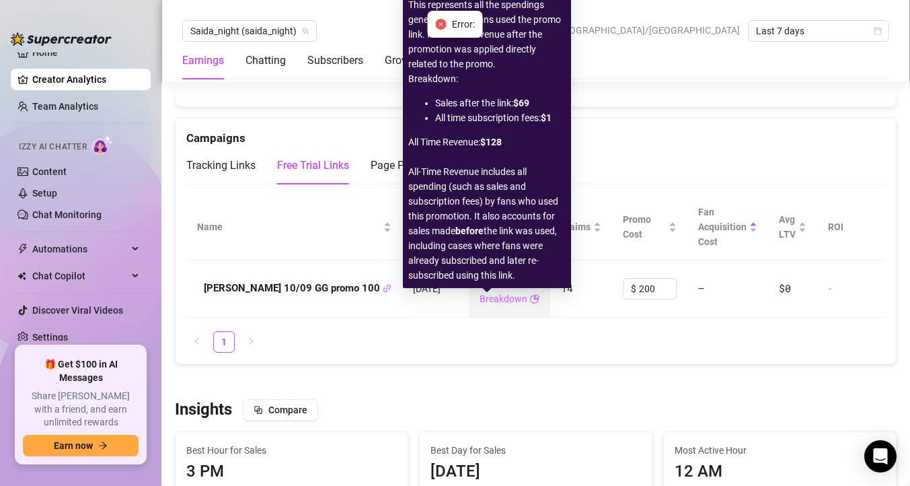
click at [487, 303] on link "Breakdown" at bounding box center [503, 298] width 48 height 15
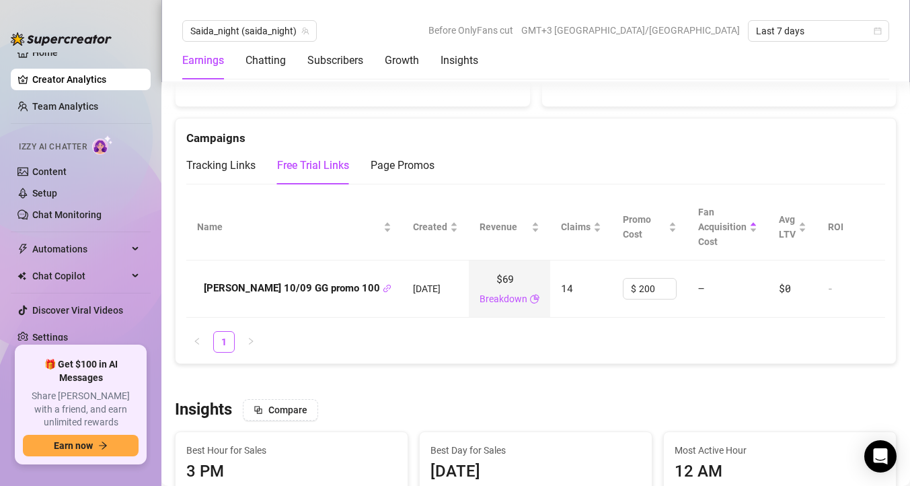
click at [496, 280] on span "$69" at bounding box center [504, 279] width 17 height 16
click at [490, 292] on link "Breakdown" at bounding box center [503, 298] width 48 height 15
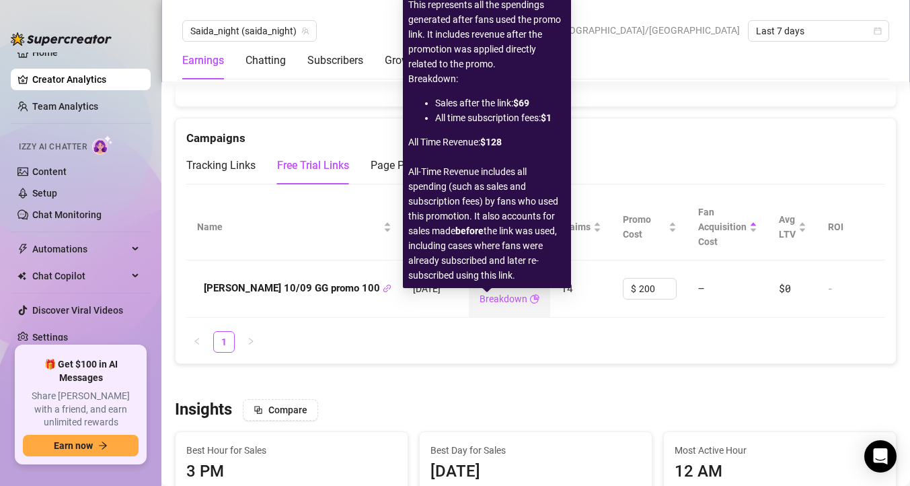
click at [524, 274] on span "All-Time Revenue includes all spending (such as sales and subscription fees) by…" at bounding box center [486, 223] width 157 height 118
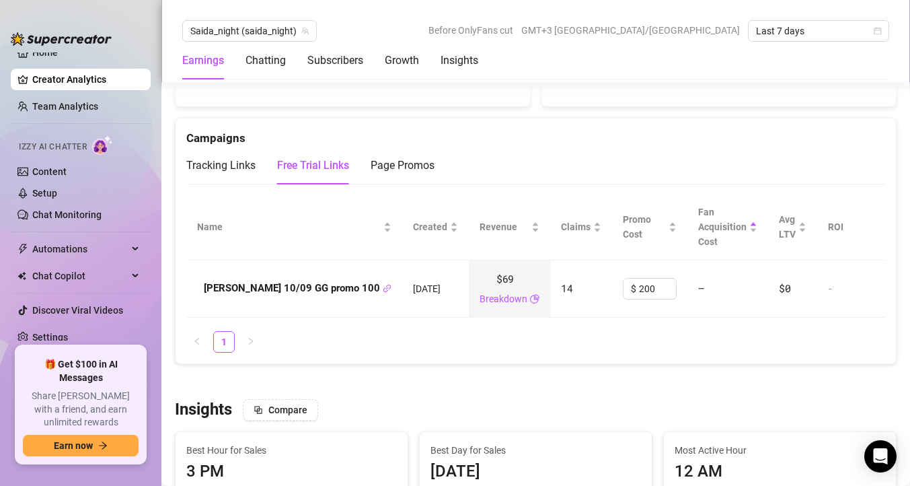
click at [586, 297] on td "14" at bounding box center [581, 288] width 62 height 57
click at [408, 165] on div "Page Promos" at bounding box center [403, 165] width 64 height 16
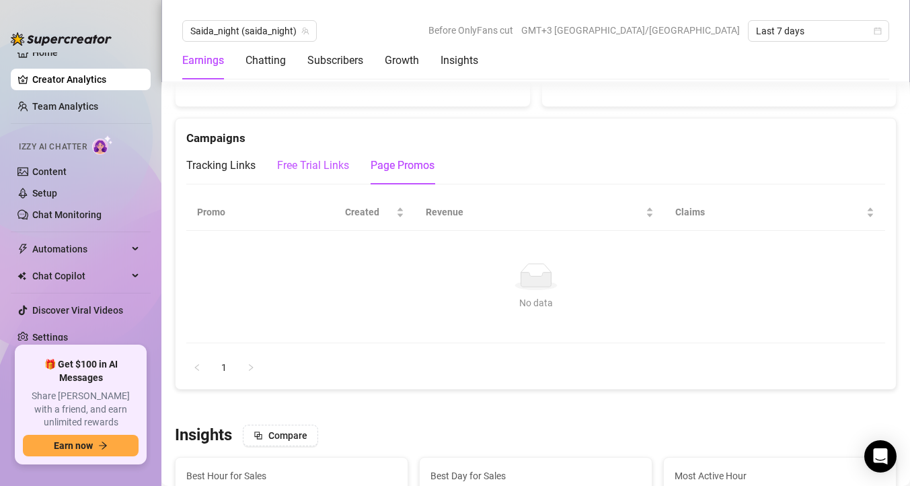
click at [317, 169] on div "Free Trial Links" at bounding box center [313, 165] width 72 height 16
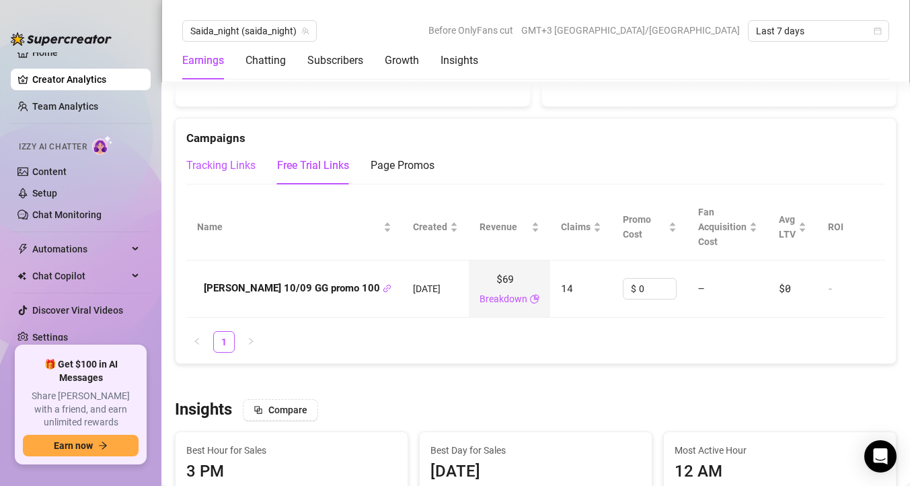
click at [206, 161] on div "Tracking Links" at bounding box center [220, 165] width 69 height 16
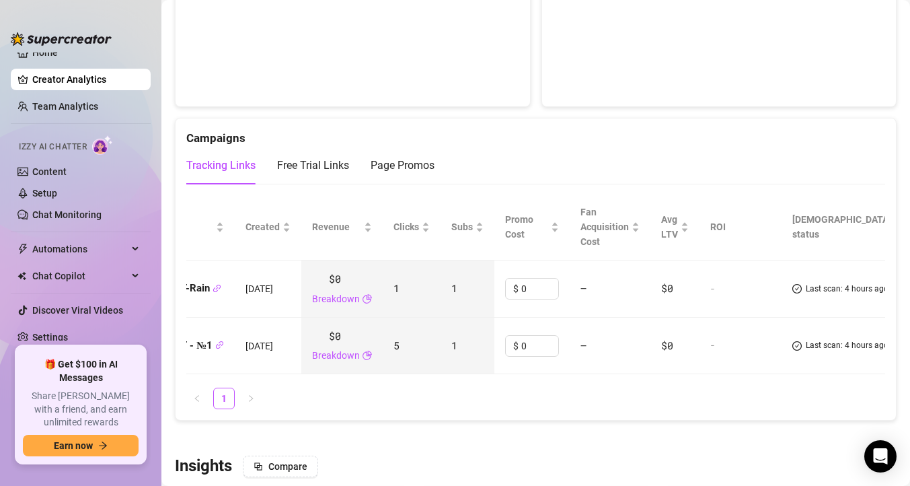
scroll to position [0, 0]
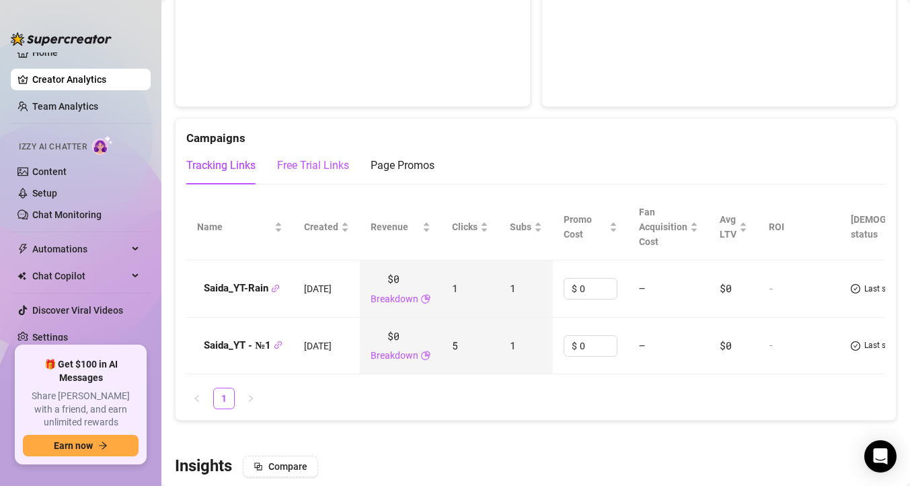
click at [309, 161] on div "Free Trial Links" at bounding box center [313, 165] width 72 height 16
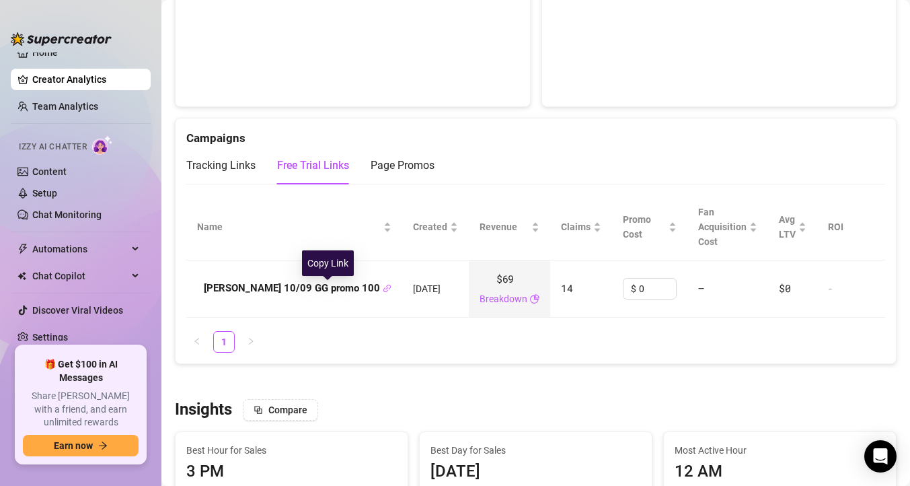
click at [383, 289] on icon "link" at bounding box center [386, 287] width 7 height 7
click at [233, 162] on div "Tracking Links" at bounding box center [220, 165] width 69 height 16
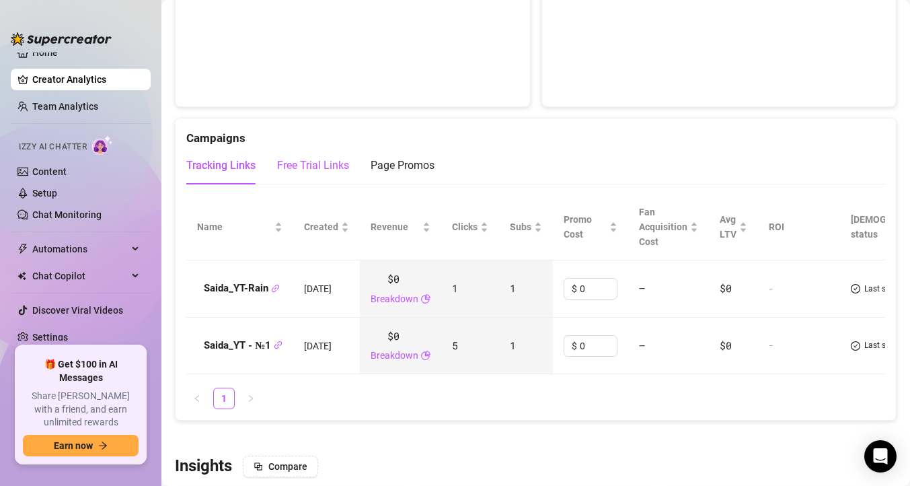
click at [314, 173] on div "Free Trial Links" at bounding box center [313, 165] width 72 height 16
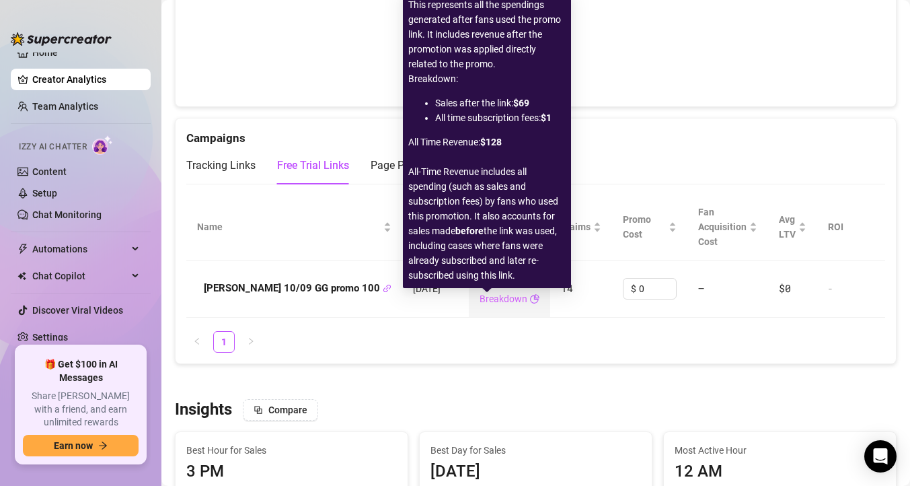
click at [490, 297] on link "Breakdown" at bounding box center [503, 298] width 48 height 15
click at [530, 298] on icon "pie-chart" at bounding box center [534, 298] width 9 height 9
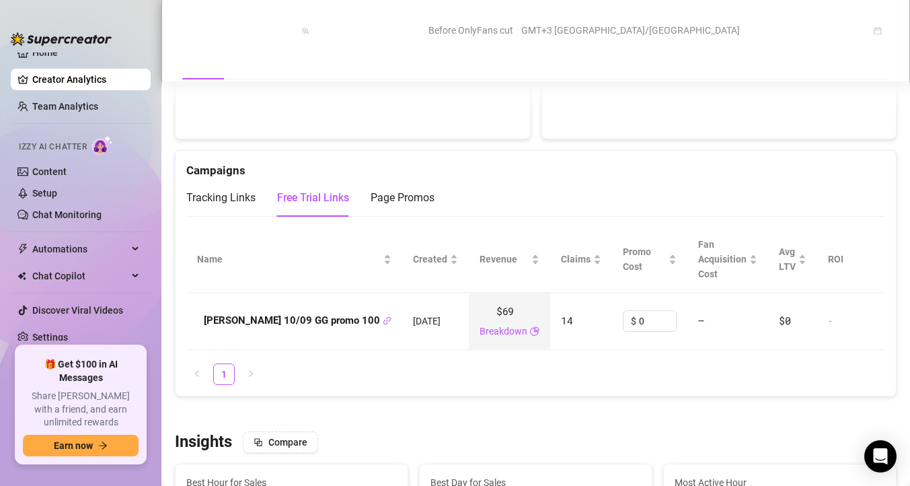
scroll to position [1373, 0]
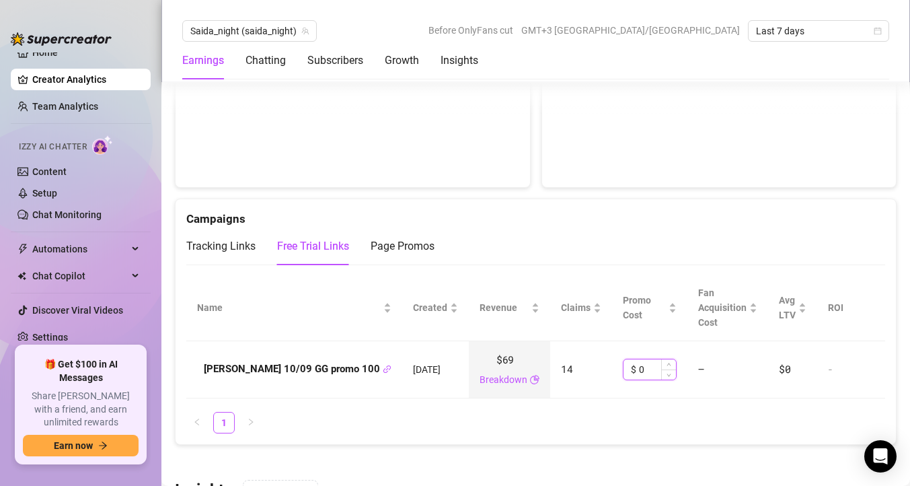
click at [639, 369] on input "0" at bounding box center [657, 369] width 37 height 20
click at [666, 363] on icon "up" at bounding box center [668, 365] width 5 height 5
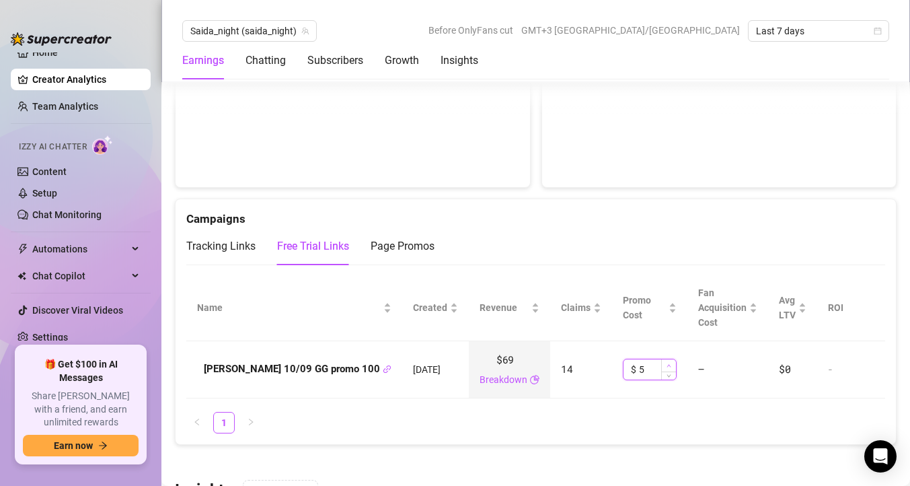
click at [666, 363] on icon "up" at bounding box center [668, 365] width 5 height 5
type input "33"
click at [661, 362] on span "Increase Value" at bounding box center [668, 365] width 15 height 12
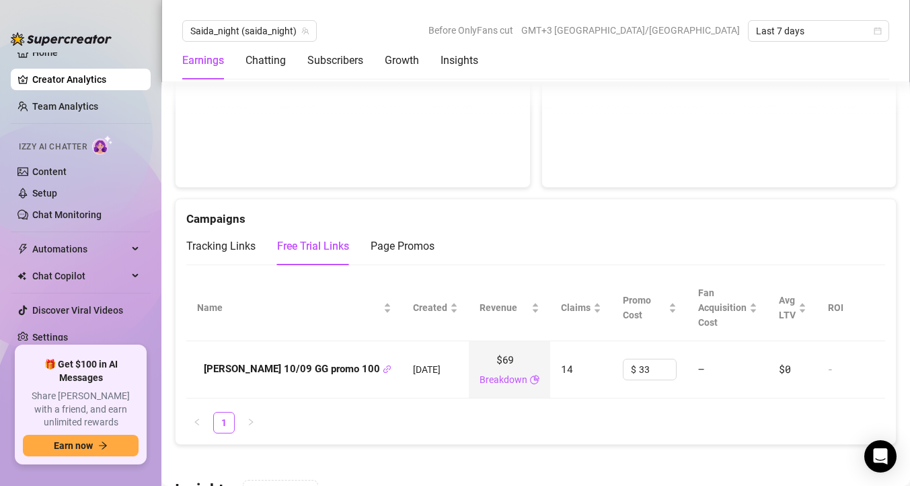
click at [643, 414] on ul "1" at bounding box center [535, 423] width 699 height 22
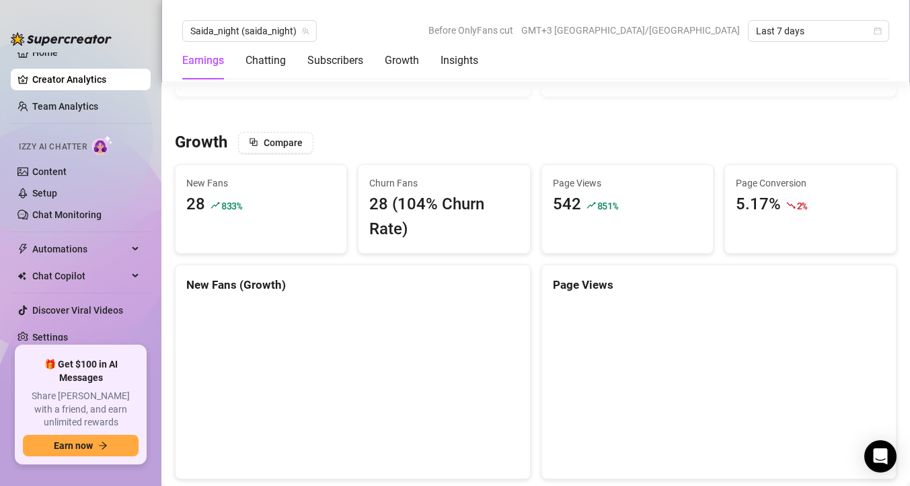
scroll to position [1346, 0]
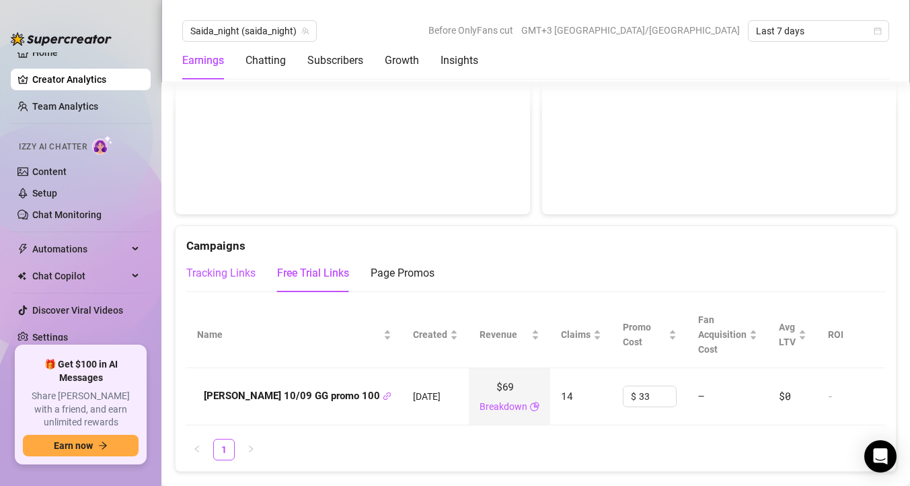
click at [218, 270] on div "Tracking Links" at bounding box center [220, 273] width 69 height 16
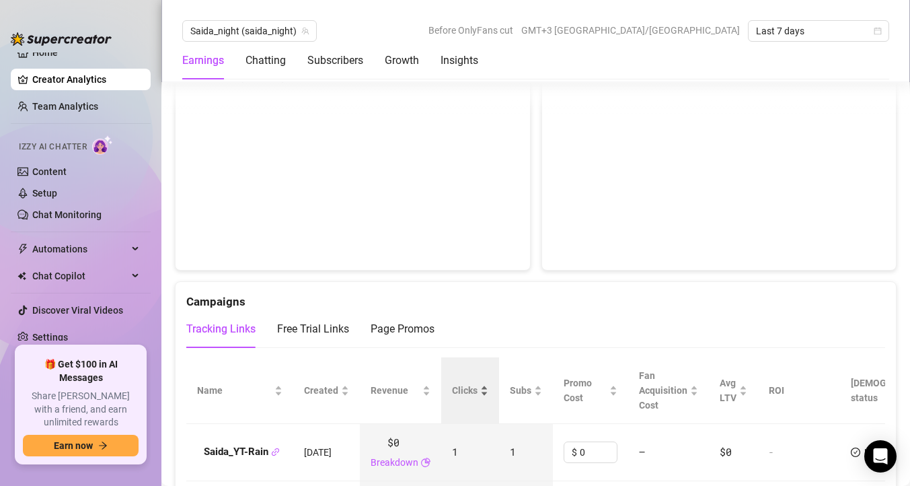
scroll to position [1129, 0]
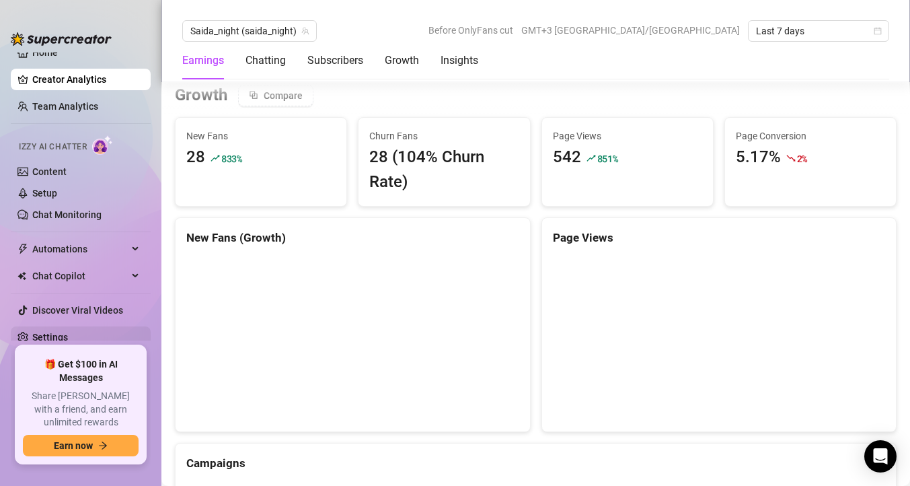
click at [59, 337] on link "Settings" at bounding box center [50, 337] width 36 height 11
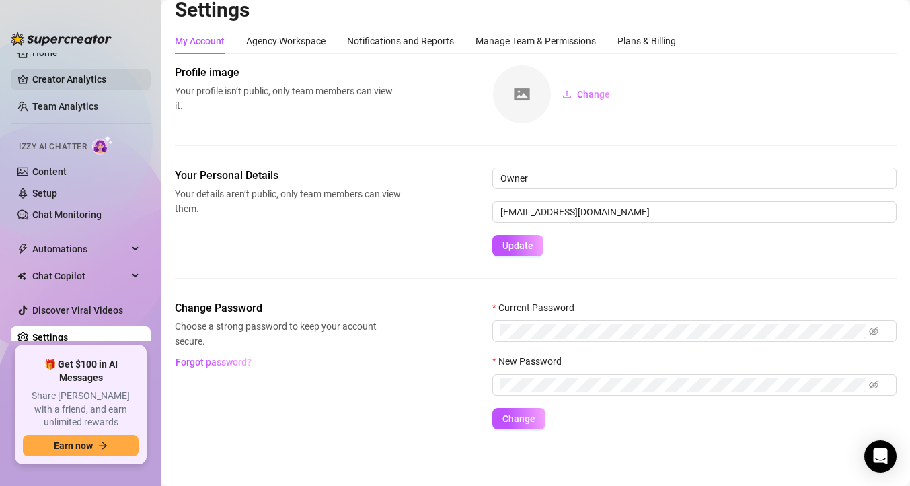
click at [56, 81] on link "Creator Analytics" at bounding box center [86, 80] width 108 height 22
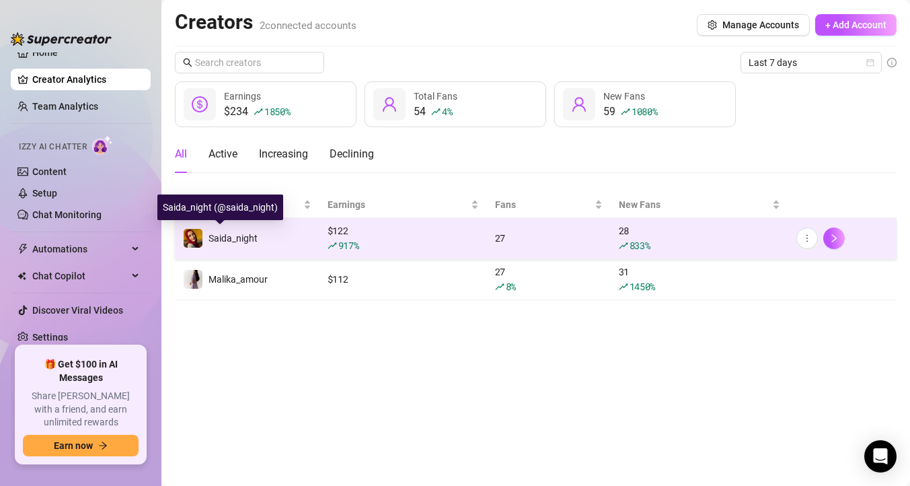
click at [251, 241] on span "Saida_night" at bounding box center [232, 238] width 49 height 11
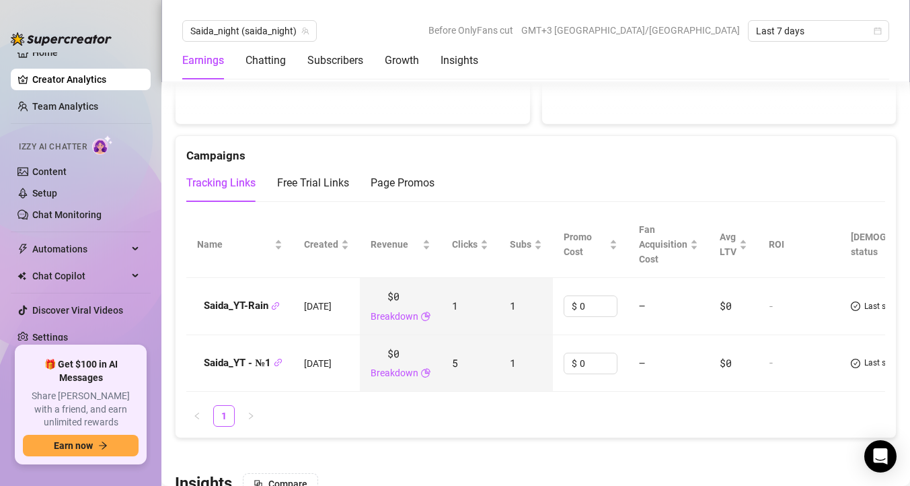
scroll to position [1443, 0]
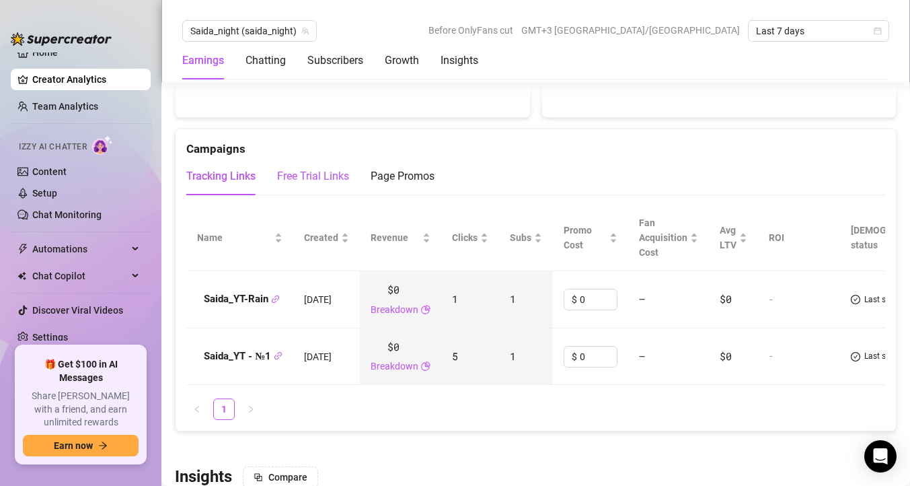
click at [308, 182] on div "Free Trial Links" at bounding box center [313, 176] width 72 height 16
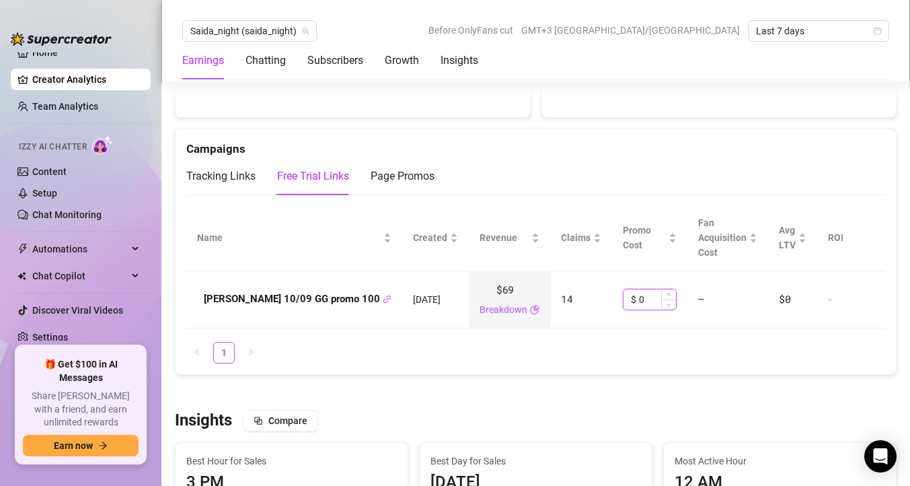
click at [639, 301] on input "0" at bounding box center [657, 299] width 37 height 20
click at [662, 349] on ul "1" at bounding box center [535, 353] width 699 height 22
click at [661, 303] on span "Decrease Value" at bounding box center [668, 303] width 15 height 12
click at [661, 291] on span "Increase Value" at bounding box center [668, 295] width 15 height 12
click at [621, 327] on td "$ 200" at bounding box center [649, 299] width 75 height 57
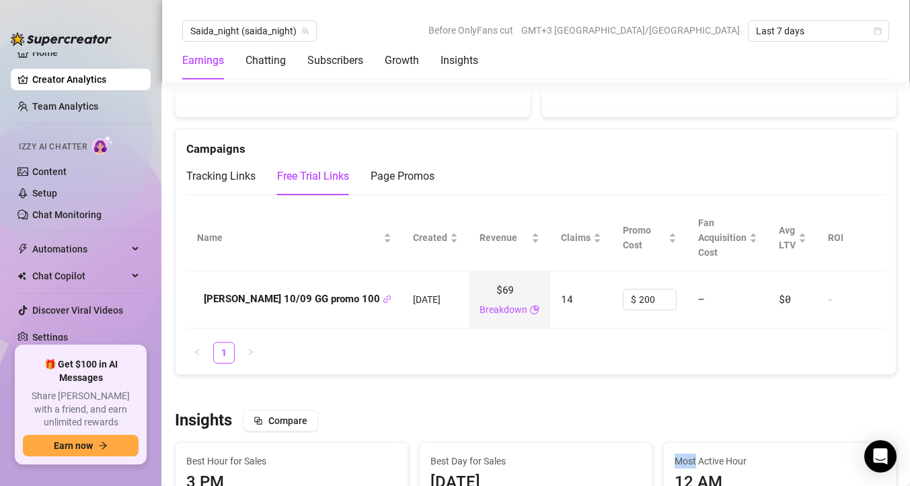
click at [639, 297] on input "200" at bounding box center [657, 299] width 37 height 20
click at [639, 299] on input "200" at bounding box center [657, 299] width 37 height 20
type input "2"
click at [639, 299] on input at bounding box center [657, 299] width 37 height 20
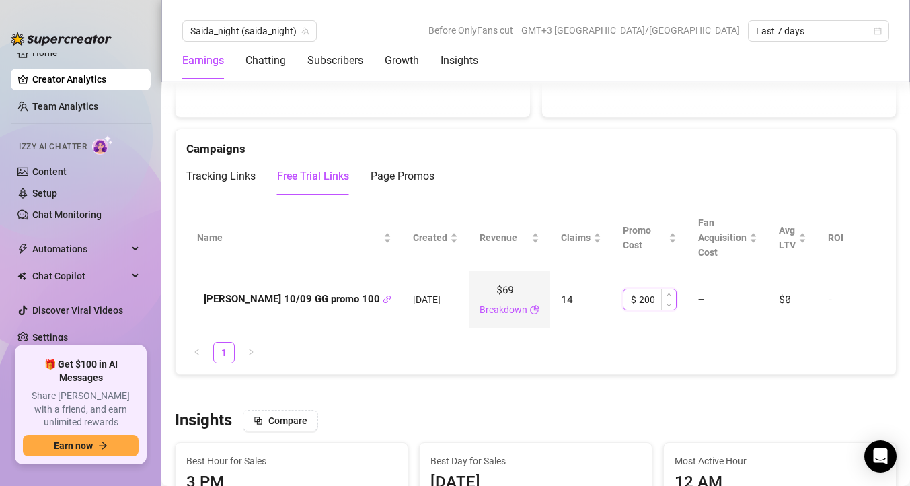
type input "200"
click at [639, 303] on input "200" at bounding box center [657, 299] width 37 height 20
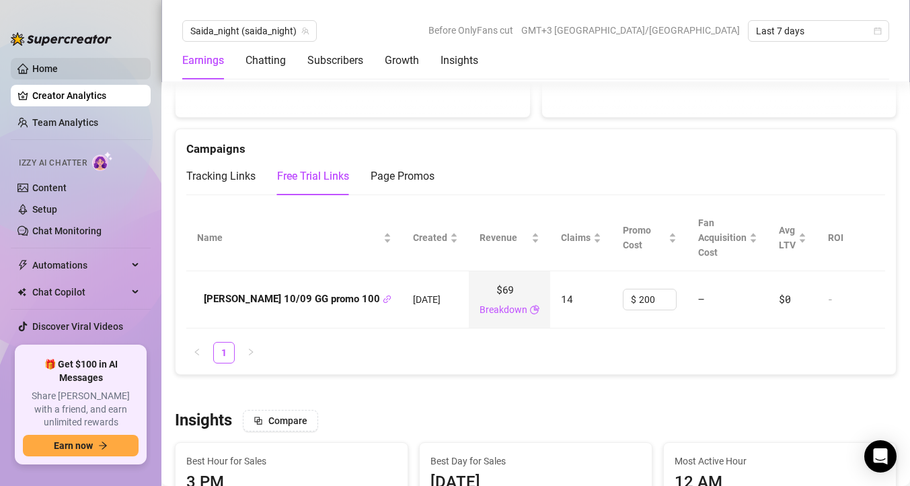
click at [56, 67] on link "Home" at bounding box center [45, 68] width 26 height 11
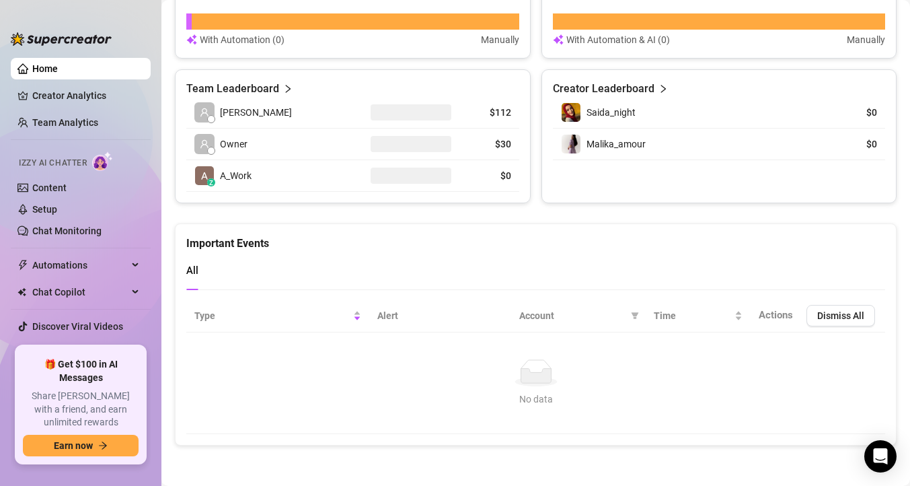
scroll to position [586, 0]
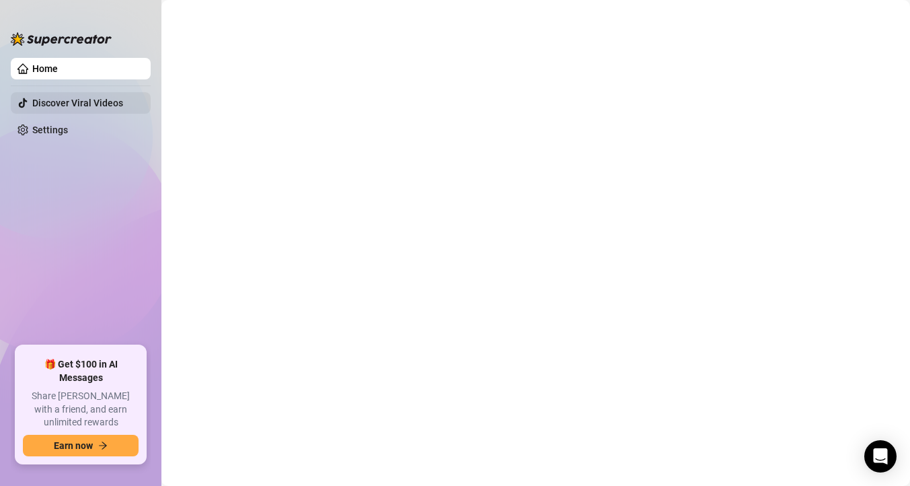
click at [53, 98] on link "Discover Viral Videos" at bounding box center [77, 103] width 91 height 11
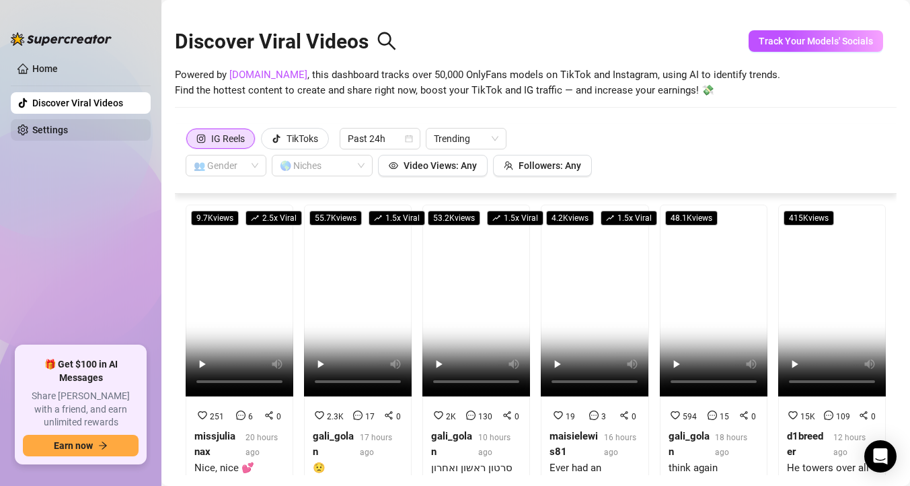
click at [49, 127] on link "Settings" at bounding box center [50, 129] width 36 height 11
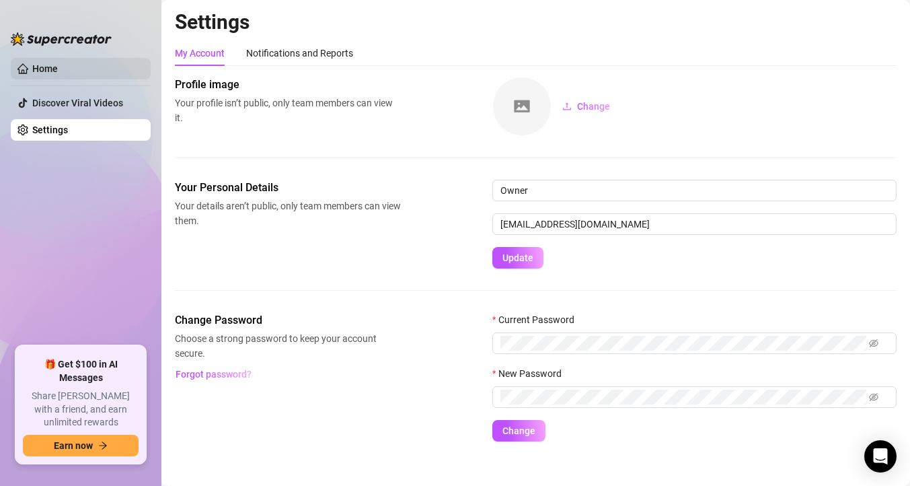
click at [43, 68] on link "Home" at bounding box center [45, 68] width 26 height 11
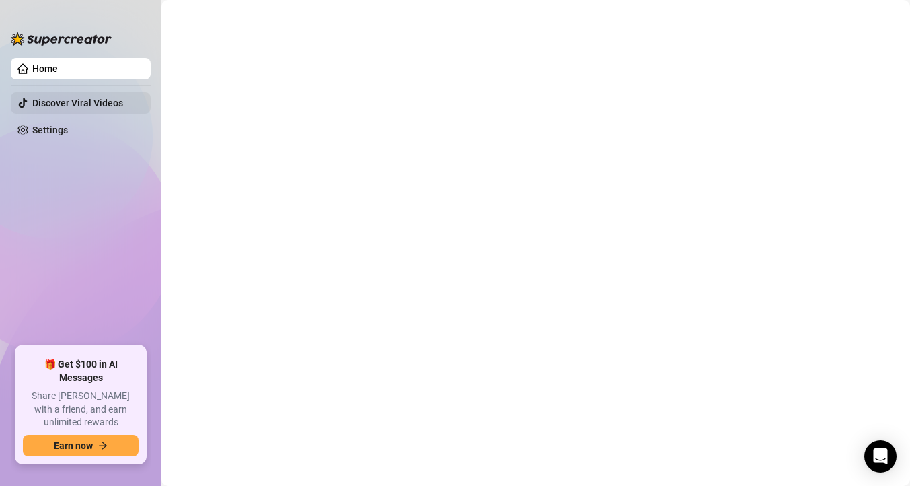
click at [56, 106] on link "Discover Viral Videos" at bounding box center [77, 103] width 91 height 11
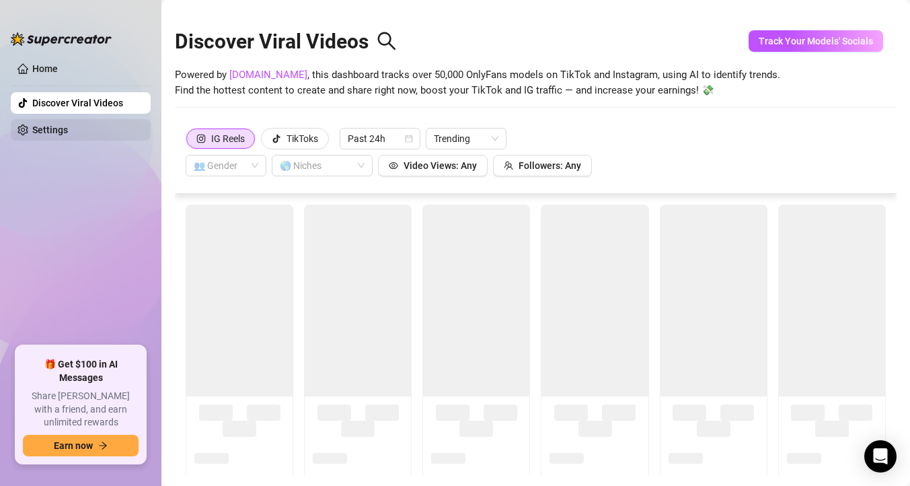
click at [48, 132] on link "Settings" at bounding box center [50, 129] width 36 height 11
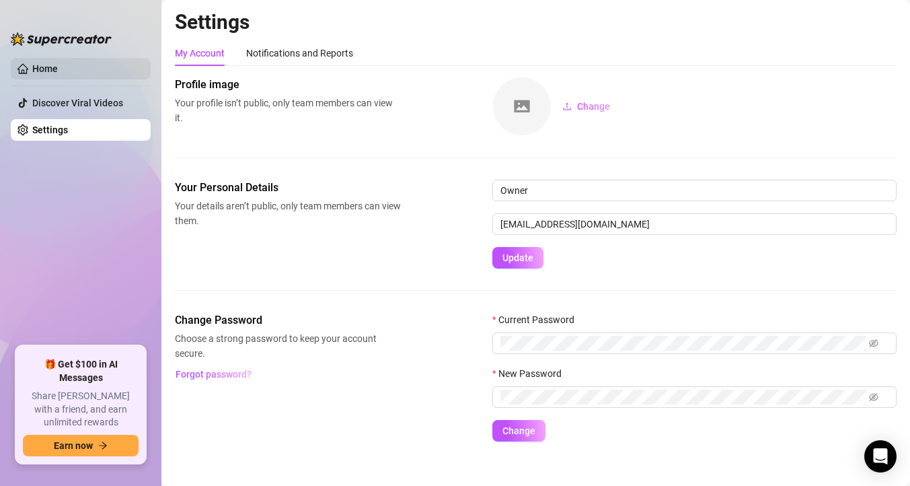
click at [58, 69] on link "Home" at bounding box center [45, 68] width 26 height 11
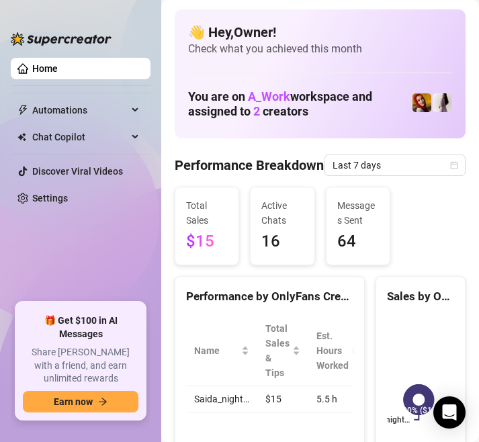
click at [451, 222] on div "Total Sales $15 Active Chats 16 Messages Sent 64" at bounding box center [320, 226] width 302 height 79
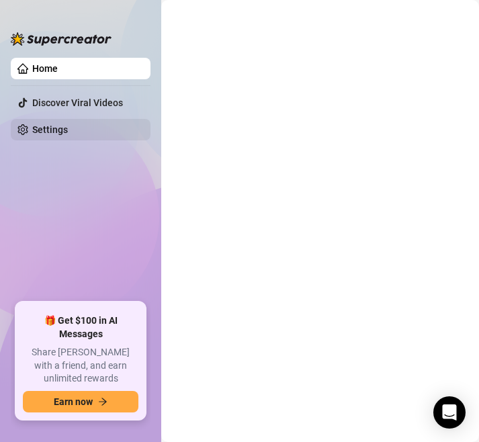
drag, startPoint x: 84, startPoint y: 100, endPoint x: 44, endPoint y: 128, distance: 48.3
click at [84, 101] on link "Discover Viral Videos" at bounding box center [77, 103] width 91 height 11
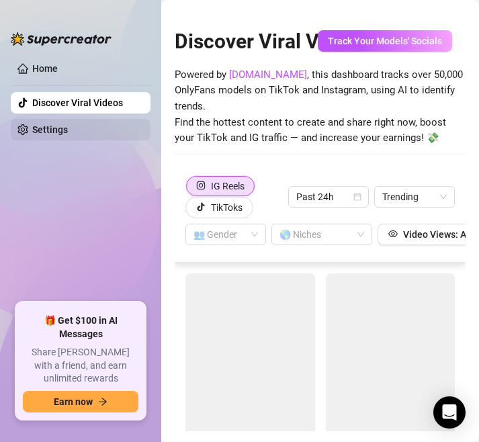
click at [44, 128] on link "Settings" at bounding box center [50, 129] width 36 height 11
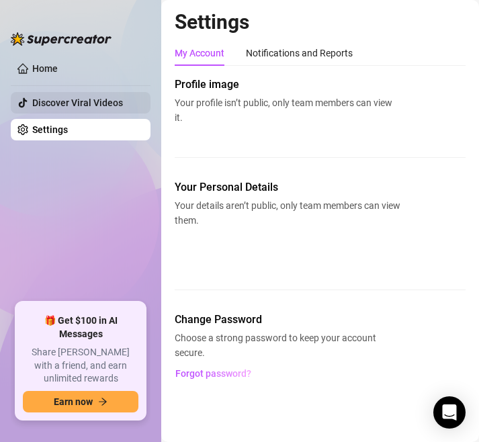
click at [59, 108] on link "Discover Viral Videos" at bounding box center [77, 103] width 91 height 11
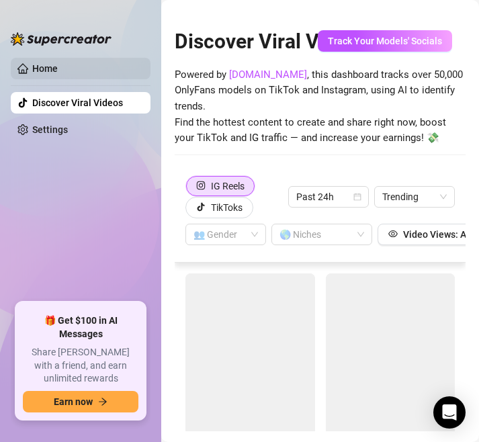
click at [58, 63] on link "Home" at bounding box center [45, 68] width 26 height 11
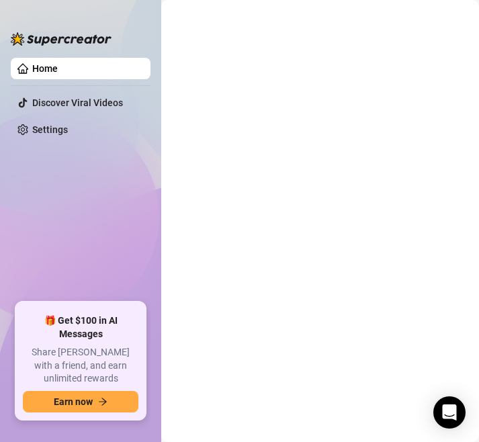
click at [332, 324] on main at bounding box center [320, 221] width 318 height 442
click at [449, 408] on icon "Open Intercom Messenger" at bounding box center [449, 412] width 15 height 17
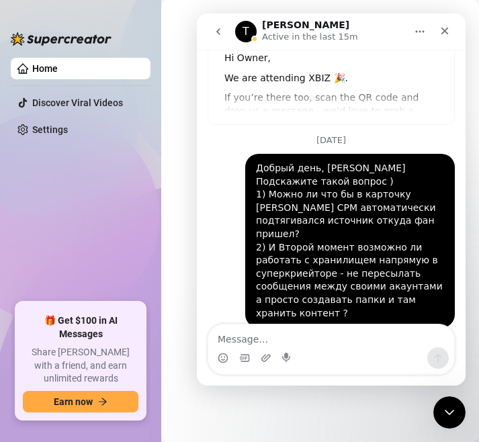
scroll to position [93, 0]
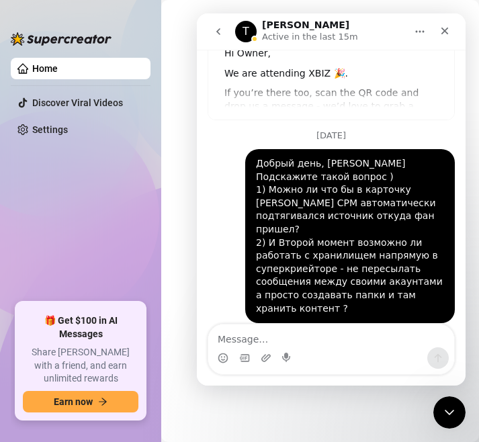
click at [213, 31] on icon "go back" at bounding box center [218, 31] width 11 height 11
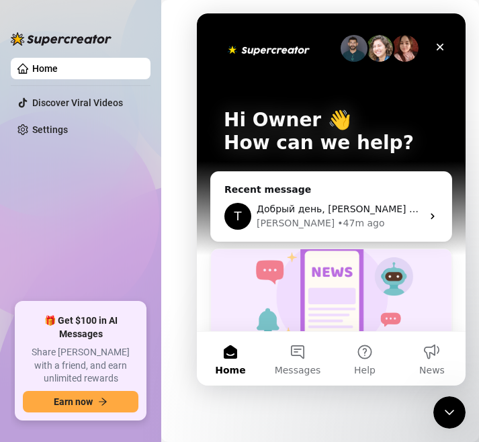
scroll to position [0, 0]
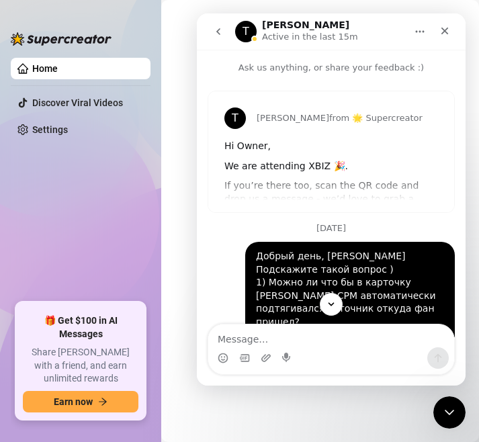
click at [219, 30] on icon "go back" at bounding box center [218, 31] width 11 height 11
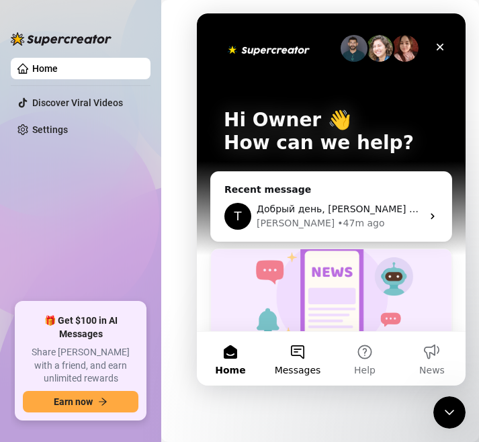
click at [295, 356] on button "Messages" at bounding box center [297, 359] width 67 height 54
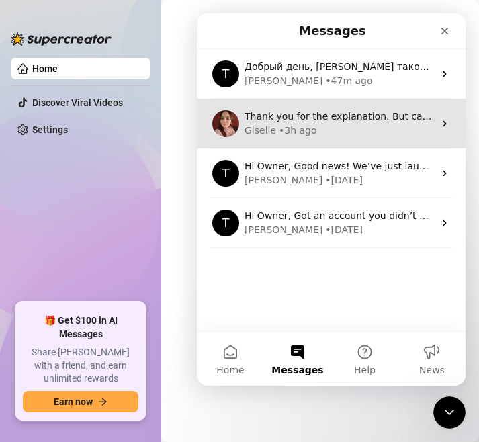
click at [322, 139] on div "Thank you for the explanation. But can you please clarify according the screens…" at bounding box center [331, 124] width 269 height 50
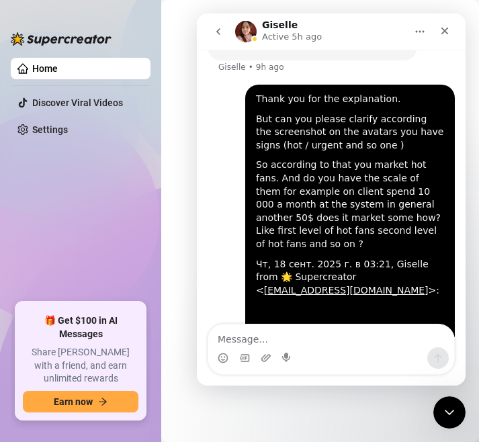
scroll to position [2223, 0]
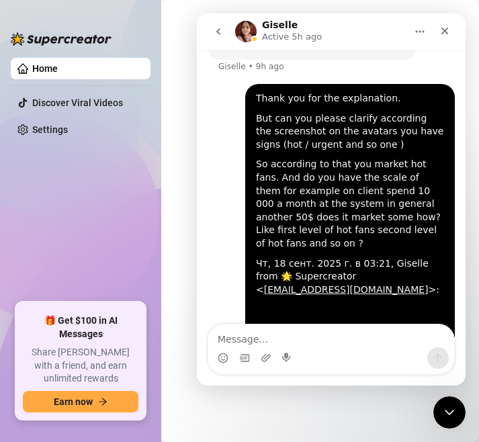
click at [221, 32] on icon "go back" at bounding box center [218, 31] width 11 height 11
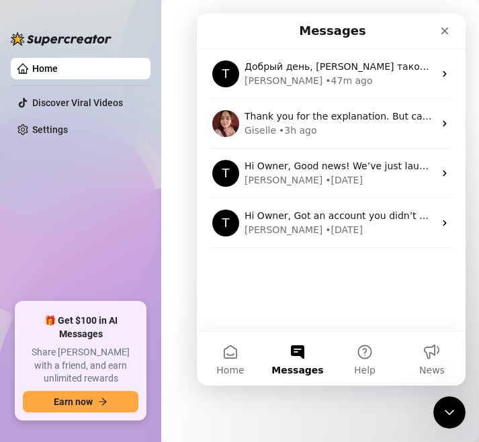
scroll to position [0, 0]
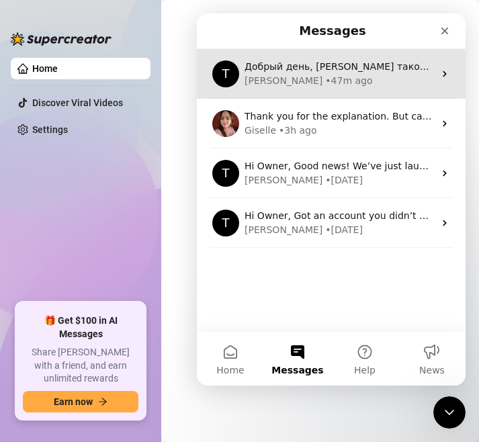
click at [325, 78] on div "• 47m ago" at bounding box center [348, 81] width 47 height 14
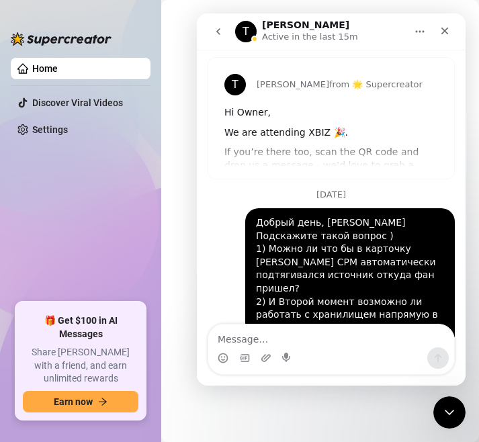
scroll to position [93, 0]
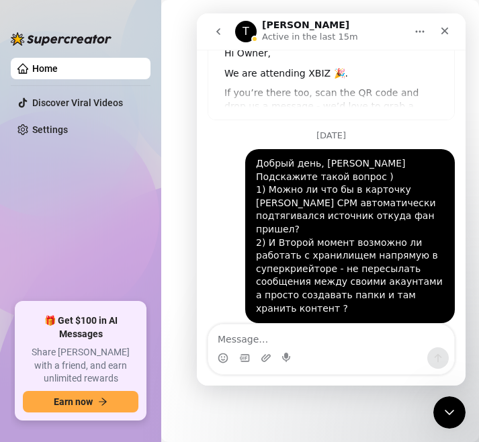
click at [305, 334] on textarea "Message…" at bounding box center [331, 336] width 246 height 23
type textarea "В"
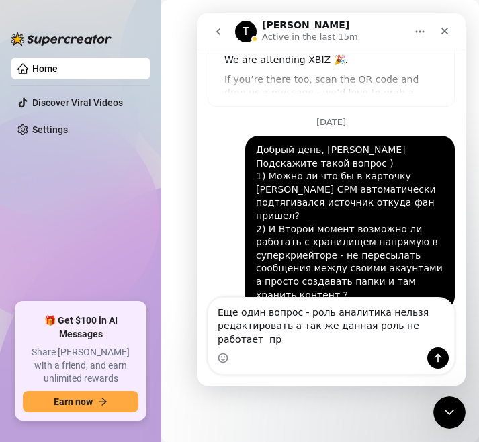
scroll to position [120, 0]
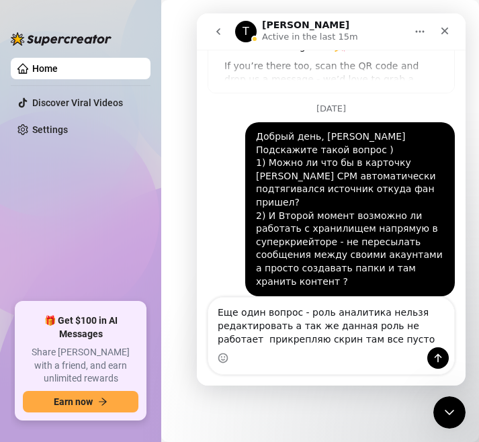
type textarea "Еще один вопрос - роль аналитика нельзя редактировать а так же данная роль не р…"
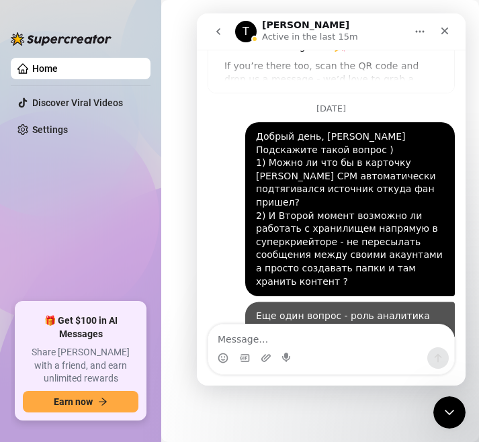
scroll to position [163, 0]
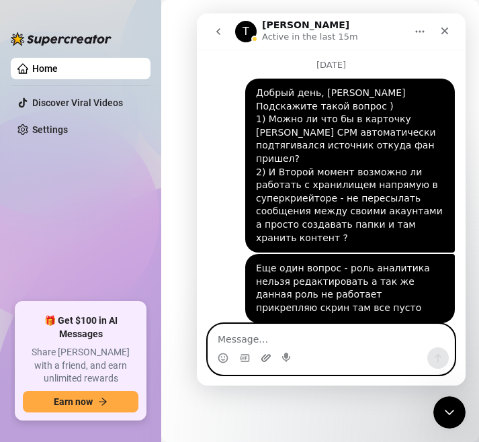
click at [261, 356] on icon "Upload attachment" at bounding box center [266, 358] width 11 height 11
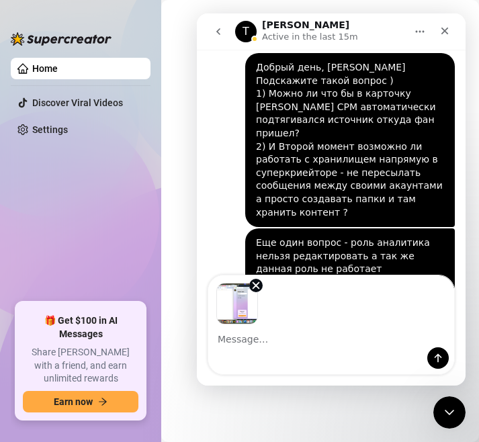
scroll to position [212, 0]
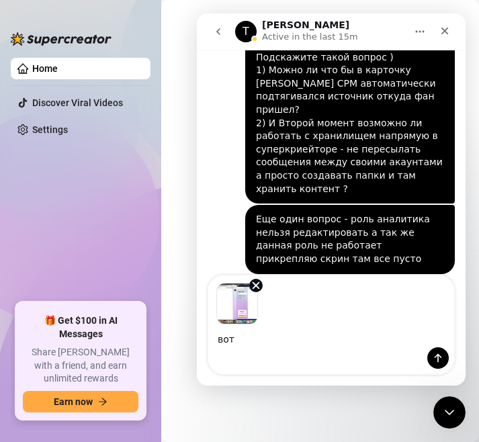
type textarea "вот"
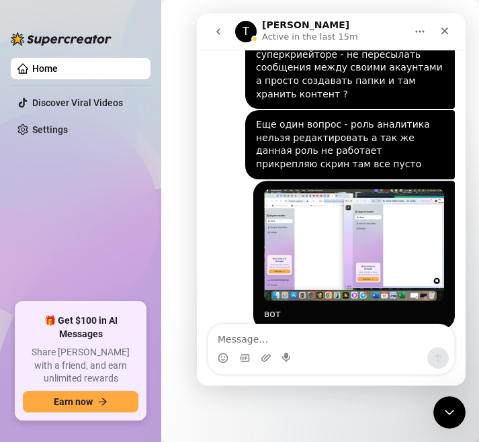
scroll to position [313, 0]
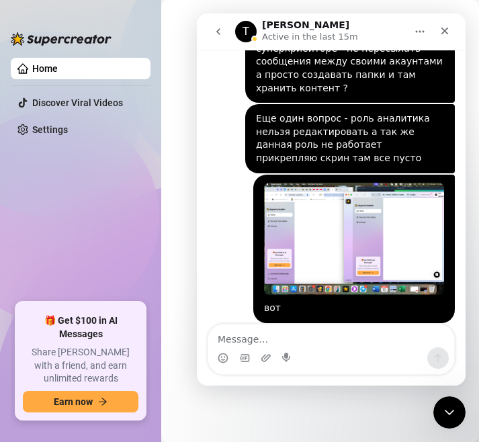
click at [276, 343] on textarea "Message…" at bounding box center [331, 336] width 246 height 23
type textarea "и"
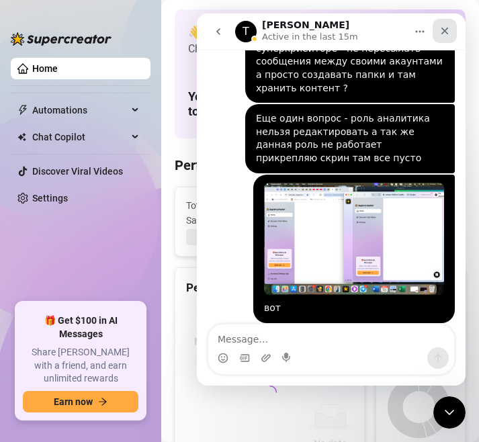
click at [447, 32] on icon "Close" at bounding box center [445, 31] width 11 height 11
click at [444, 28] on div "👋 Hey, Owner ! Check what you achieved this month You are on A_Work workspace a…" at bounding box center [320, 73] width 291 height 129
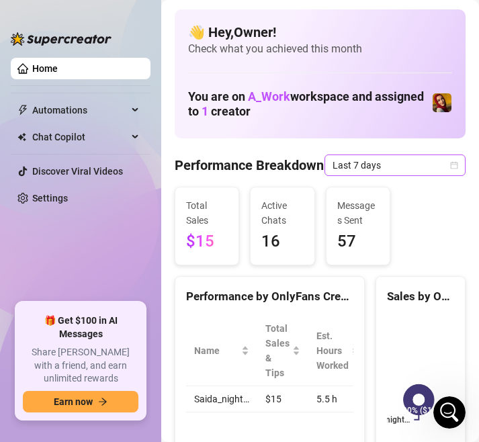
click at [377, 163] on span "Last 7 days" at bounding box center [395, 165] width 125 height 20
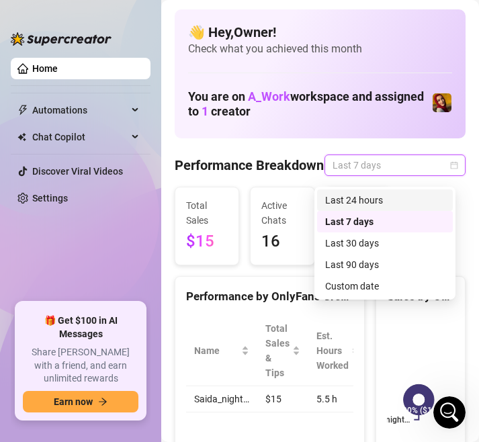
click at [353, 199] on div "Last 24 hours" at bounding box center [385, 200] width 120 height 15
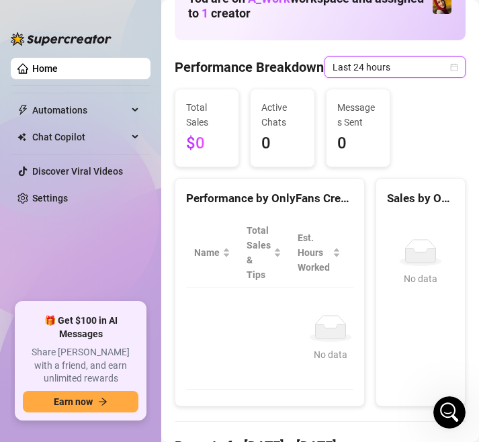
scroll to position [0, 0]
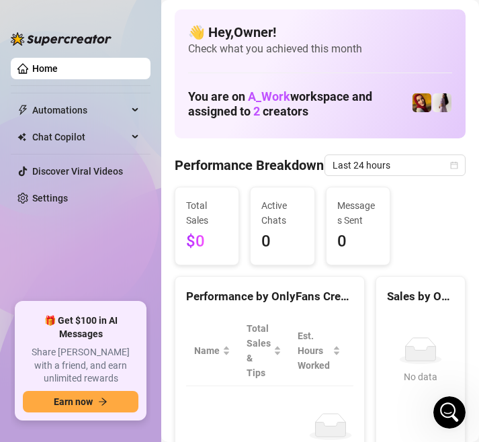
click at [107, 98] on ul "Home Automations Chat Copilot Discover Viral Videos Settings" at bounding box center [81, 174] width 140 height 245
click at [74, 120] on span "Automations" at bounding box center [79, 111] width 95 height 22
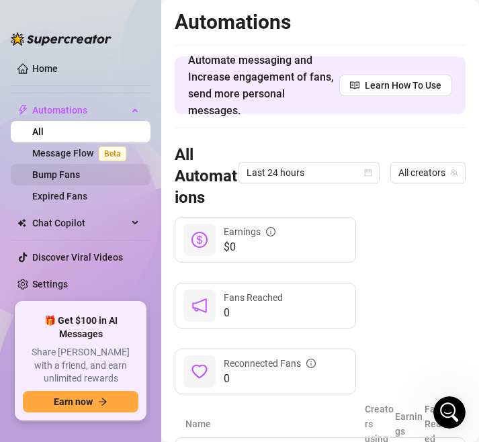
click at [74, 179] on link "Bump Fans" at bounding box center [56, 174] width 48 height 11
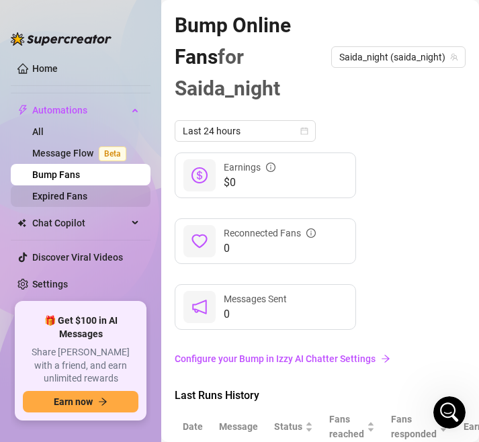
click at [87, 194] on link "Expired Fans" at bounding box center [59, 196] width 55 height 11
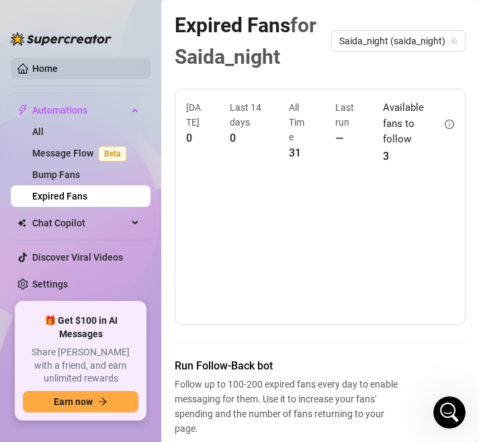
click at [32, 64] on link "Home" at bounding box center [45, 68] width 26 height 11
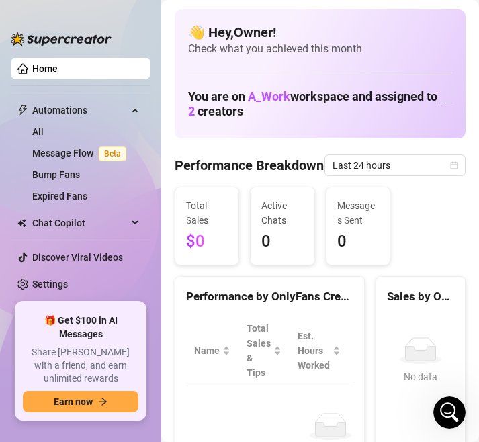
click at [32, 64] on link "Home" at bounding box center [45, 68] width 26 height 11
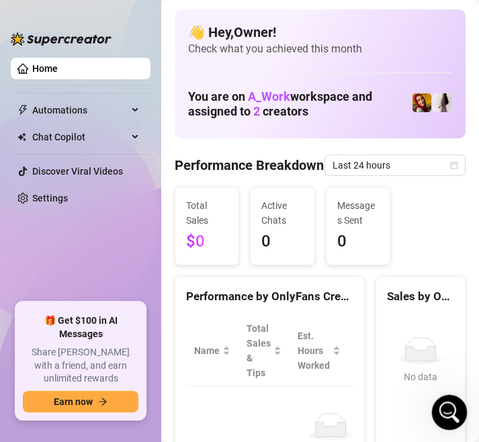
click at [449, 410] on icon "Open Intercom Messenger" at bounding box center [448, 411] width 22 height 22
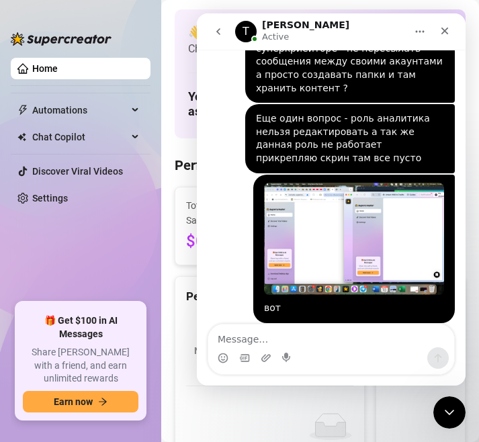
scroll to position [302, 0]
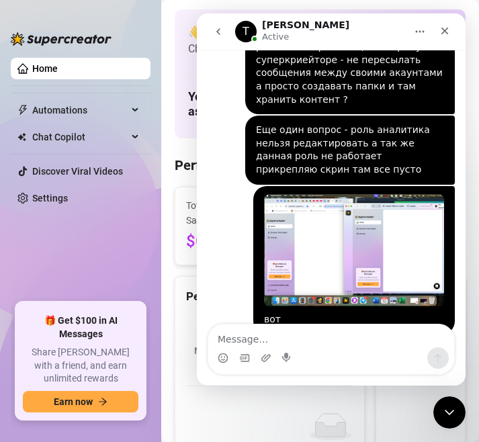
click at [304, 225] on img "Owner says…" at bounding box center [354, 250] width 180 height 113
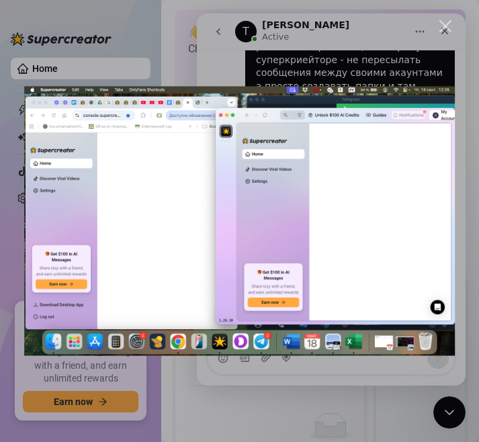
click at [198, 210] on img "Close" at bounding box center [240, 221] width 432 height 270
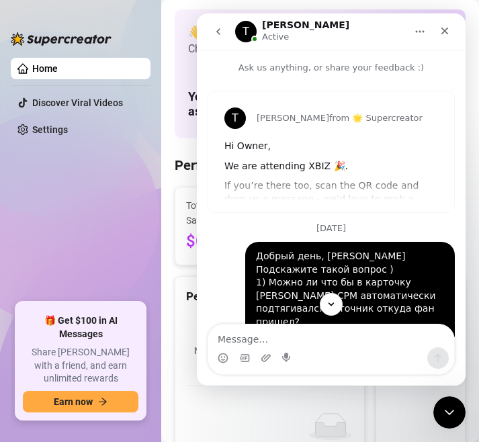
click at [100, 222] on ul "Home Discover Viral Videos Settings" at bounding box center [81, 174] width 140 height 245
click at [97, 233] on ul "Home Discover Viral Videos Settings" at bounding box center [81, 174] width 140 height 245
click at [444, 29] on icon "Close" at bounding box center [445, 31] width 7 height 7
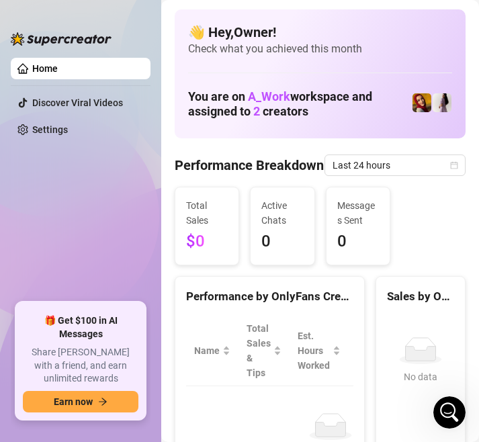
click at [86, 180] on ul "Home Discover Viral Videos Settings" at bounding box center [81, 174] width 140 height 245
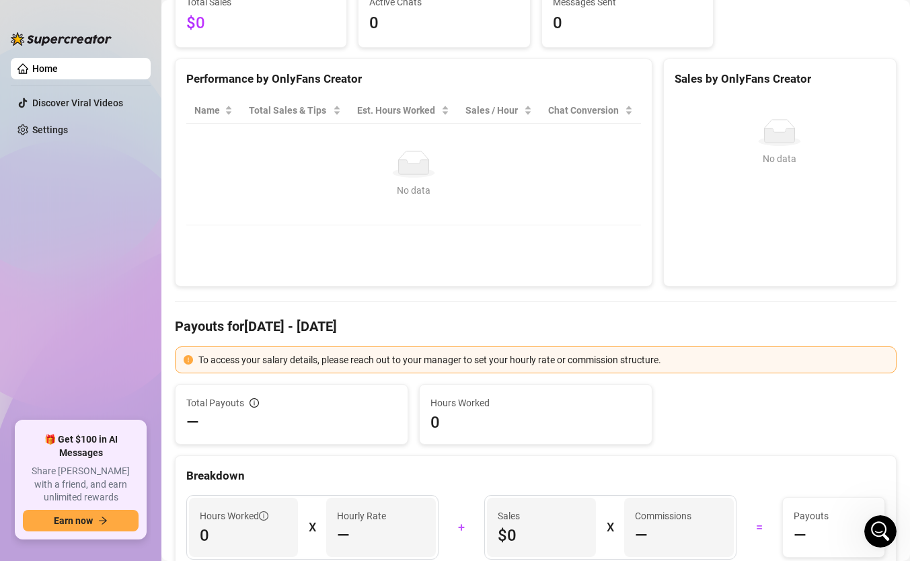
scroll to position [263, 0]
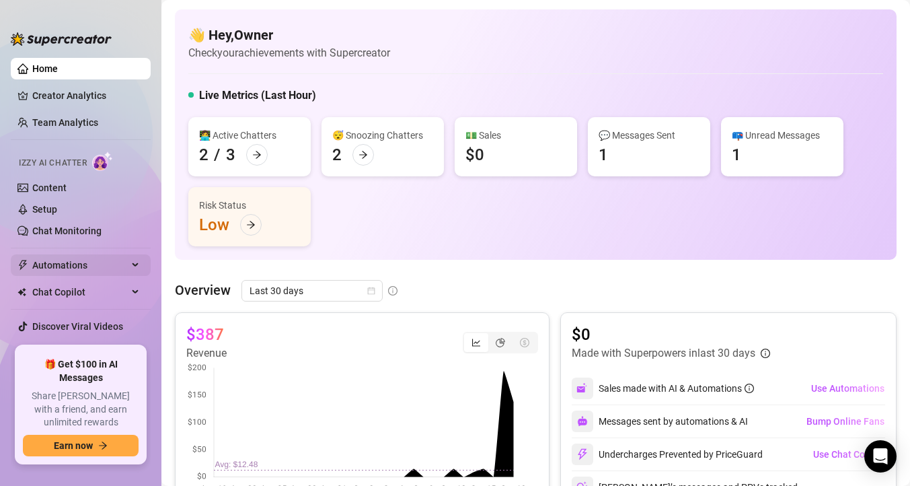
scroll to position [16, 0]
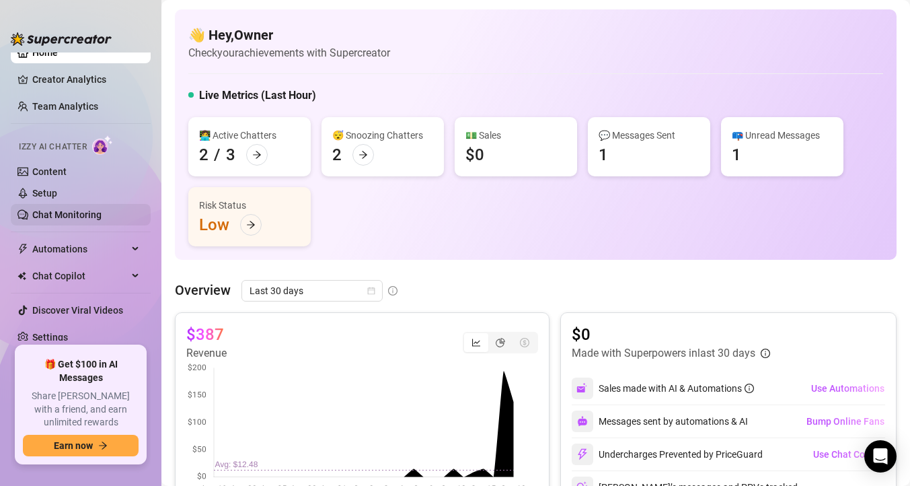
click at [69, 215] on link "Chat Monitoring" at bounding box center [66, 214] width 69 height 11
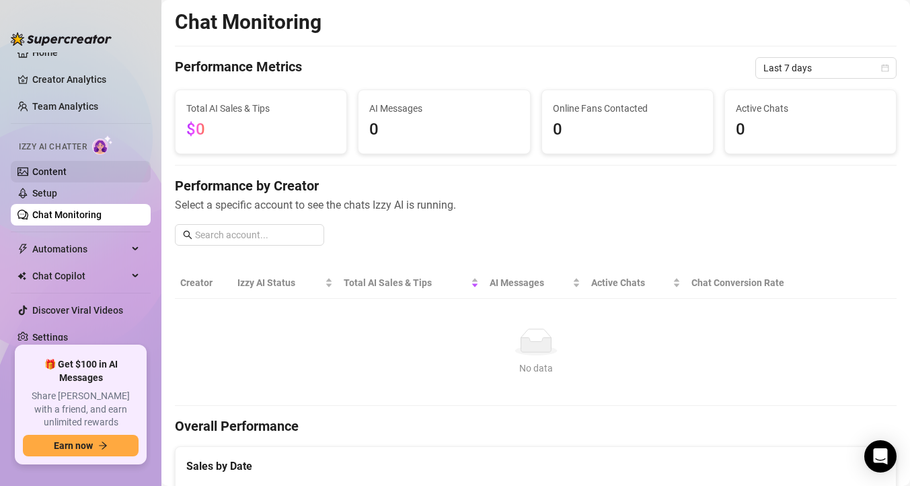
click at [48, 171] on link "Content" at bounding box center [49, 171] width 34 height 11
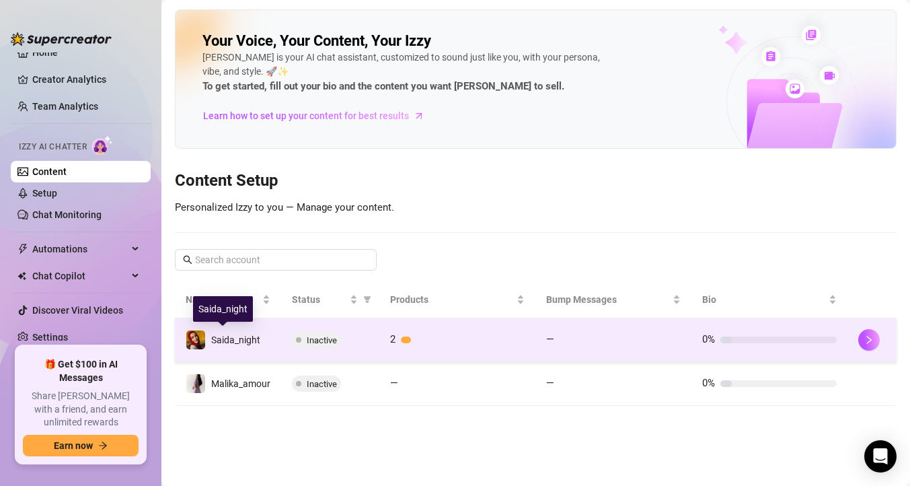
click at [241, 345] on div "Saida_night" at bounding box center [235, 339] width 49 height 15
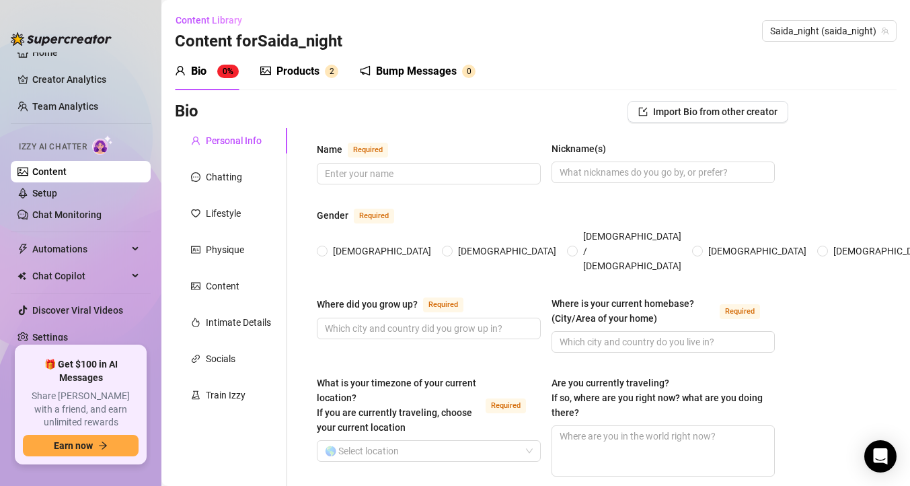
click at [295, 76] on div "Products" at bounding box center [297, 71] width 43 height 16
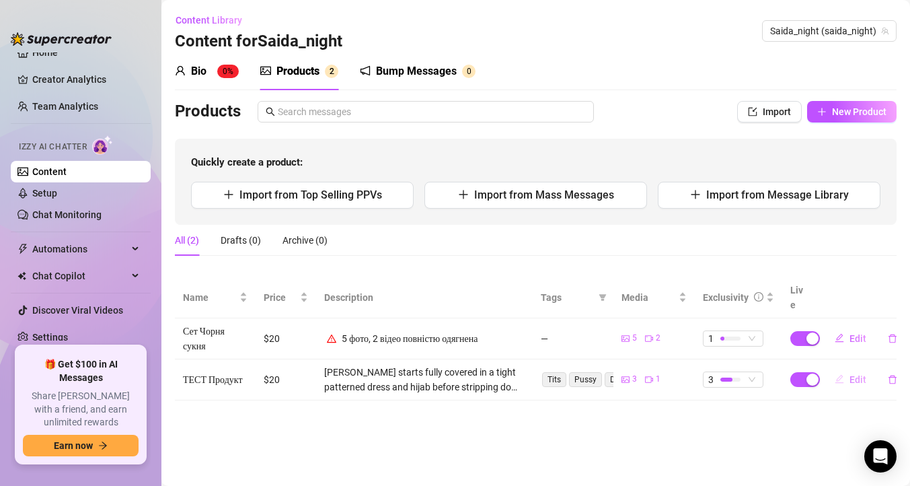
click at [863, 374] on span "Edit" at bounding box center [857, 379] width 17 height 11
type textarea "😍 Take my Muslim Body"
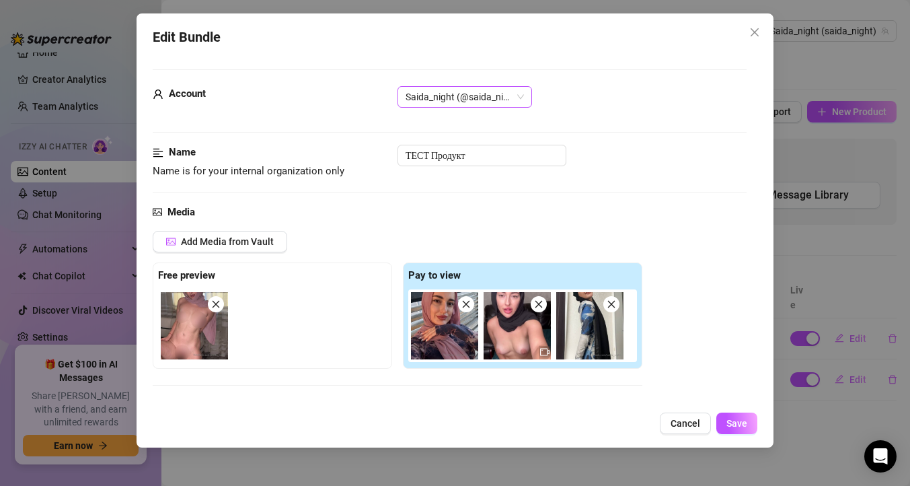
click at [457, 96] on span "Saida_night (@saida_night)" at bounding box center [464, 97] width 118 height 20
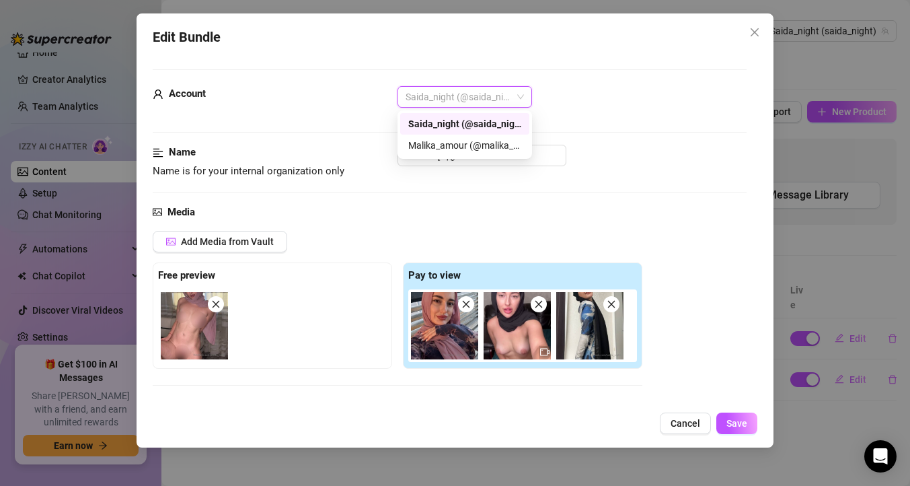
click at [457, 96] on span "Saida_night (@saida_night)" at bounding box center [464, 97] width 118 height 20
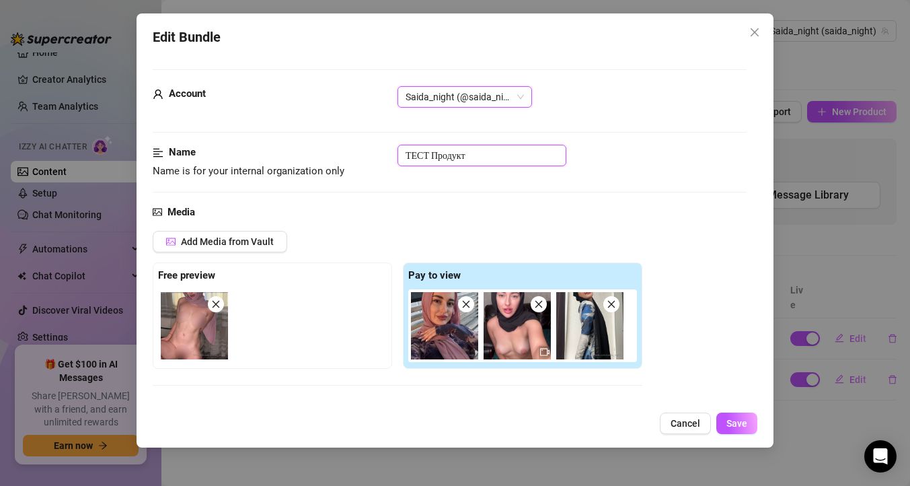
click at [454, 156] on input "ТЕСТ Продукт" at bounding box center [481, 156] width 169 height 22
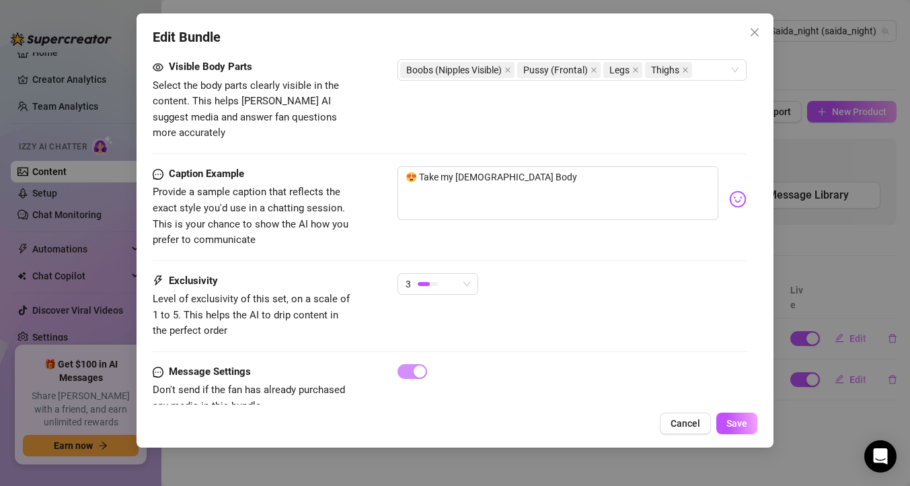
scroll to position [817, 0]
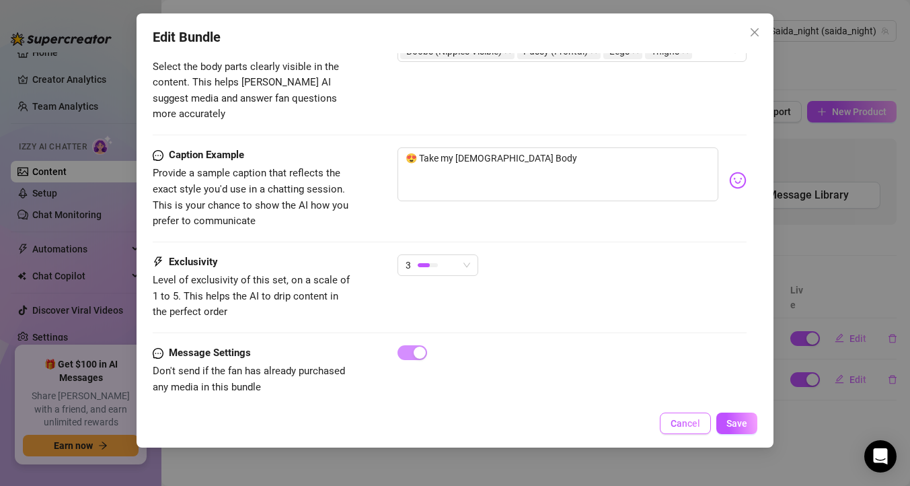
click at [689, 428] on span "Cancel" at bounding box center [685, 423] width 30 height 11
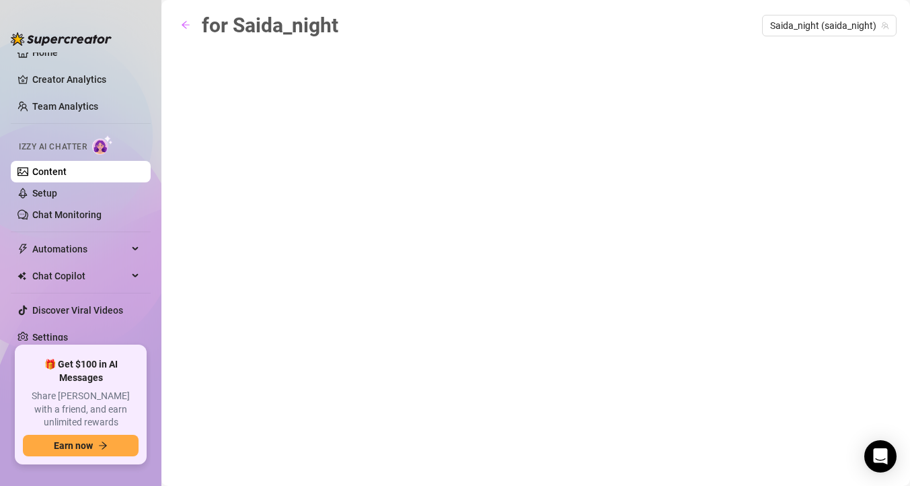
scroll to position [16, 0]
click at [189, 22] on icon "arrow-left" at bounding box center [185, 24] width 9 height 9
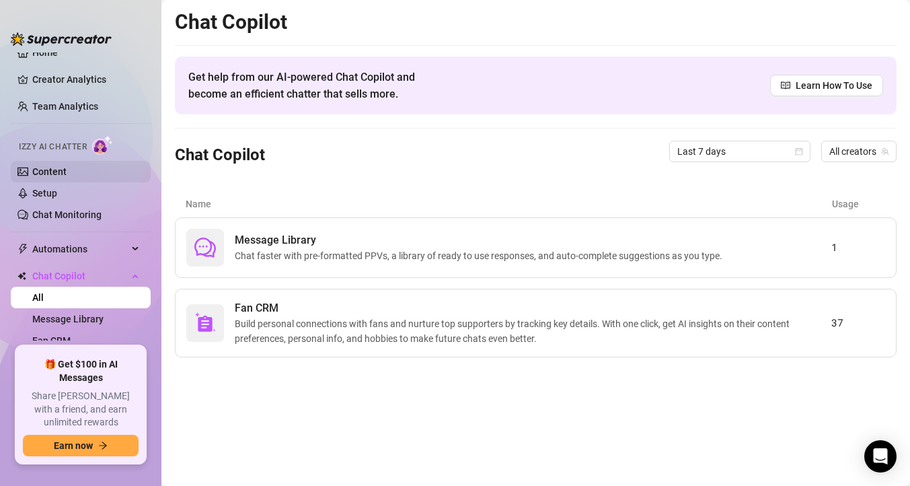
click at [48, 174] on link "Content" at bounding box center [49, 171] width 34 height 11
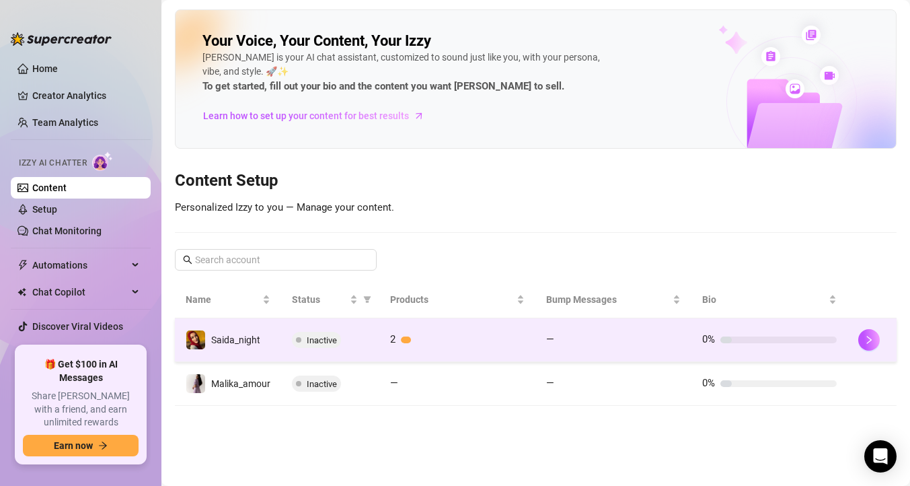
click at [342, 341] on div "Inactive" at bounding box center [330, 340] width 77 height 16
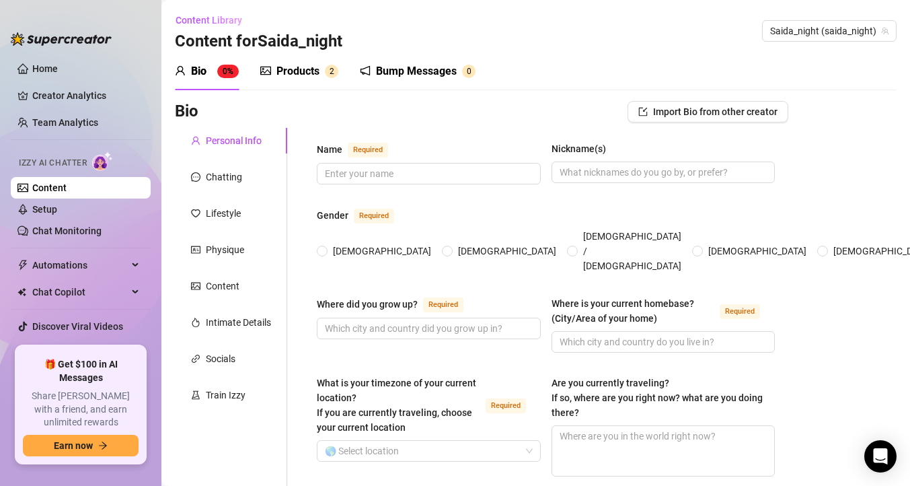
click at [290, 71] on div "Products" at bounding box center [297, 71] width 43 height 16
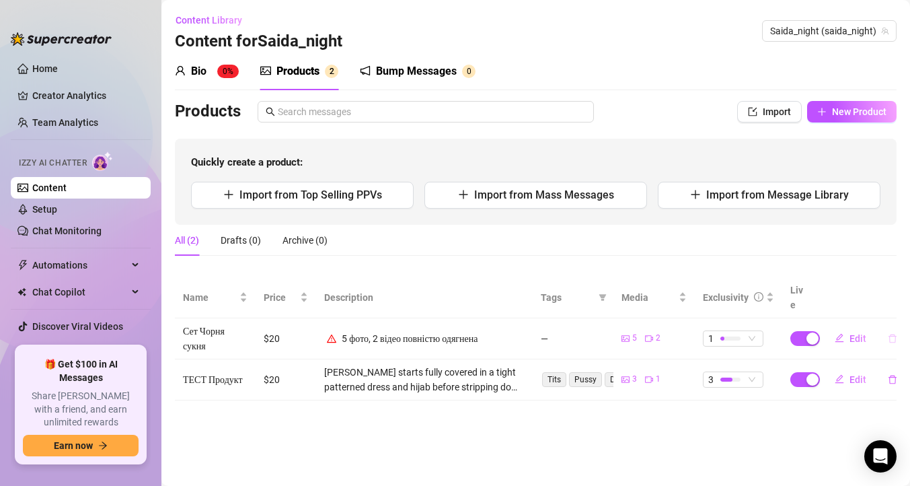
click at [894, 334] on icon "delete" at bounding box center [892, 338] width 8 height 9
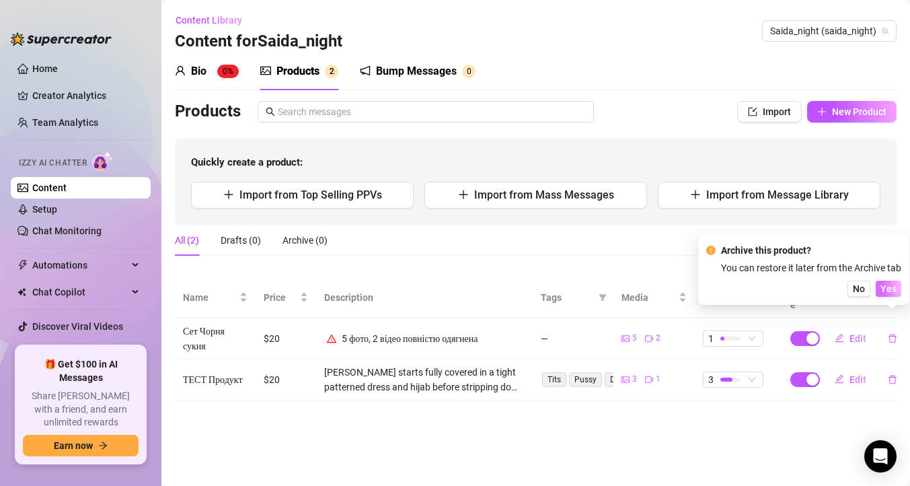
click at [890, 291] on span "Yes" at bounding box center [888, 288] width 16 height 11
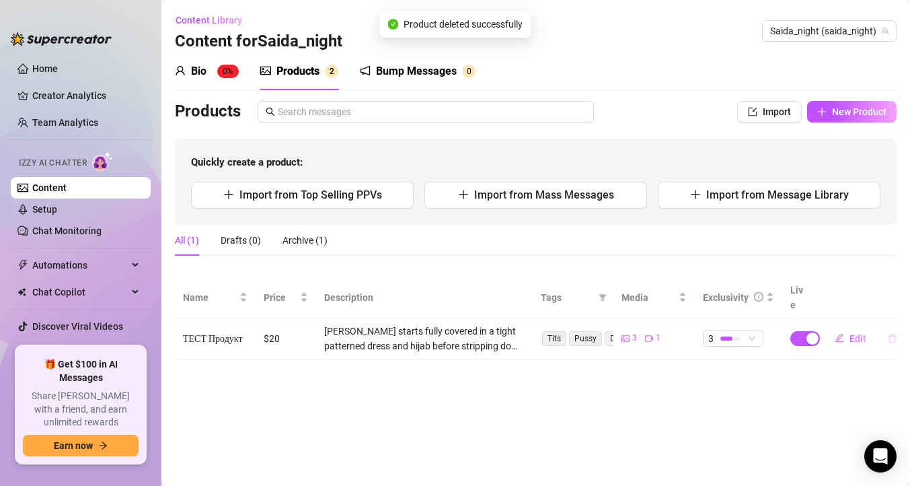
click at [889, 334] on icon "delete" at bounding box center [892, 338] width 9 height 9
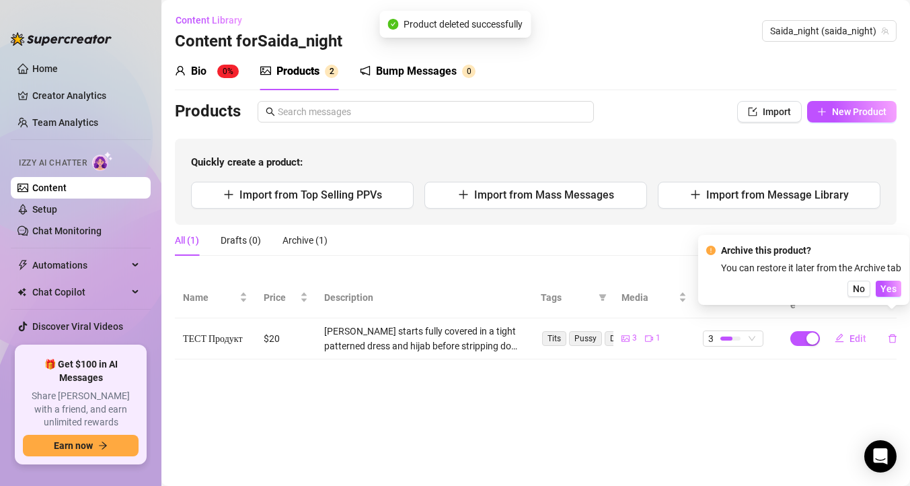
click at [886, 279] on div "Archive this product? You can restore it later from the Archive tab No Yes" at bounding box center [803, 270] width 195 height 54
click at [889, 286] on span "Yes" at bounding box center [888, 288] width 16 height 11
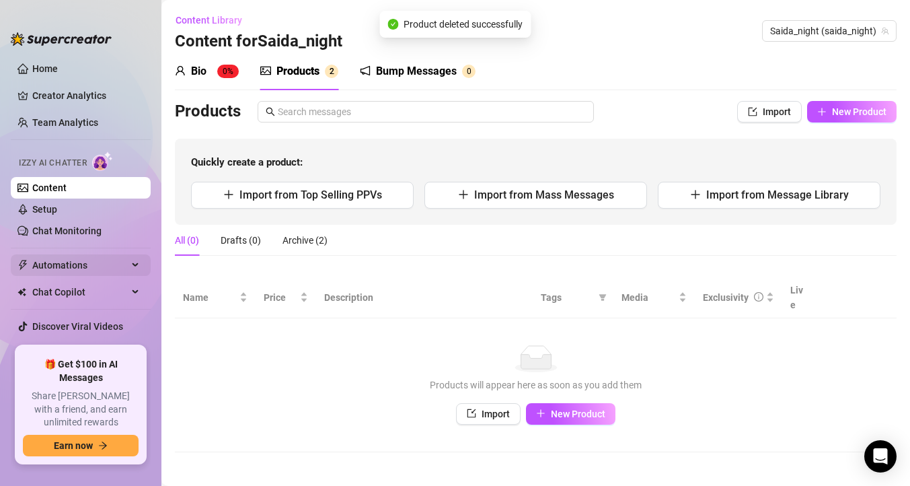
click at [133, 265] on icon at bounding box center [136, 265] width 7 height 0
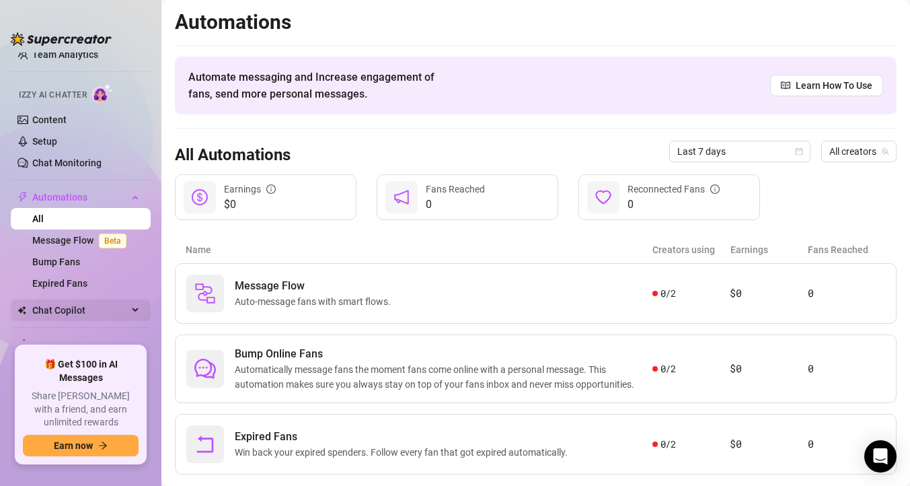
scroll to position [102, 0]
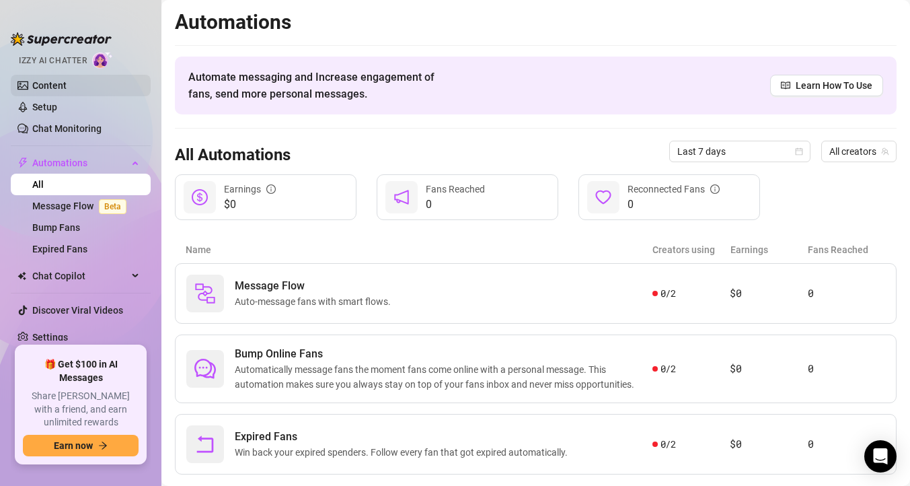
click at [52, 85] on link "Content" at bounding box center [49, 85] width 34 height 11
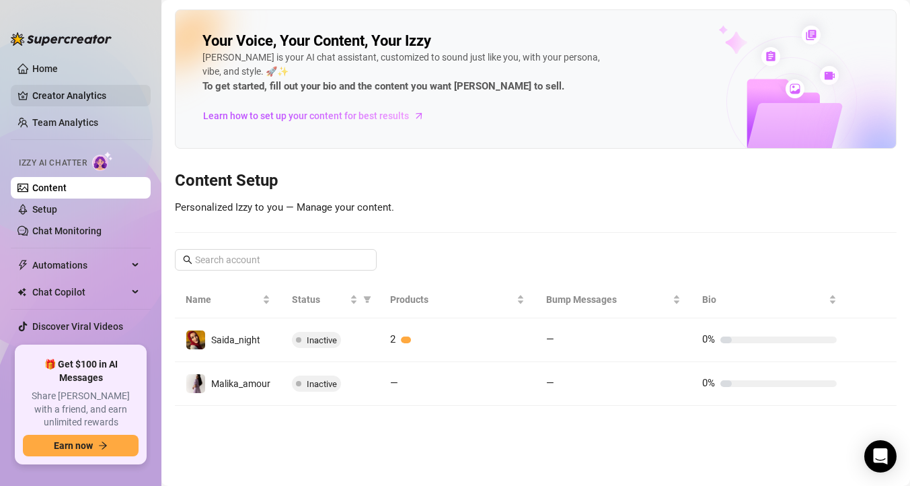
click at [77, 100] on link "Creator Analytics" at bounding box center [86, 96] width 108 height 22
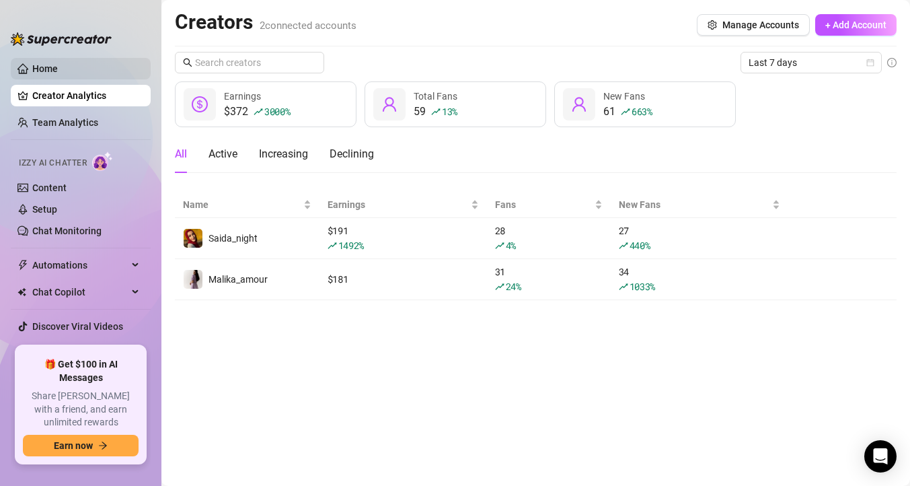
click at [56, 67] on link "Home" at bounding box center [45, 68] width 26 height 11
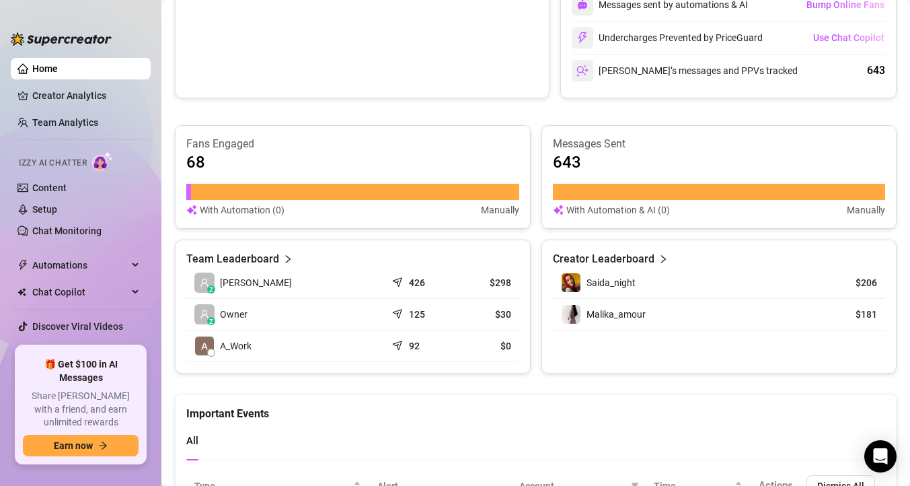
scroll to position [475, 0]
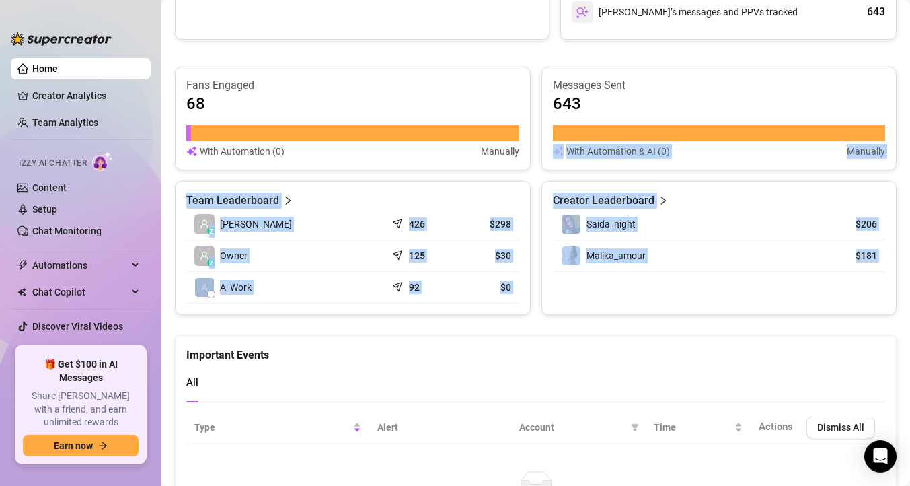
drag, startPoint x: 531, startPoint y: 165, endPoint x: 539, endPoint y: 326, distance: 161.6
click at [539, 326] on div "👋 Hey, Owner Check your achievements with Supercreator Live Metrics (Last Hour)…" at bounding box center [536, 46] width 722 height 1022
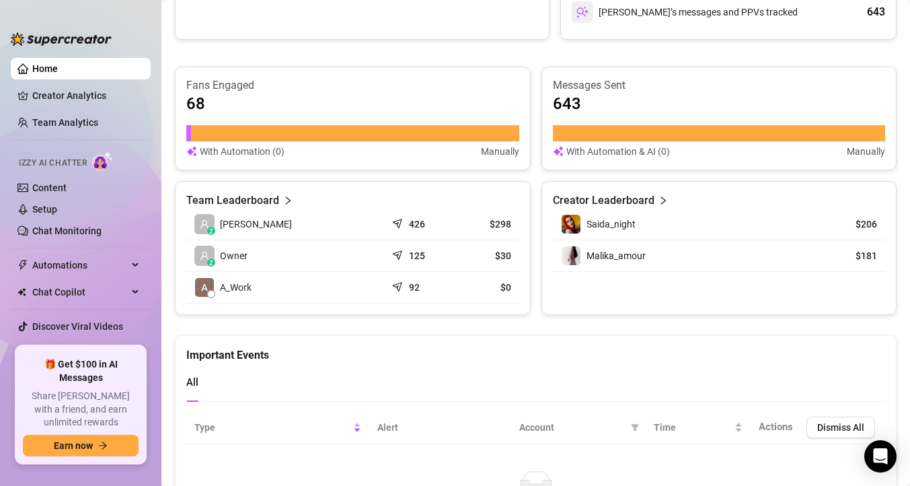
drag, startPoint x: 529, startPoint y: 321, endPoint x: 518, endPoint y: 321, distance: 10.8
click at [518, 321] on div "👋 Hey, Owner Check your achievements with Supercreator Live Metrics (Last Hour)…" at bounding box center [536, 46] width 722 height 1022
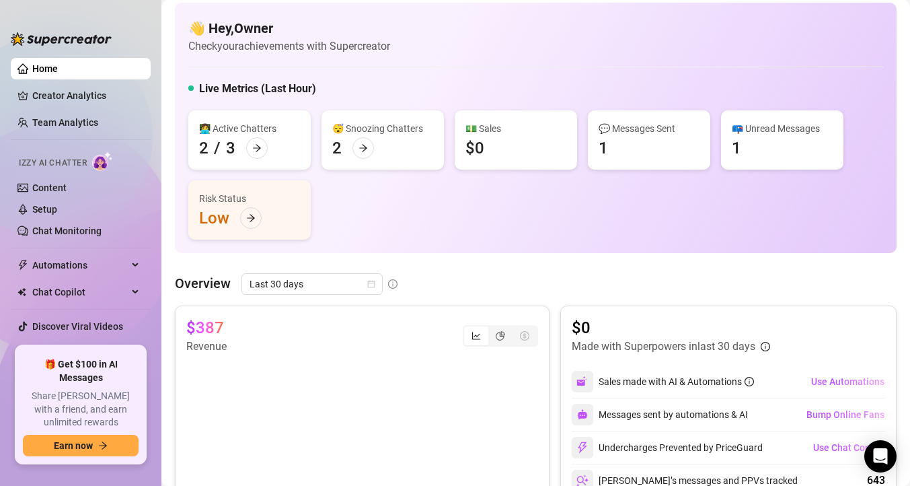
scroll to position [5, 0]
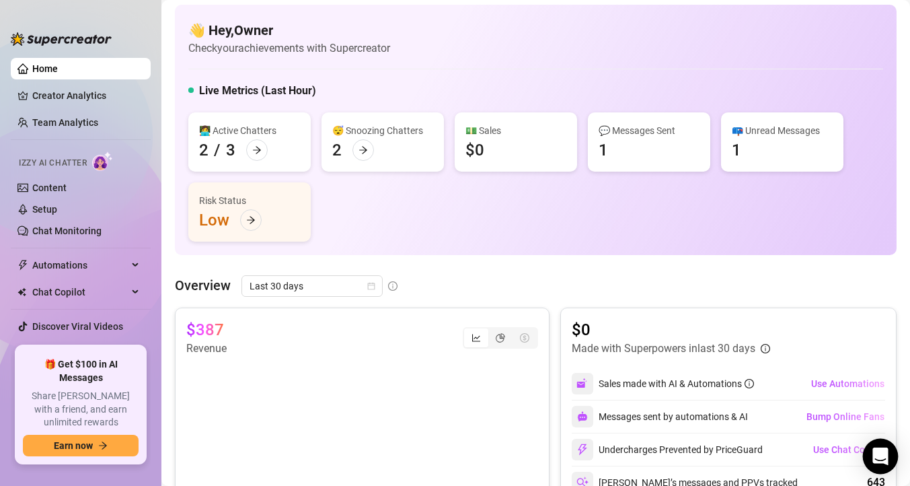
click at [883, 455] on icon "Open Intercom Messenger" at bounding box center [879, 455] width 15 height 17
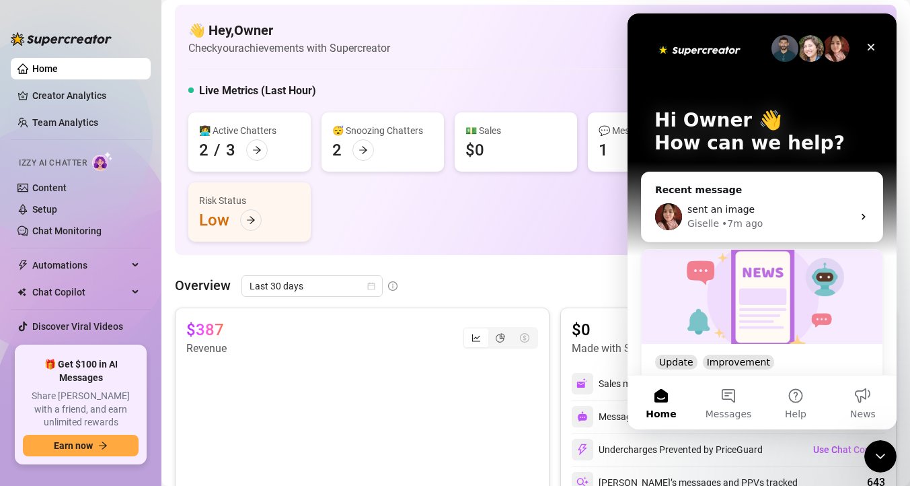
scroll to position [0, 0]
click at [531, 280] on div "Overview Last 30 days" at bounding box center [536, 286] width 722 height 22
